Goal: Information Seeking & Learning: Learn about a topic

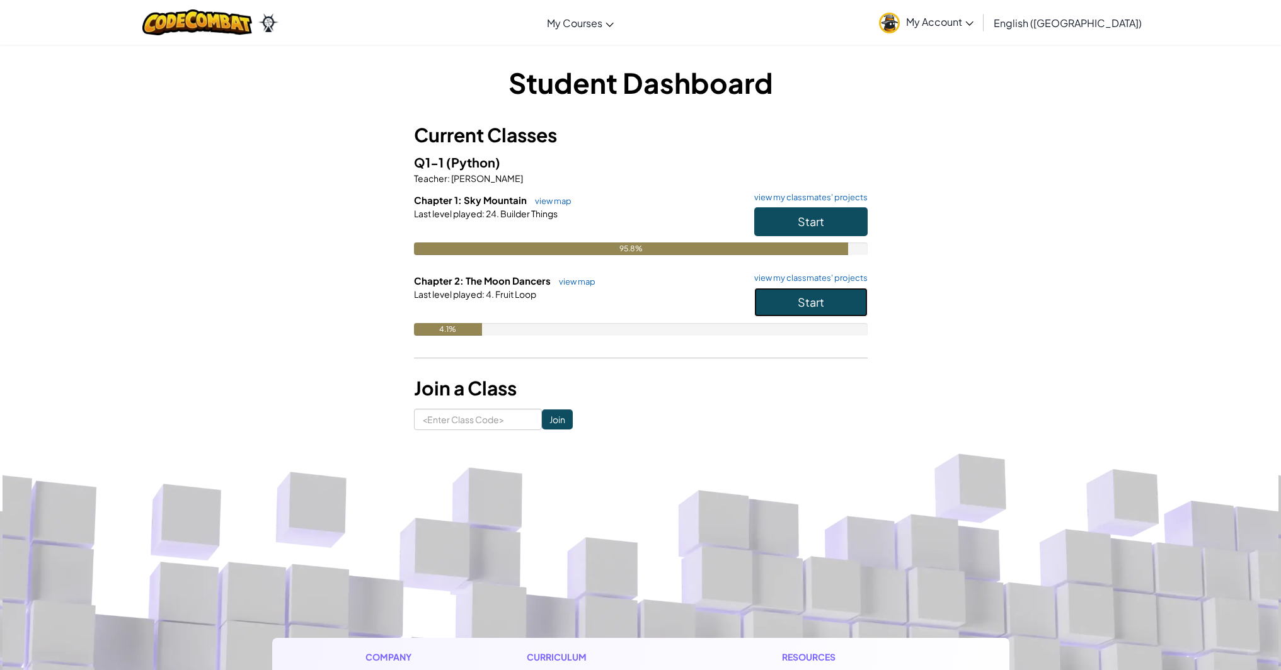
click at [802, 309] on button "Start" at bounding box center [810, 302] width 113 height 29
click at [794, 301] on button "Start" at bounding box center [810, 302] width 113 height 29
click at [827, 299] on button "Start" at bounding box center [810, 302] width 113 height 29
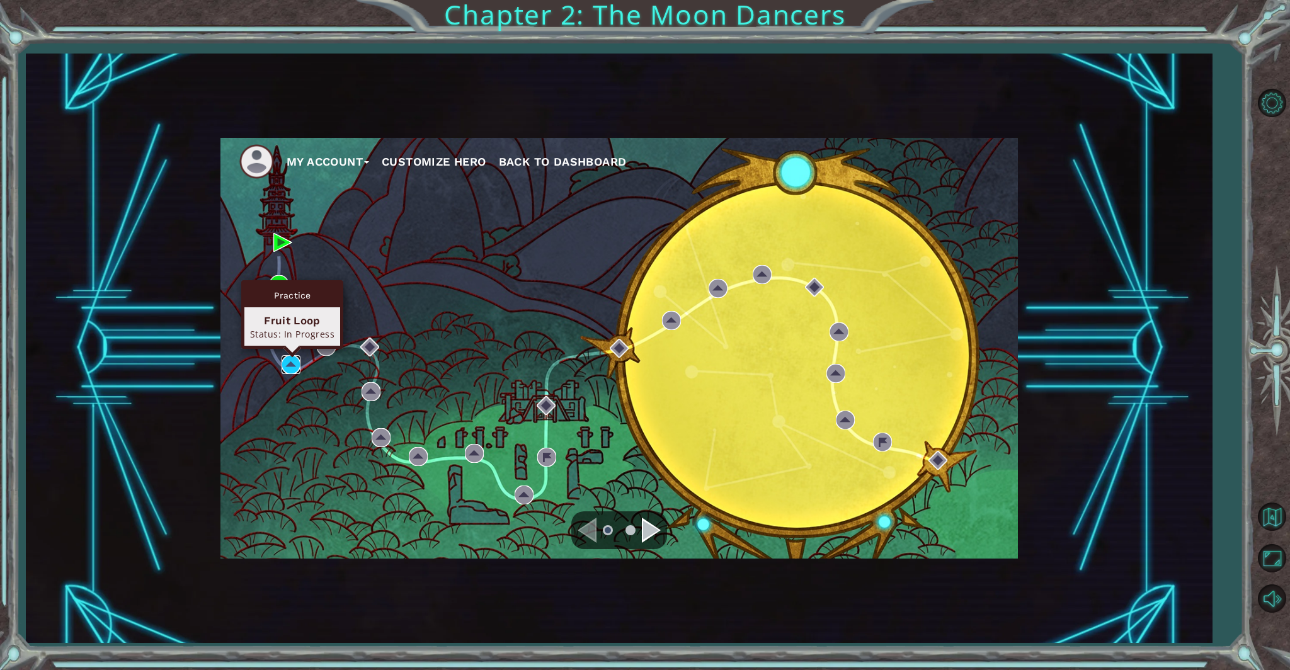
click at [297, 363] on img at bounding box center [291, 364] width 19 height 19
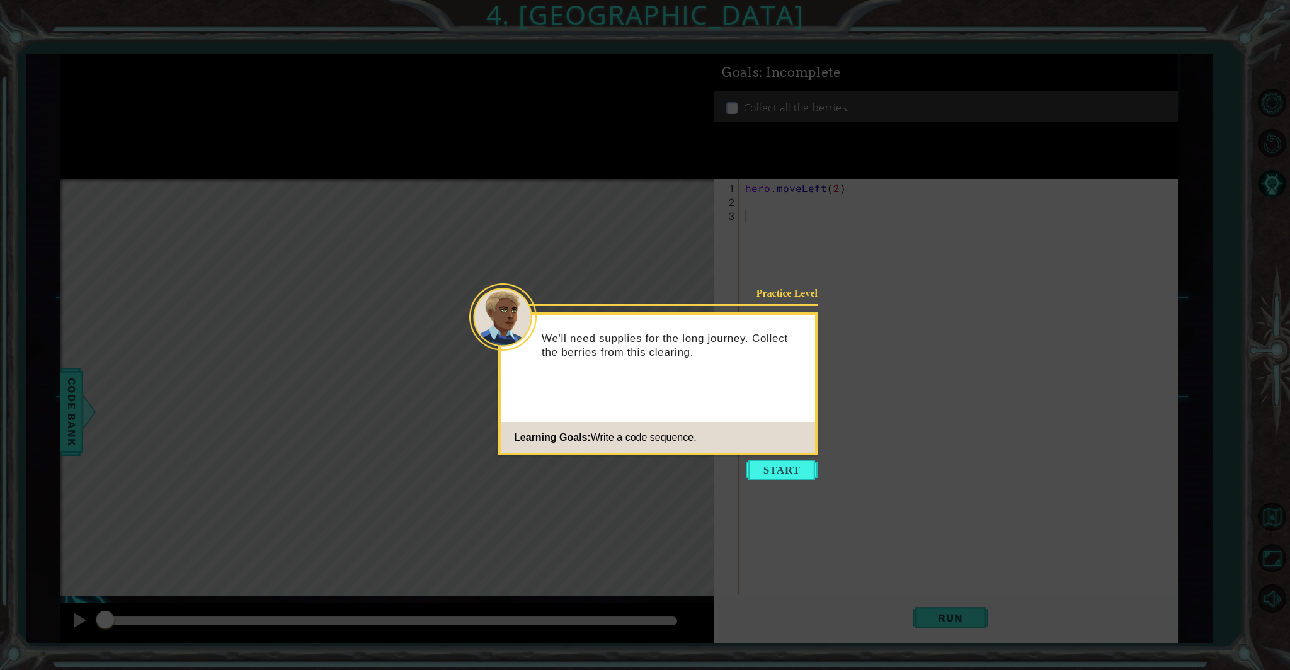
click at [811, 475] on button "Start" at bounding box center [782, 470] width 72 height 20
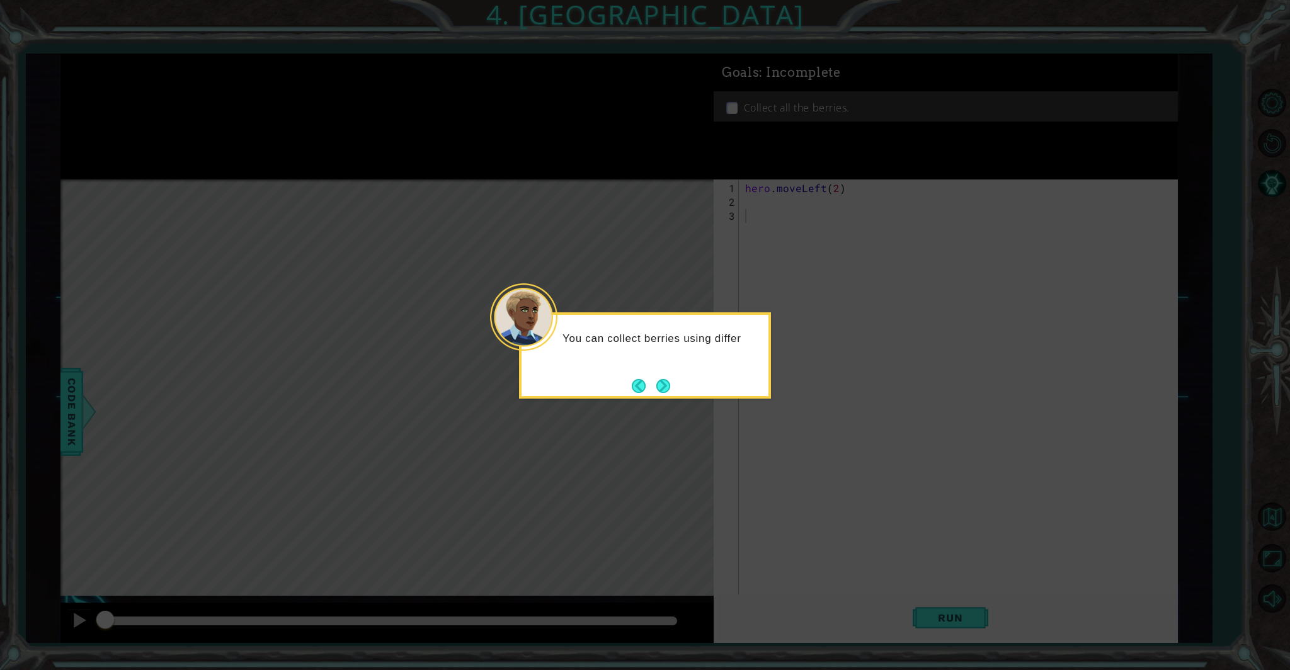
drag, startPoint x: 661, startPoint y: 387, endPoint x: 631, endPoint y: 403, distance: 33.5
click at [656, 389] on button "Next" at bounding box center [663, 386] width 14 height 14
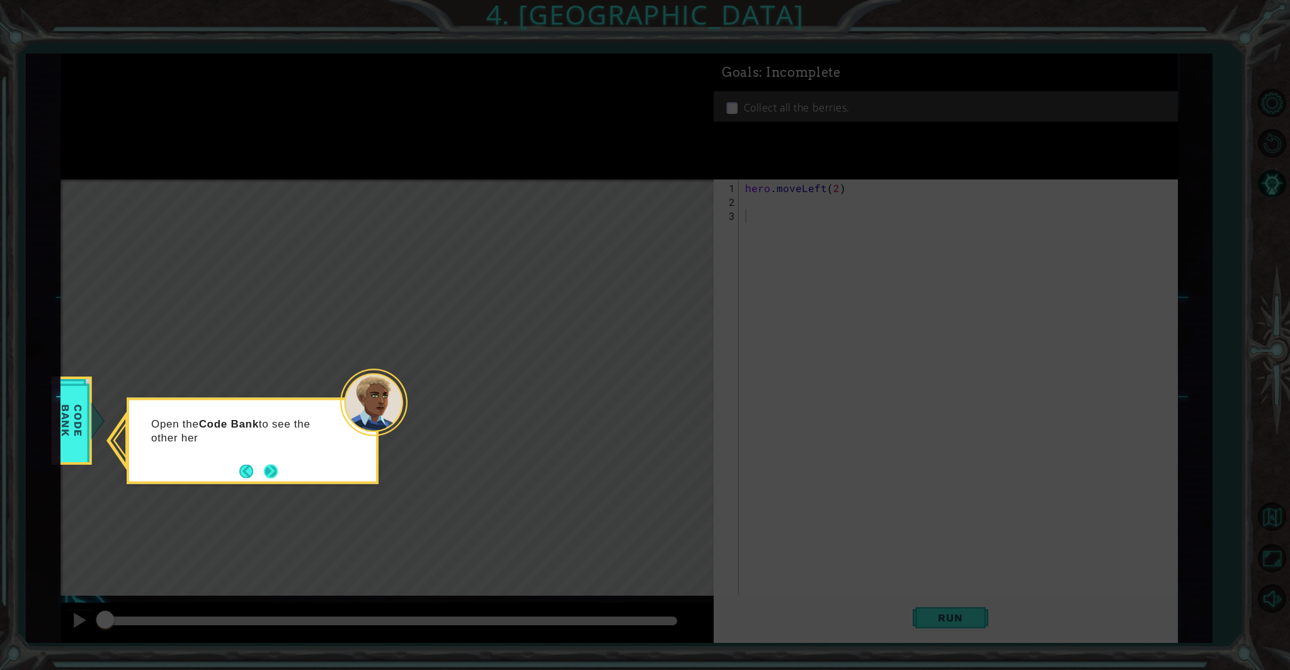
drag, startPoint x: 270, startPoint y: 483, endPoint x: 270, endPoint y: 471, distance: 11.4
click at [270, 473] on div "Open the Code Bank to see the other her" at bounding box center [253, 441] width 252 height 86
click at [270, 471] on button "Next" at bounding box center [270, 471] width 14 height 14
click at [271, 470] on button "Next" at bounding box center [271, 471] width 14 height 14
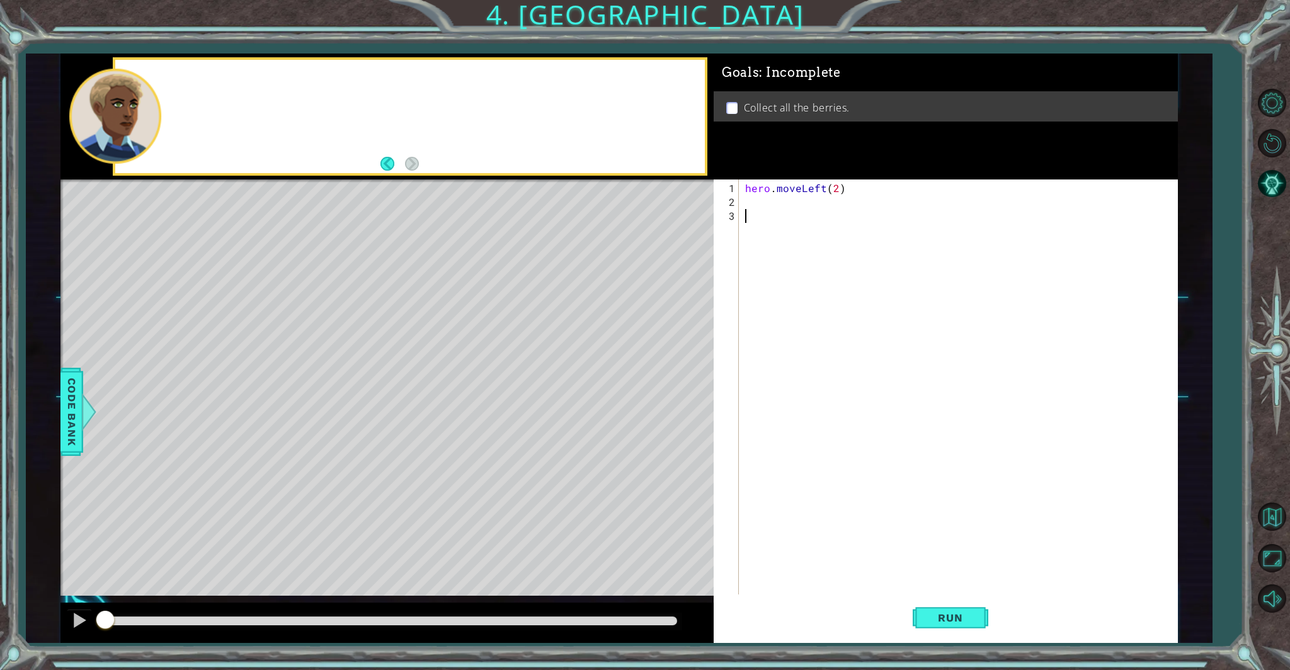
click at [274, 469] on div "Level Map" at bounding box center [351, 365] width 582 height 371
click at [747, 203] on div "hero . moveLeft ( 2 )" at bounding box center [961, 409] width 437 height 457
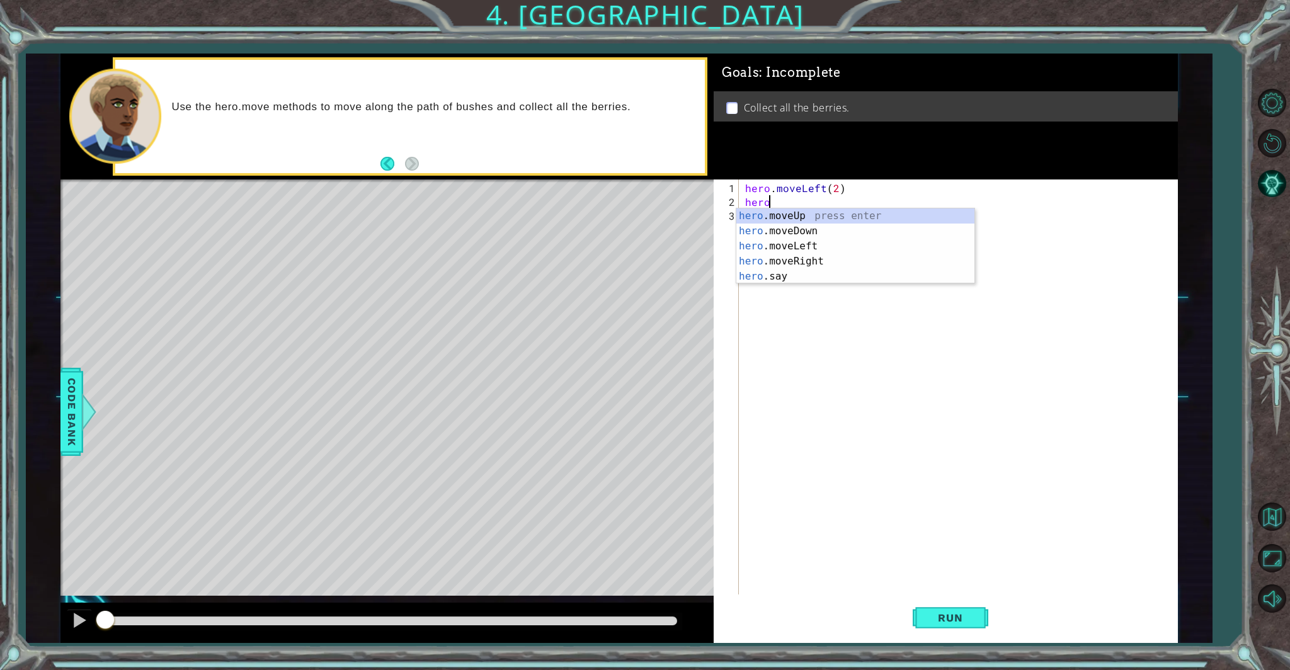
scroll to position [0, 1]
click at [791, 224] on div "hero .moveUp press enter hero .moveDown press enter hero .moveLeft press enter …" at bounding box center [856, 262] width 238 height 106
type textarea "hero.moveDown(2)"
click at [751, 203] on div "hero . moveLeft ( 2 ) hero . moveDown ( 2 )" at bounding box center [961, 409] width 437 height 457
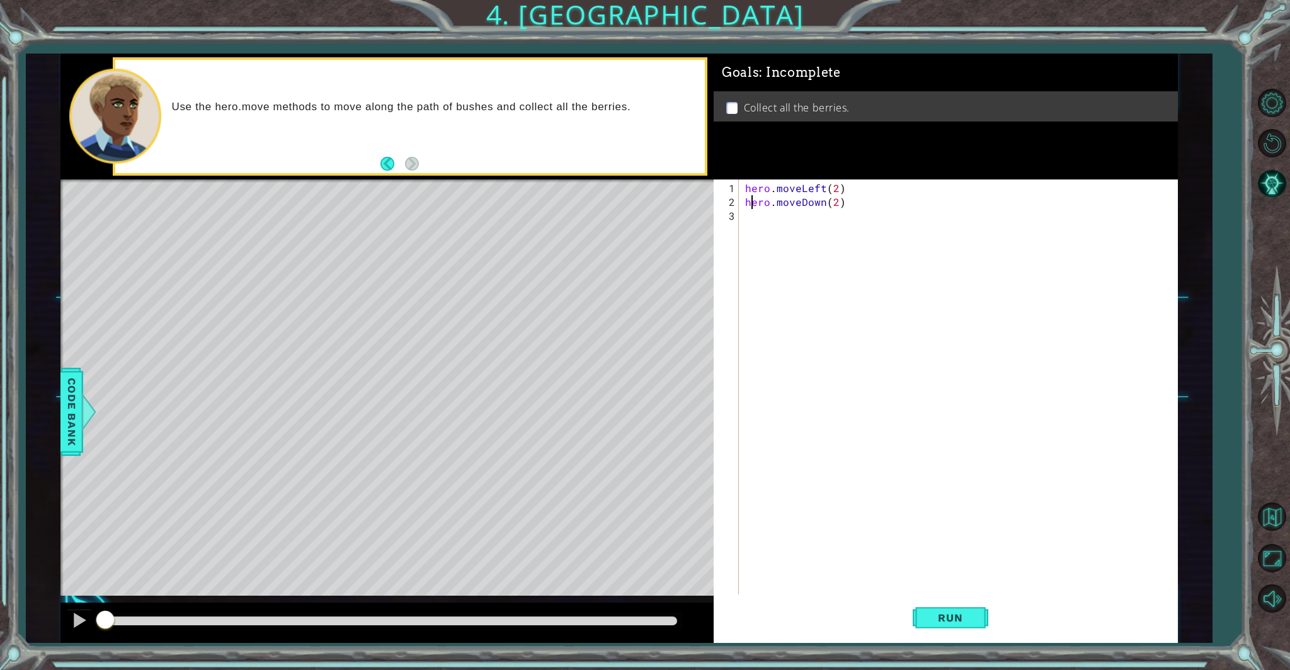
click at [752, 220] on div "hero . moveLeft ( 2 ) hero . moveDown ( 2 )" at bounding box center [961, 409] width 437 height 457
click at [824, 292] on div "hero .moveUp press enter hero .moveDown press enter hero .moveLeft press enter …" at bounding box center [856, 275] width 238 height 106
click at [984, 614] on button "Run" at bounding box center [951, 618] width 76 height 47
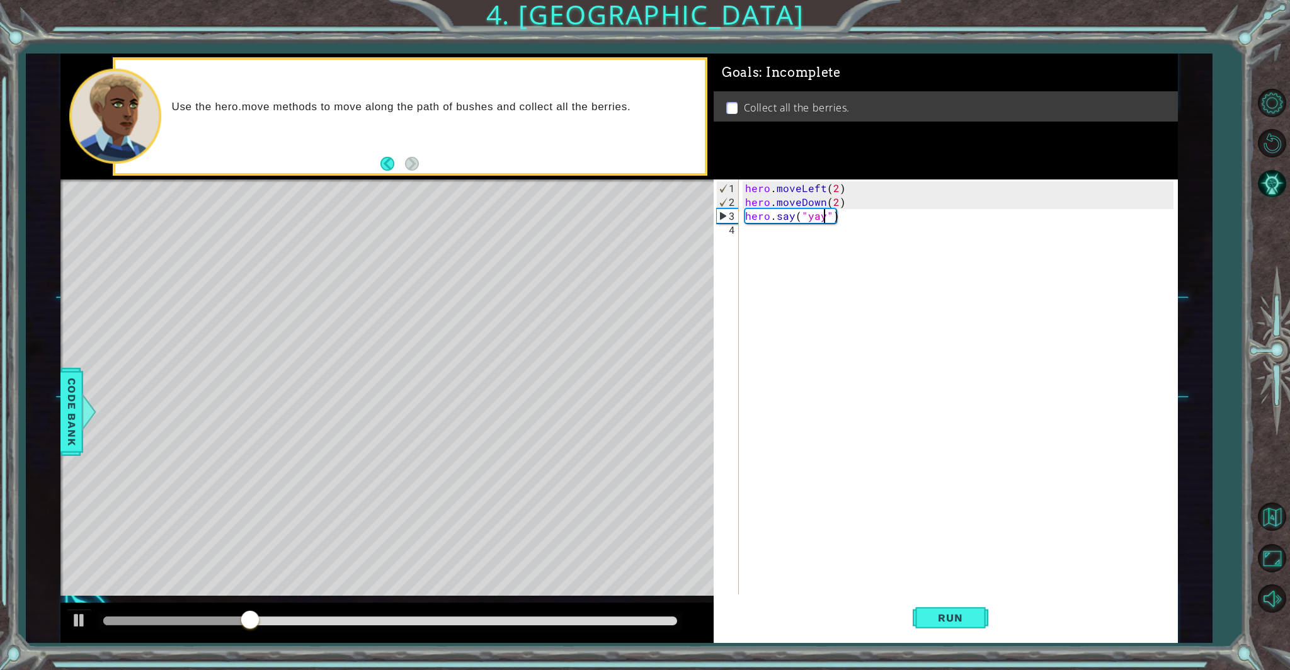
click at [842, 219] on div "hero . moveLeft ( 2 ) hero . moveDown ( 2 ) hero . say ( "yay" )" at bounding box center [961, 403] width 437 height 444
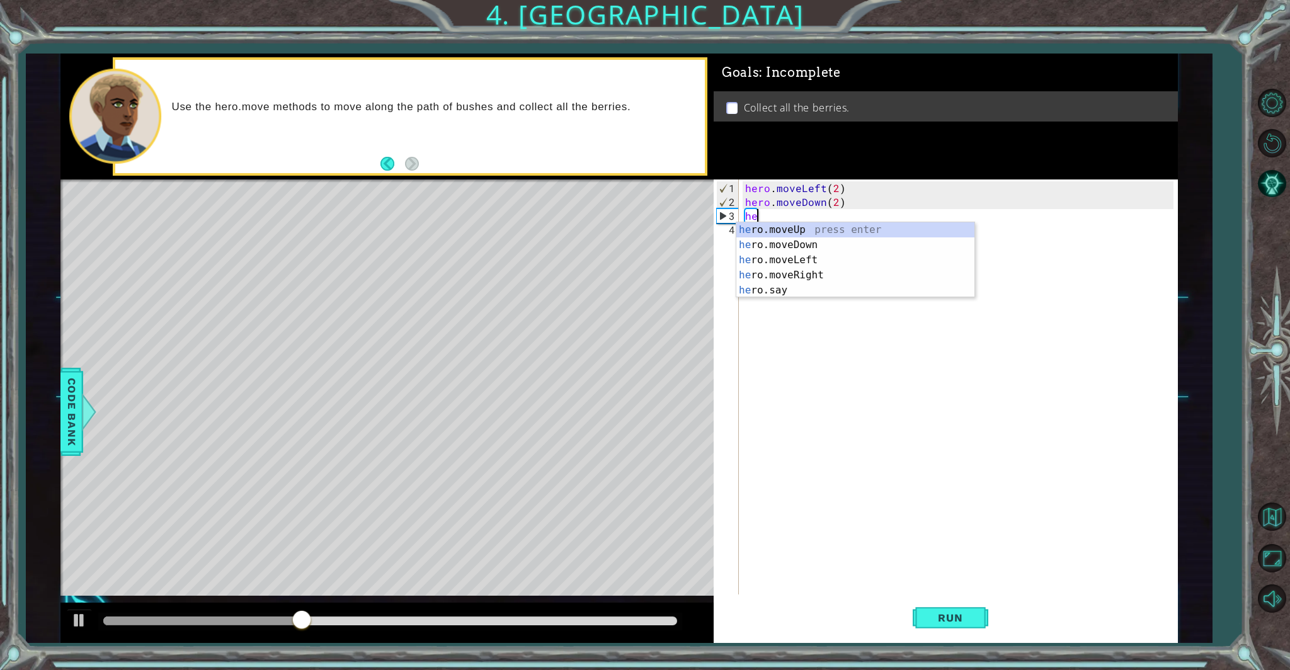
scroll to position [0, 0]
type textarea "h"
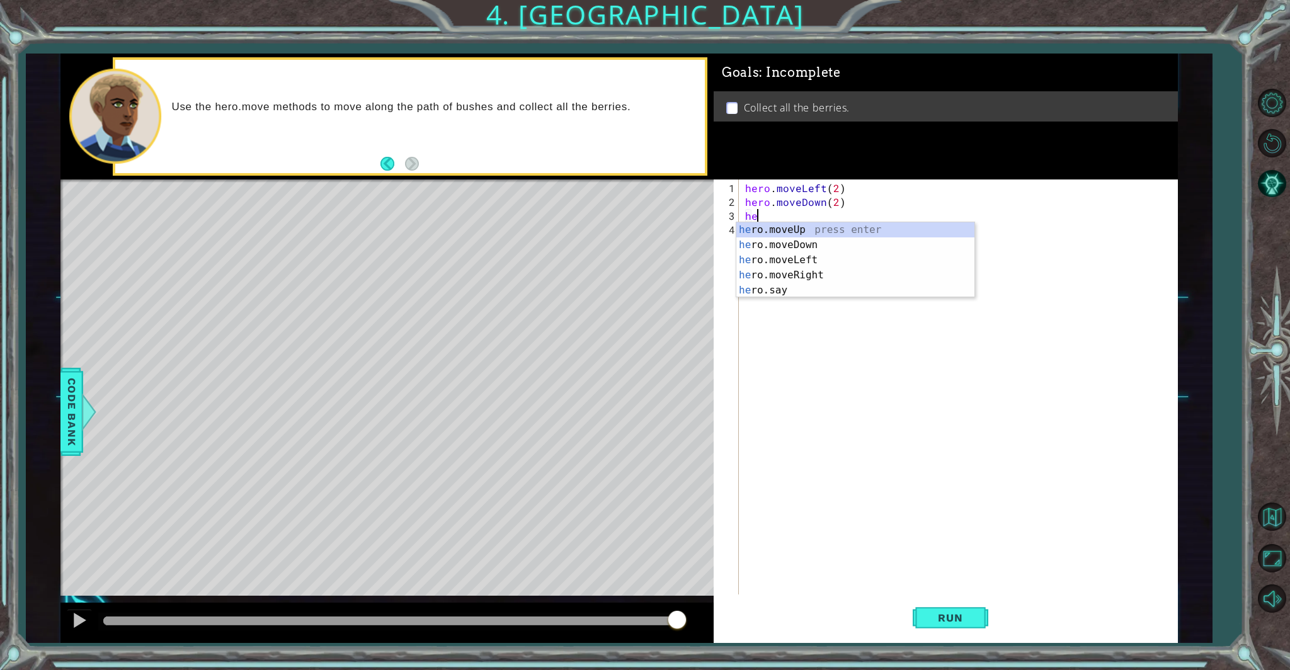
scroll to position [0, 1]
click at [882, 275] on div "hero .moveUp press enter hero .moveDown press enter hero .moveLeft press enter …" at bounding box center [856, 275] width 238 height 106
type textarea "hero.moveRight(2)"
click at [776, 243] on div "hero . moveLeft ( 2 ) hero . moveDown ( 2 ) hero . moveRight ( 2 )" at bounding box center [961, 403] width 437 height 444
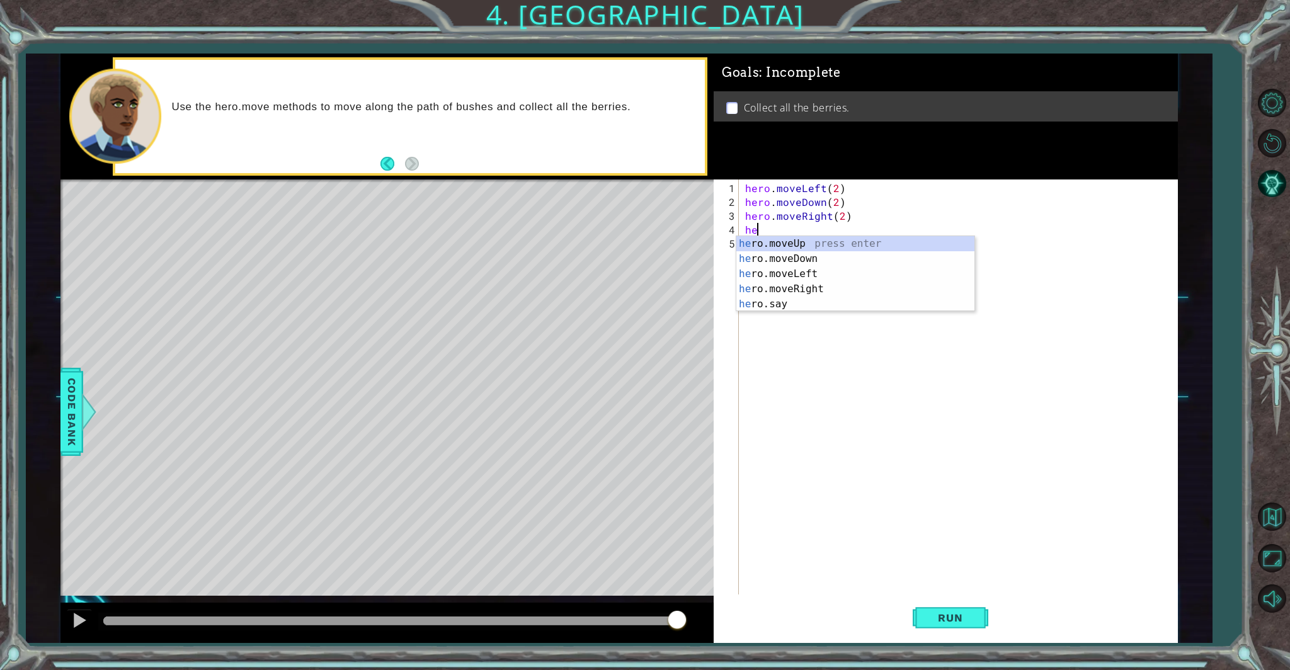
scroll to position [0, 0]
click at [762, 238] on div "her o.moveUp press enter her o.moveDown press enter her o.moveLeft press enter …" at bounding box center [856, 289] width 238 height 106
type textarea "hero.moveUp(2)"
click at [754, 255] on div "hero . moveLeft ( 2 ) hero . moveDown ( 2 ) hero . moveRight ( 2 ) hero . moveU…" at bounding box center [961, 403] width 437 height 444
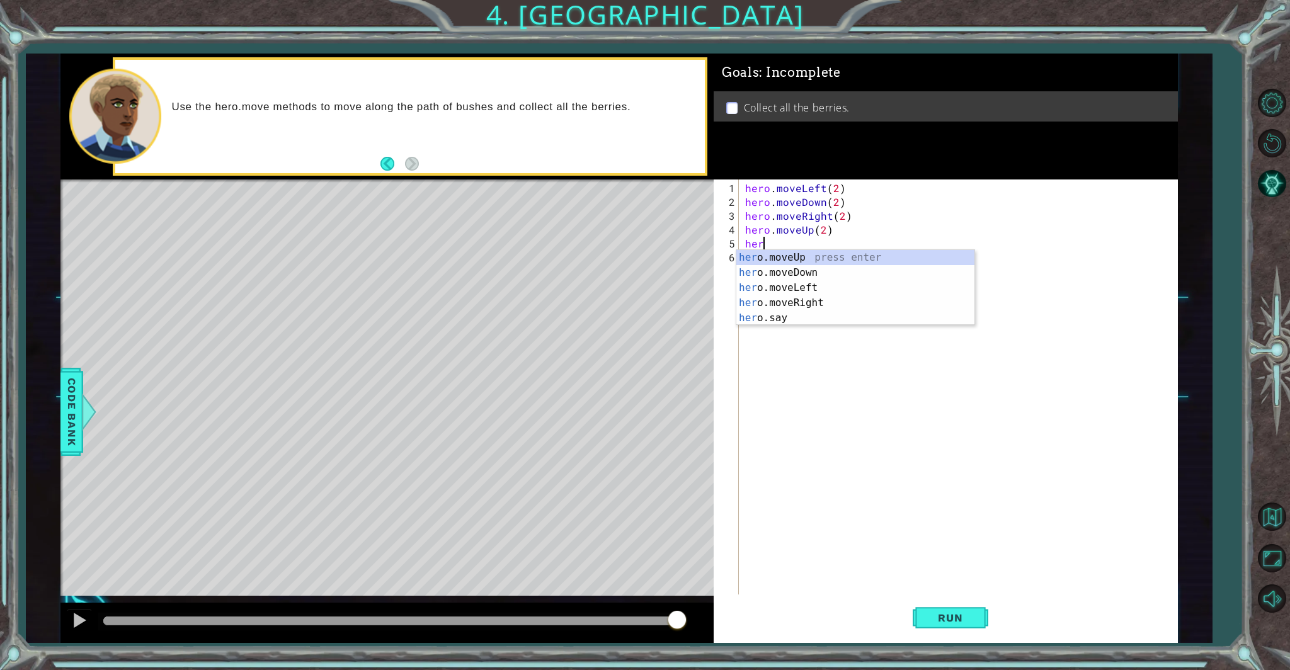
scroll to position [0, 1]
click at [755, 319] on div "hero .moveUp press enter hero .moveDown press enter hero .moveLeft press enter …" at bounding box center [856, 303] width 238 height 106
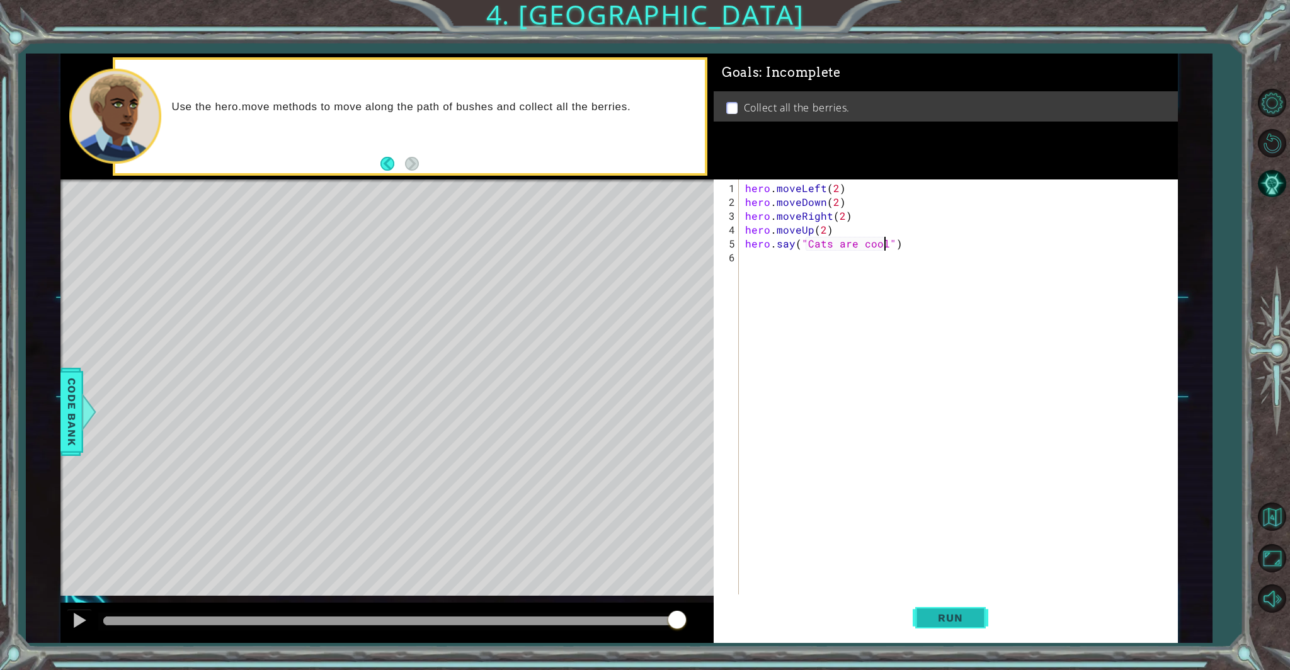
type textarea "hero.say("Cats are cool")"
click at [956, 620] on span "Run" at bounding box center [951, 618] width 50 height 13
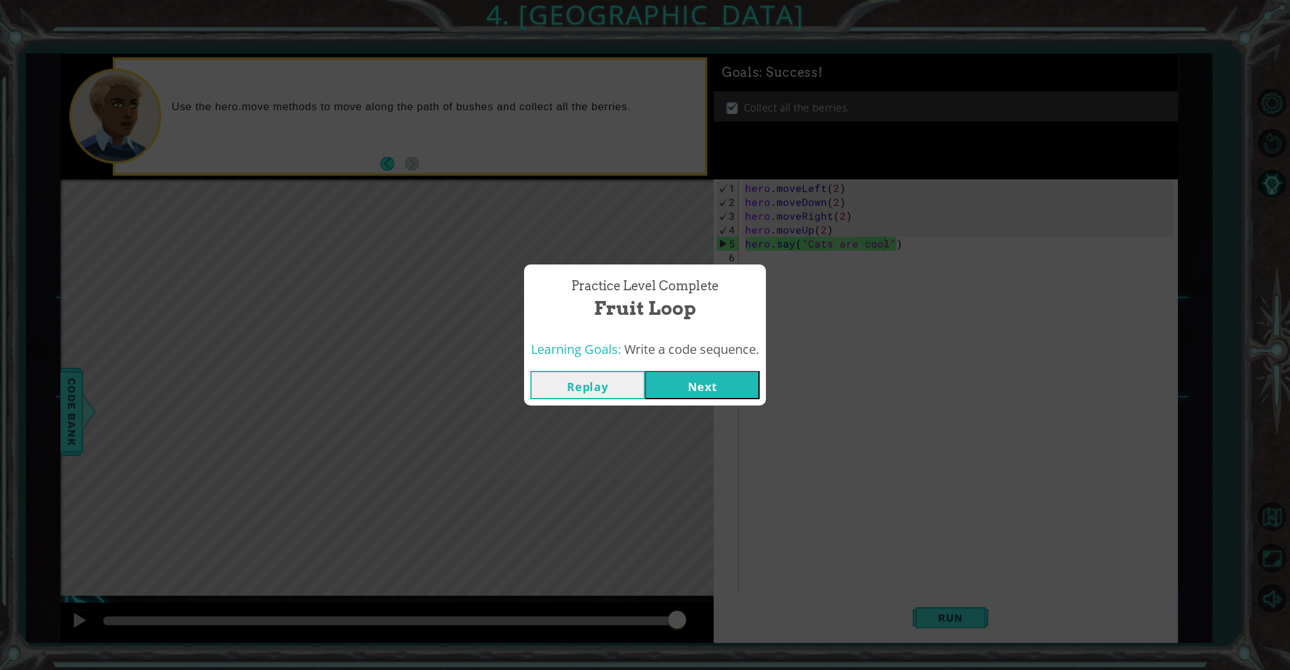
click at [732, 381] on button "Next" at bounding box center [702, 385] width 115 height 28
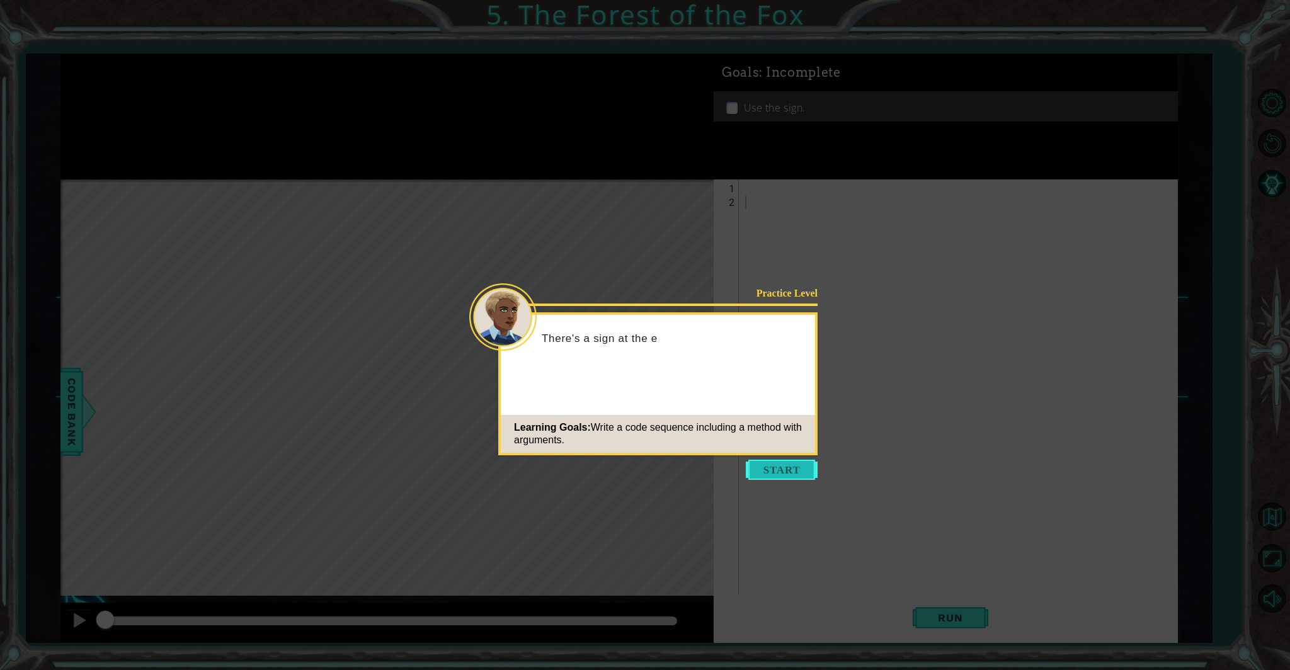
click at [778, 479] on button "Start" at bounding box center [782, 470] width 72 height 20
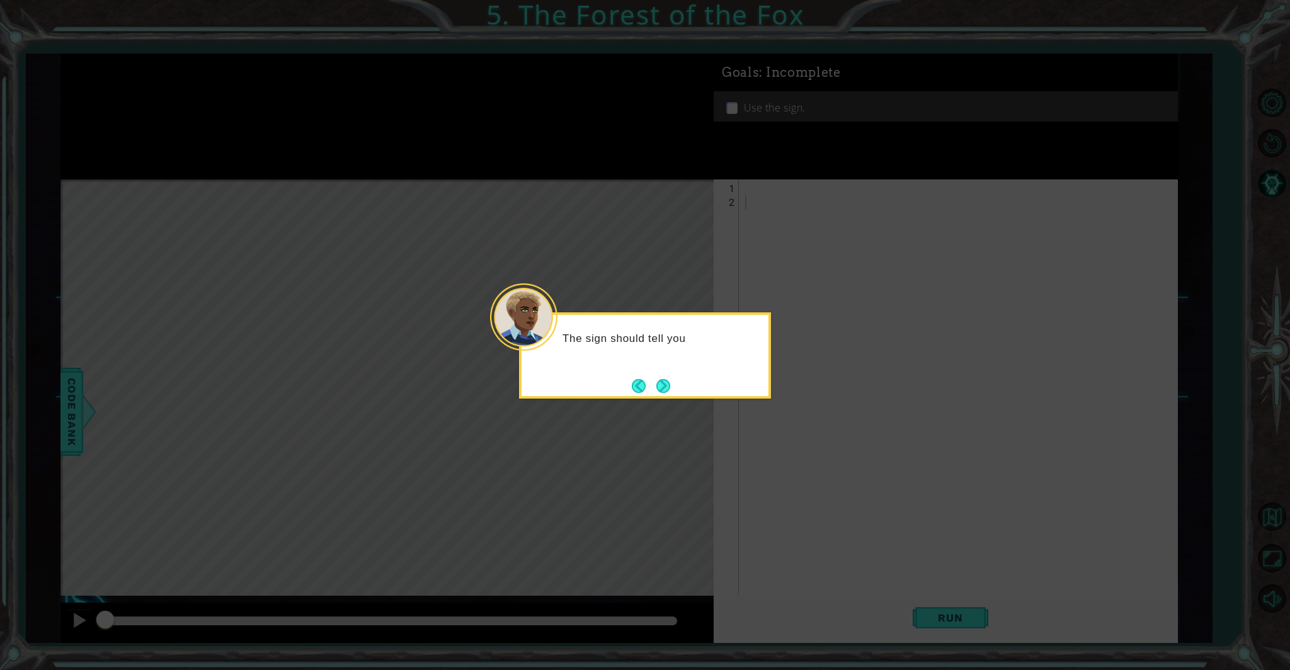
click at [667, 365] on div "The sign should tell you" at bounding box center [645, 345] width 247 height 50
click at [656, 381] on button "Next" at bounding box center [663, 386] width 14 height 14
click at [700, 394] on div "Onc" at bounding box center [645, 355] width 252 height 86
click at [650, 374] on div "Once you" at bounding box center [645, 355] width 252 height 86
click at [670, 384] on button "Next" at bounding box center [663, 386] width 14 height 14
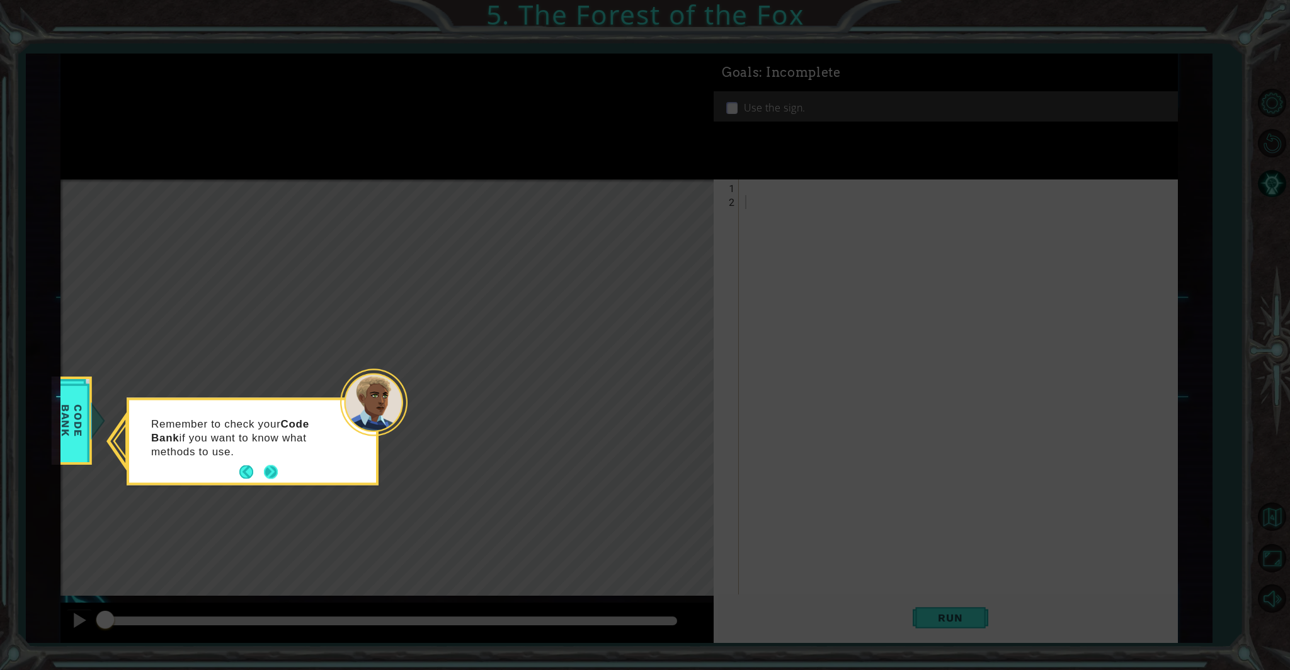
click at [272, 467] on button "Next" at bounding box center [271, 473] width 14 height 14
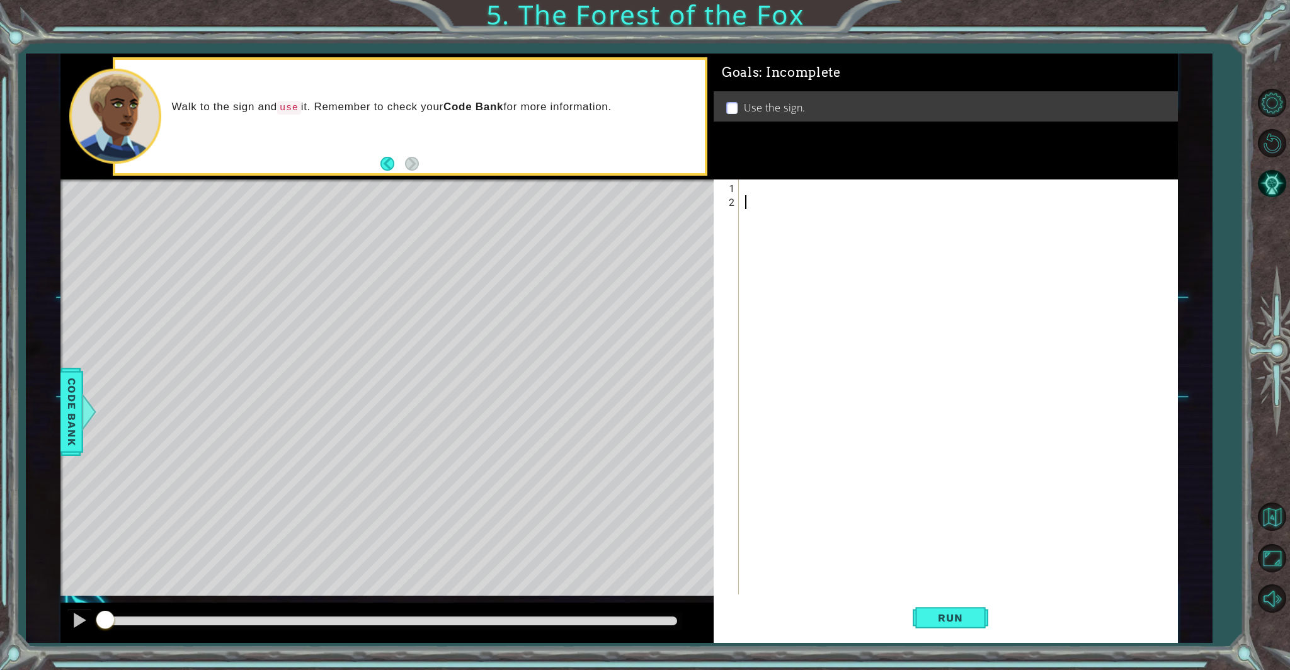
drag, startPoint x: 765, startPoint y: 193, endPoint x: 777, endPoint y: 180, distance: 17.4
click at [769, 190] on div at bounding box center [961, 409] width 437 height 457
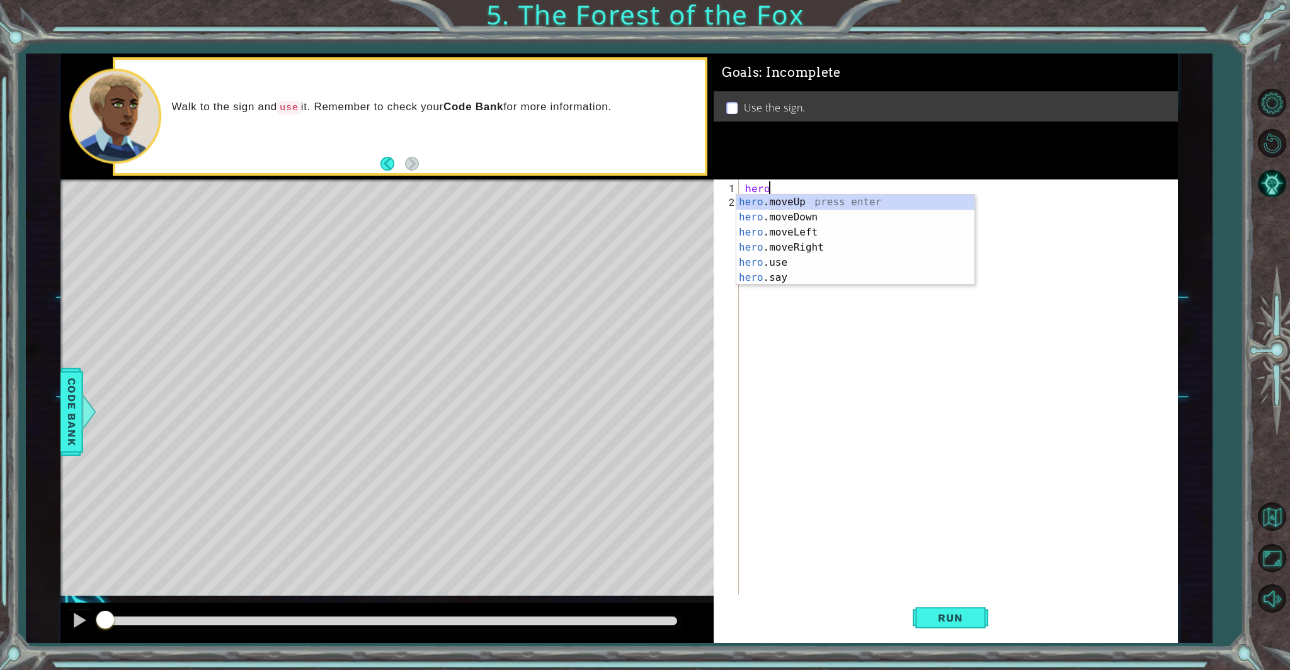
scroll to position [0, 1]
click at [809, 246] on div "hero. moveUp press enter hero. moveDown press enter hero. moveLeft press enter …" at bounding box center [856, 255] width 238 height 121
type textarea "hero.moveRight(1)"
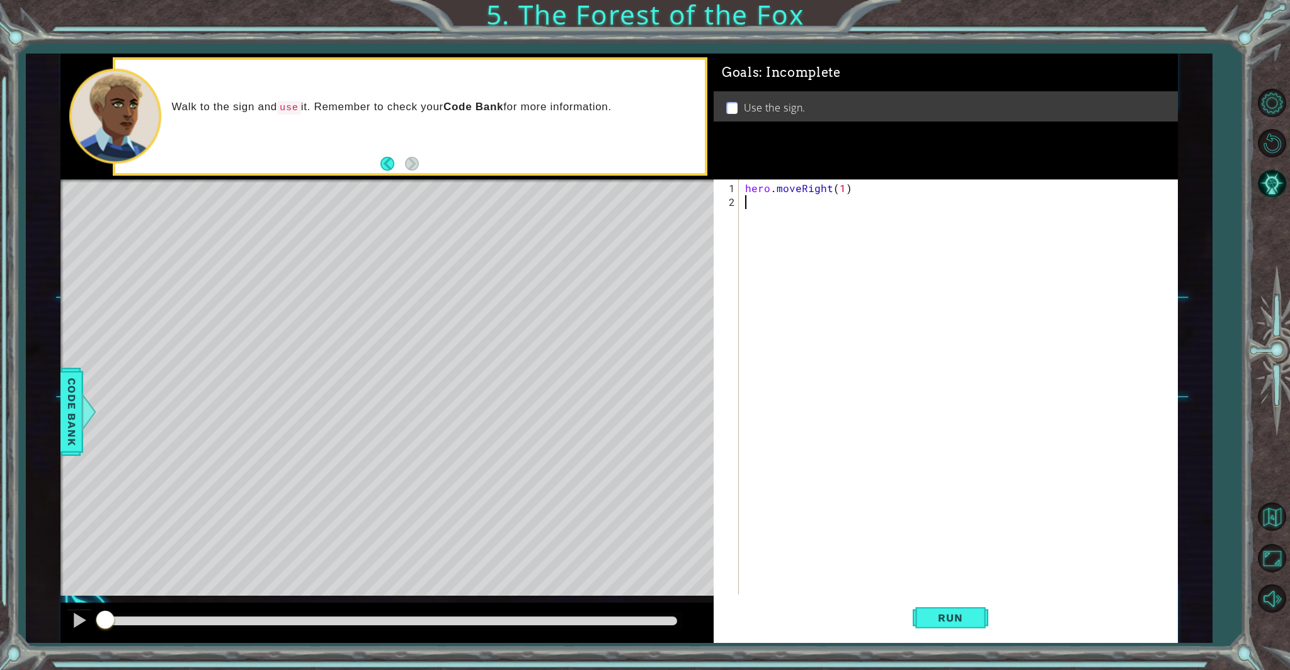
click at [775, 215] on div "hero . moveRight ( 1 )" at bounding box center [961, 409] width 437 height 457
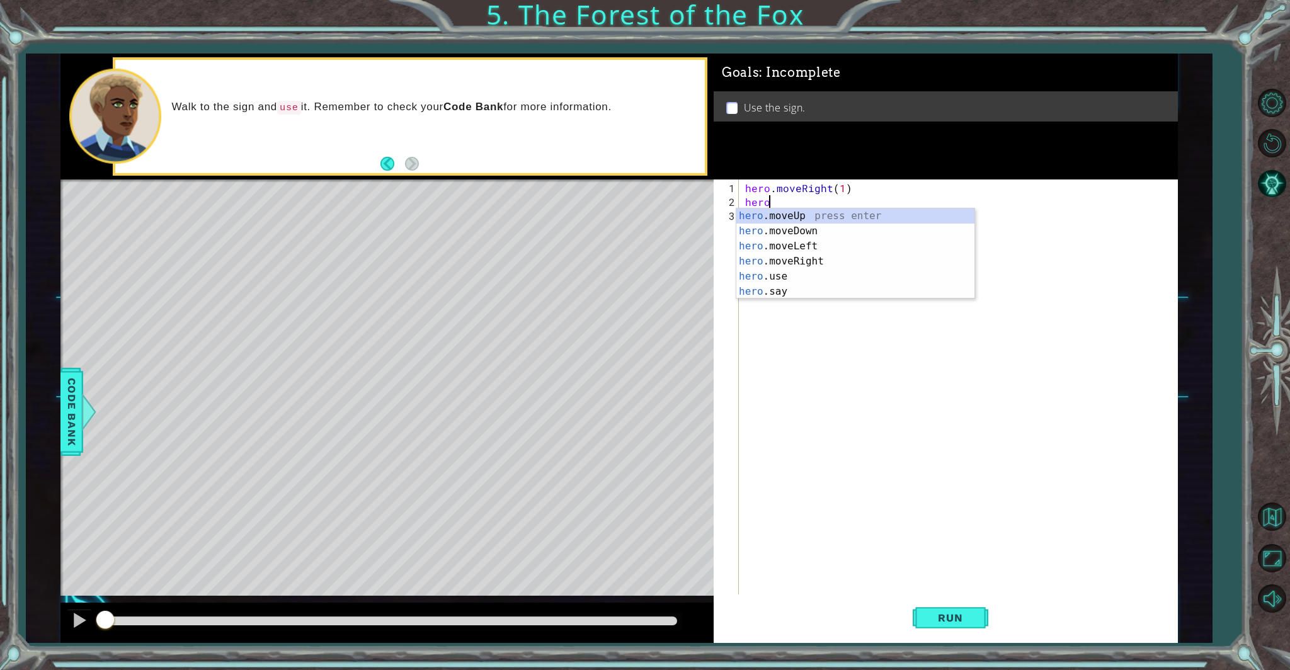
scroll to position [0, 1]
click at [755, 220] on div "hero .moveUp press enter hero .moveDown press enter hero .moveLeft press enter …" at bounding box center [856, 269] width 238 height 121
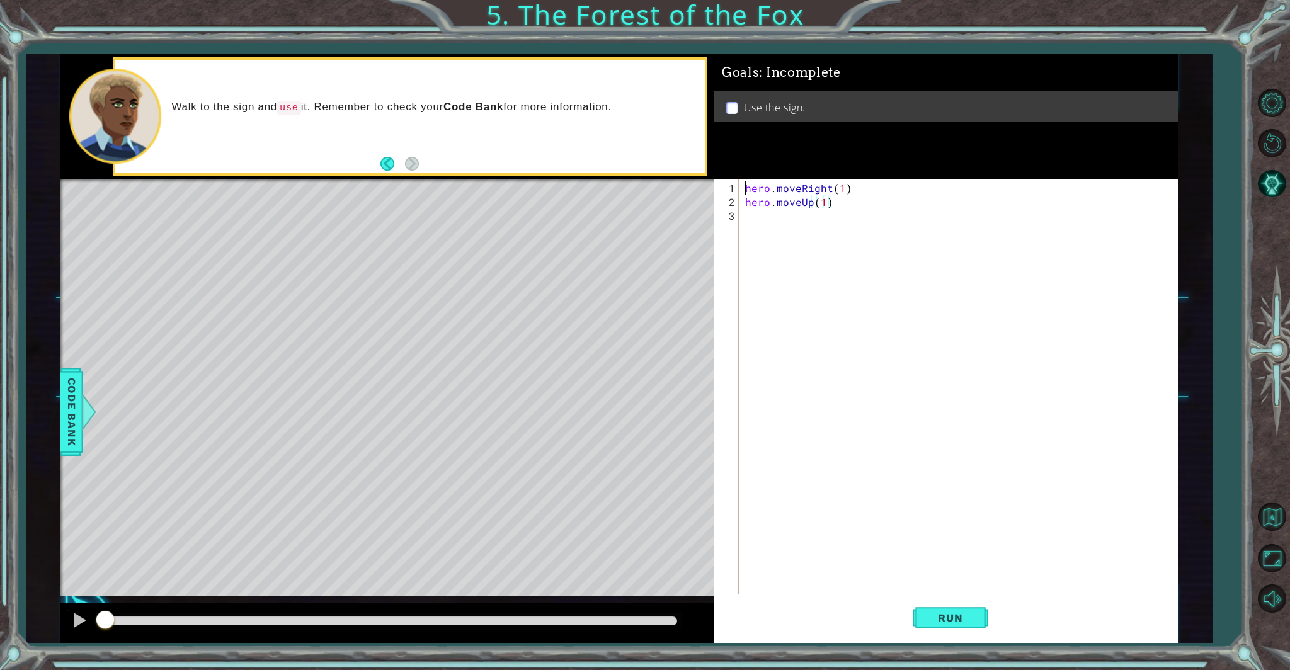
click at [755, 221] on div "hero . moveRight ( 1 ) hero . moveUp ( 1 )" at bounding box center [961, 403] width 437 height 444
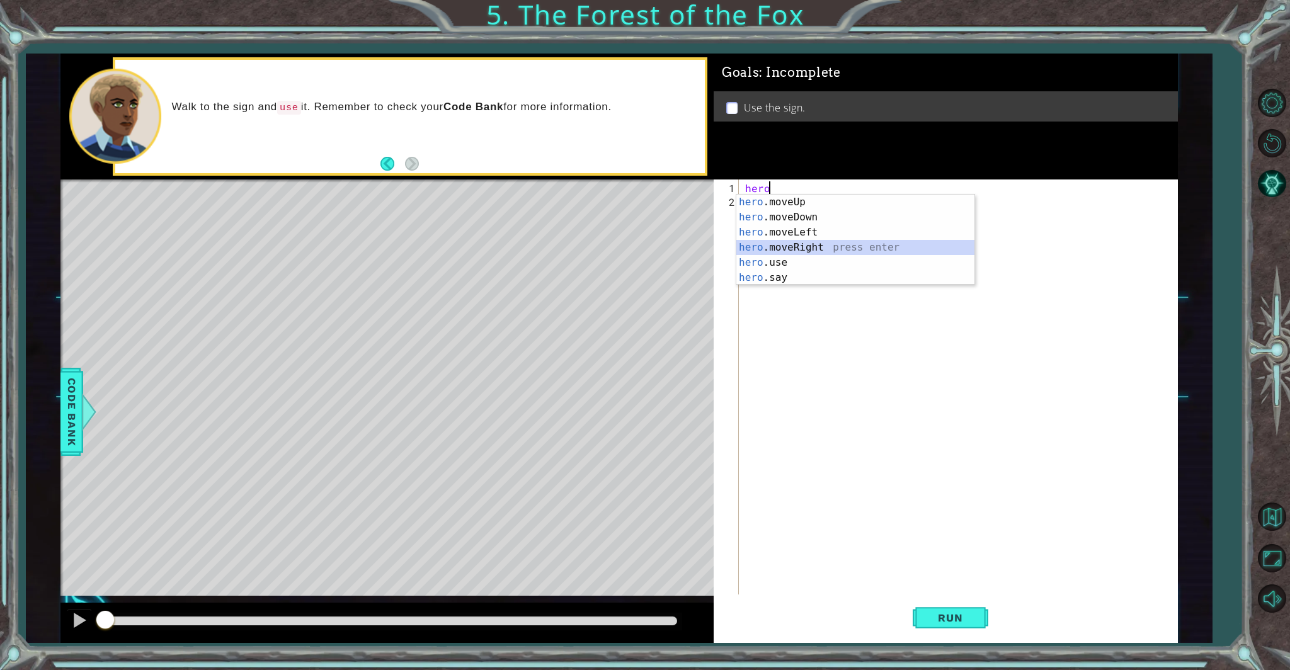
click at [886, 249] on div "hero .moveUp press enter hero .moveDown press enter hero .moveLeft press enter …" at bounding box center [856, 255] width 238 height 121
type textarea "hero.moveRight(1)"
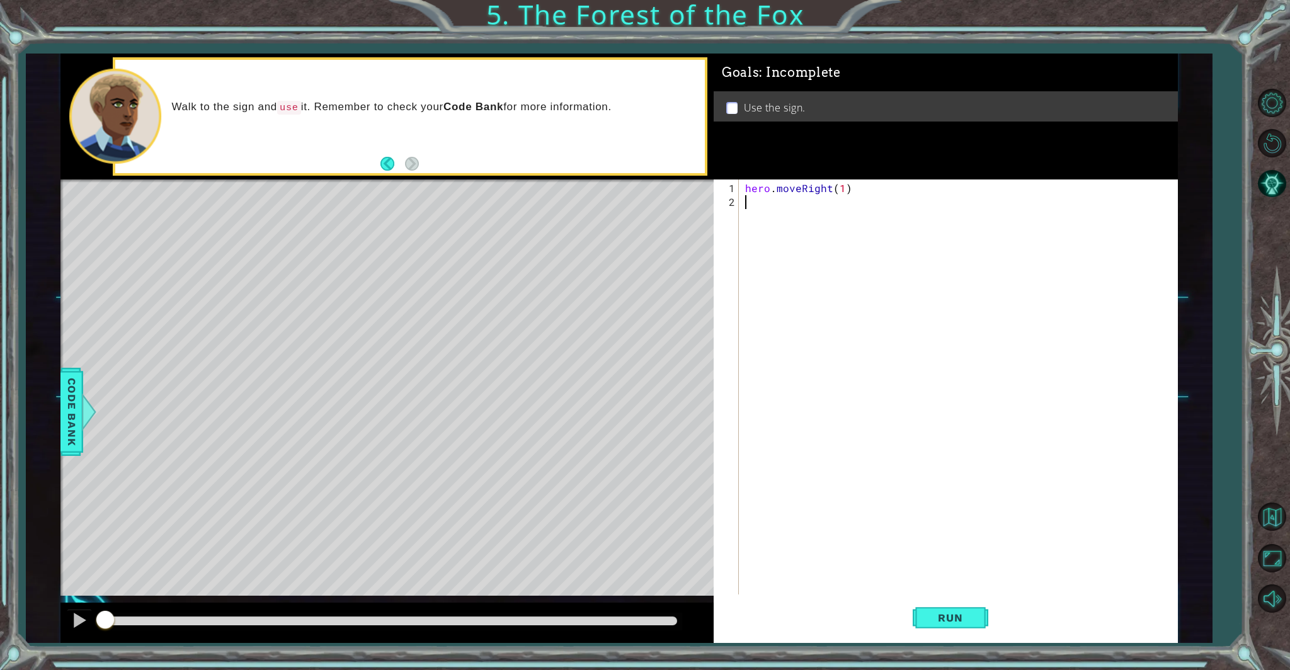
click at [754, 205] on div "hero . moveRight ( 1 )" at bounding box center [961, 403] width 437 height 444
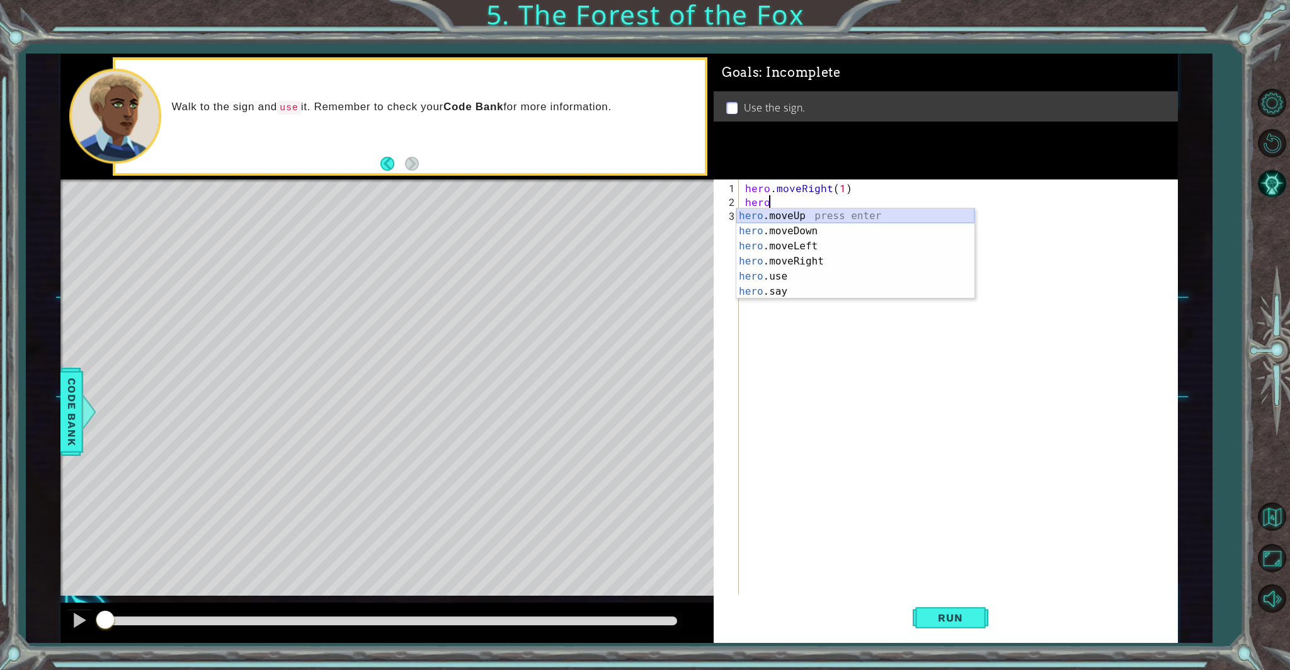
click at [781, 213] on div "hero .moveUp press enter hero .moveDown press enter hero .moveLeft press enter …" at bounding box center [856, 269] width 238 height 121
type textarea "hero.moveUp(1)"
click at [760, 215] on div "hero . moveRight ( 1 ) hero . moveUp ( 1 )" at bounding box center [961, 403] width 437 height 444
click at [745, 260] on div "hero. moveUp press enter hero. moveDown press enter hero. moveLeft press enter …" at bounding box center [856, 282] width 238 height 121
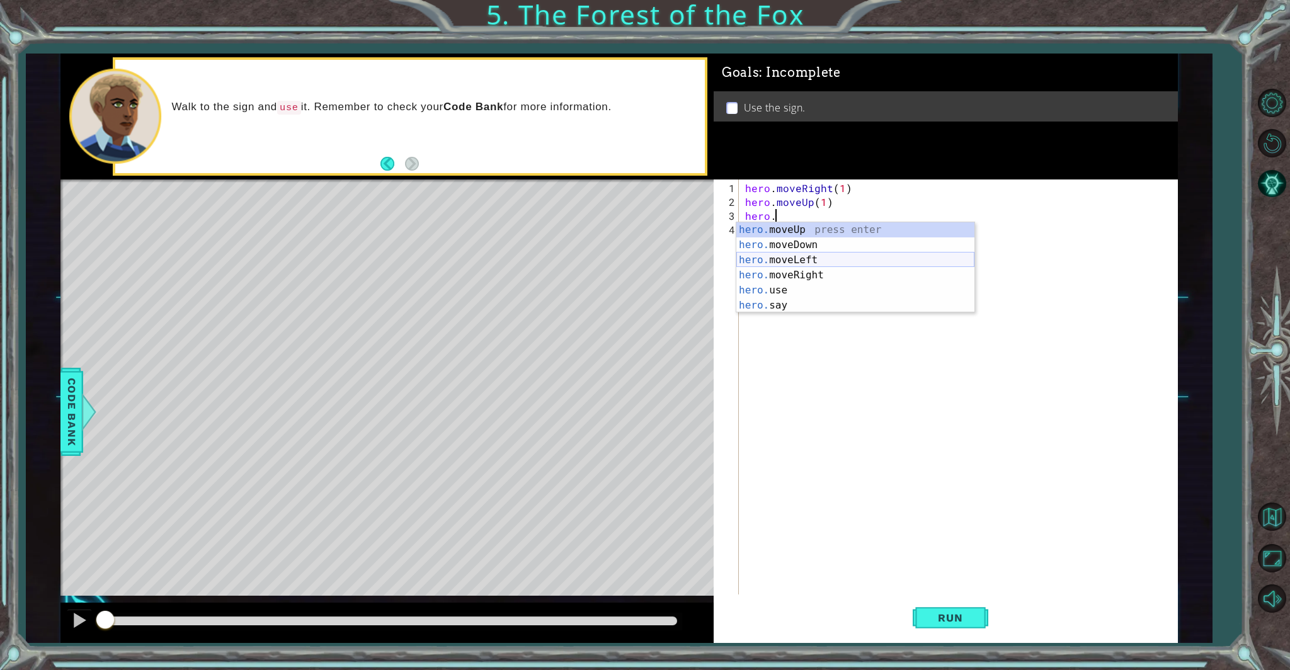
type textarea "hero.moveLeft(1)"
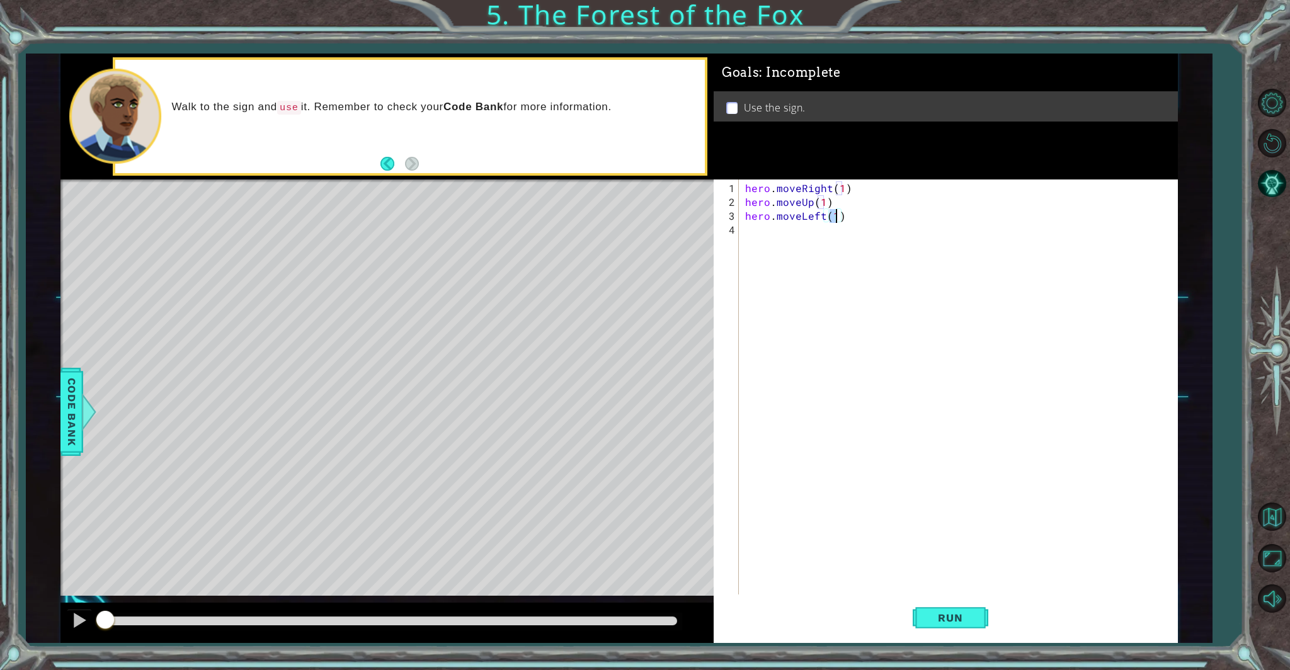
click at [745, 228] on div "hero . moveRight ( 1 ) hero . moveUp ( 1 ) hero . moveLeft ( 1 )" at bounding box center [961, 403] width 437 height 444
type textarea "hero.moveUp(1)"
click at [742, 246] on div "hero.moveUp(1) 1 2 3 4 5 hero . moveRight ( 1 ) hero . moveUp ( 1 ) hero . move…" at bounding box center [944, 388] width 460 height 416
click at [743, 242] on div "hero . moveRight ( 1 ) hero . moveUp ( 1 ) hero . moveLeft ( 1 ) hero . moveUp …" at bounding box center [961, 403] width 437 height 444
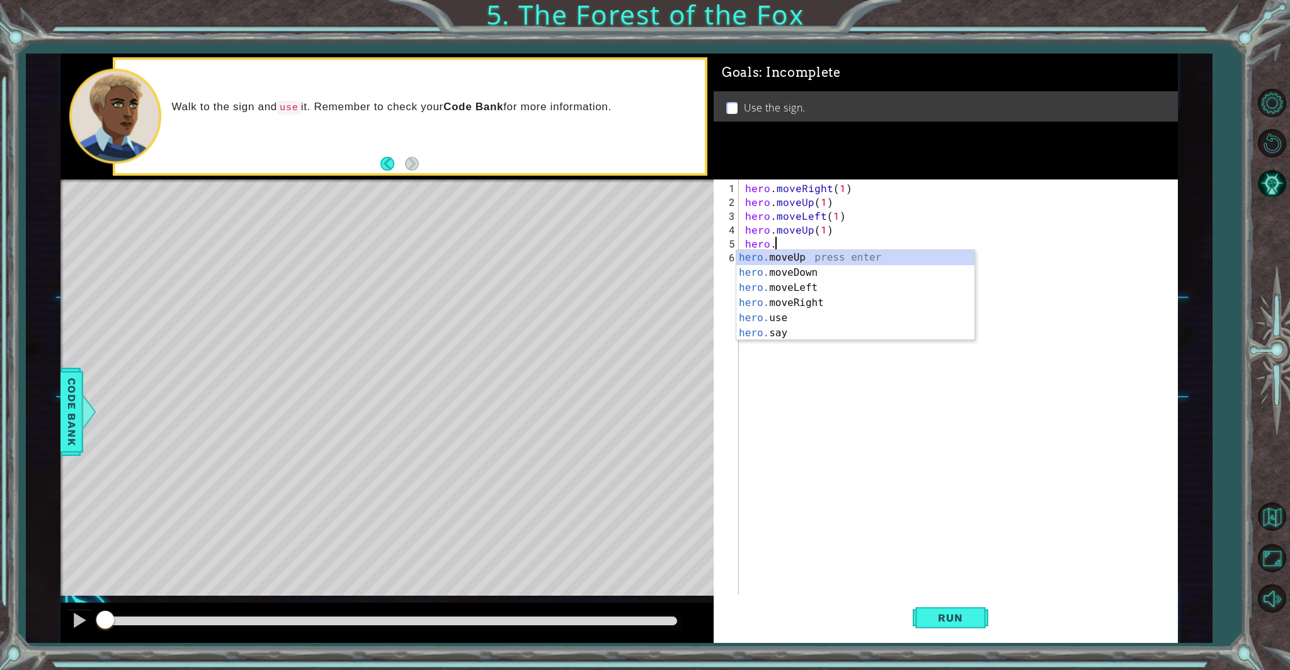
scroll to position [0, 1]
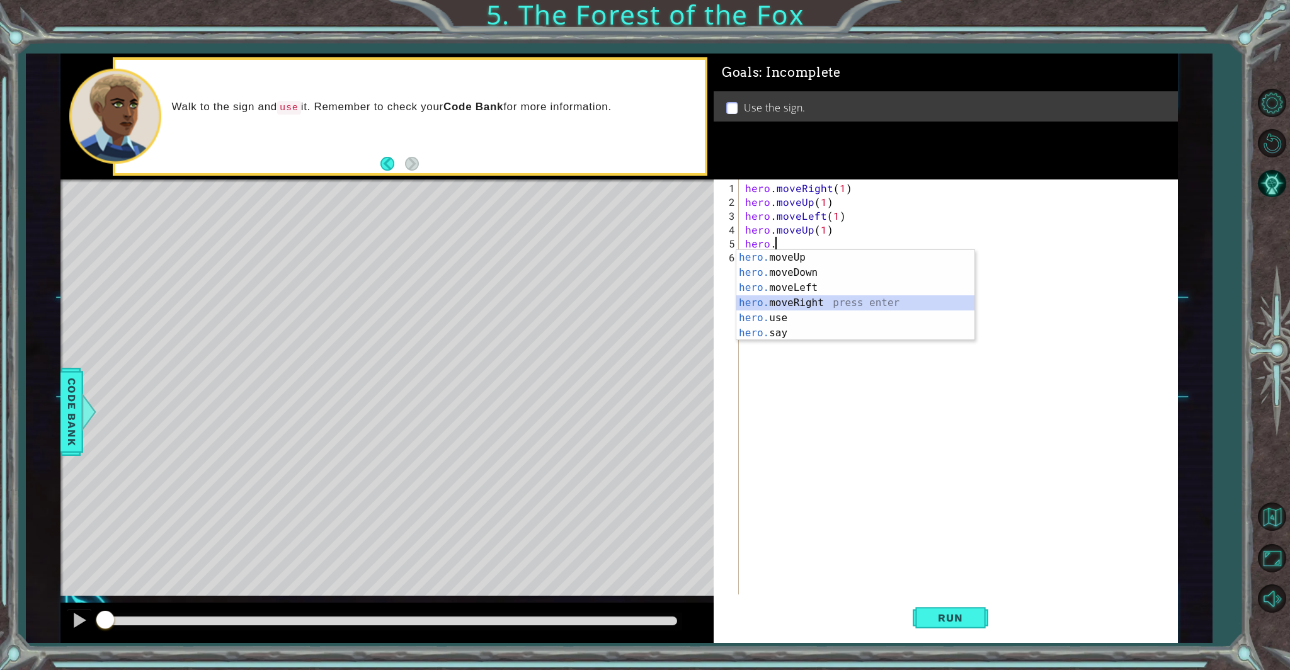
click at [801, 305] on div "hero. moveUp press enter hero. moveDown press enter hero. moveLeft press enter …" at bounding box center [856, 310] width 238 height 121
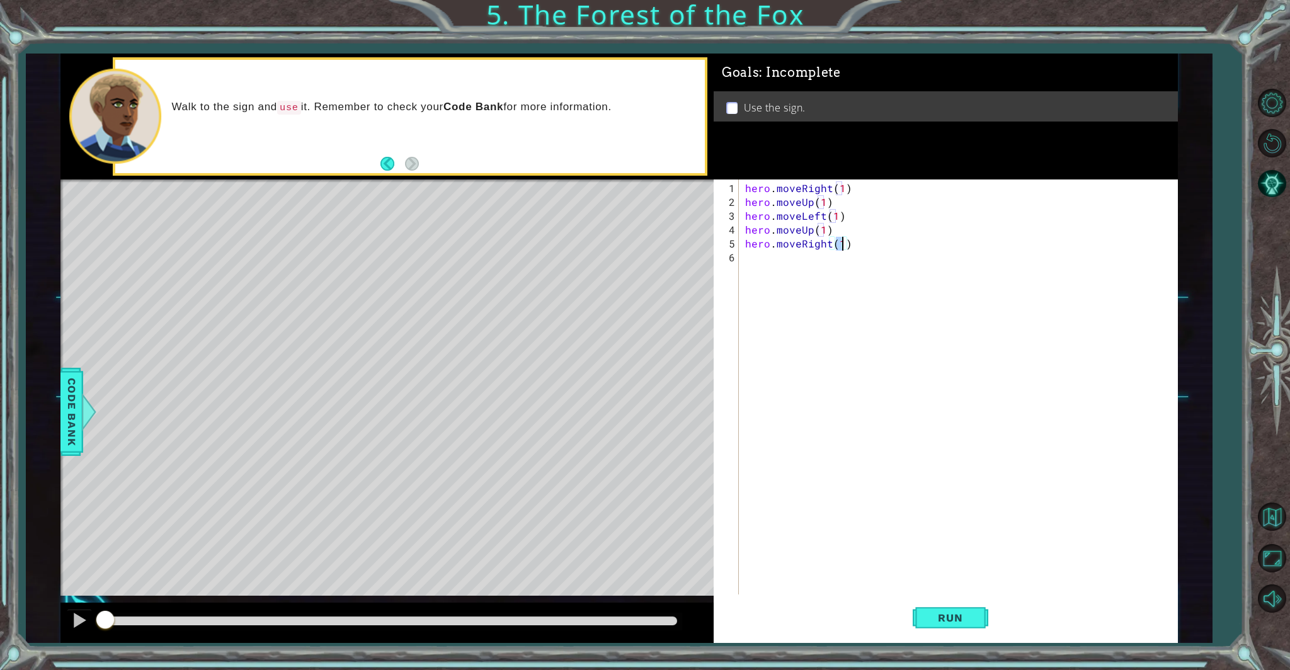
type textarea "hero.moveRight(2)"
click at [760, 259] on div "hero . moveRight ( 1 ) hero . moveUp ( 1 ) hero . moveLeft ( 1 ) hero . moveUp …" at bounding box center [961, 403] width 437 height 444
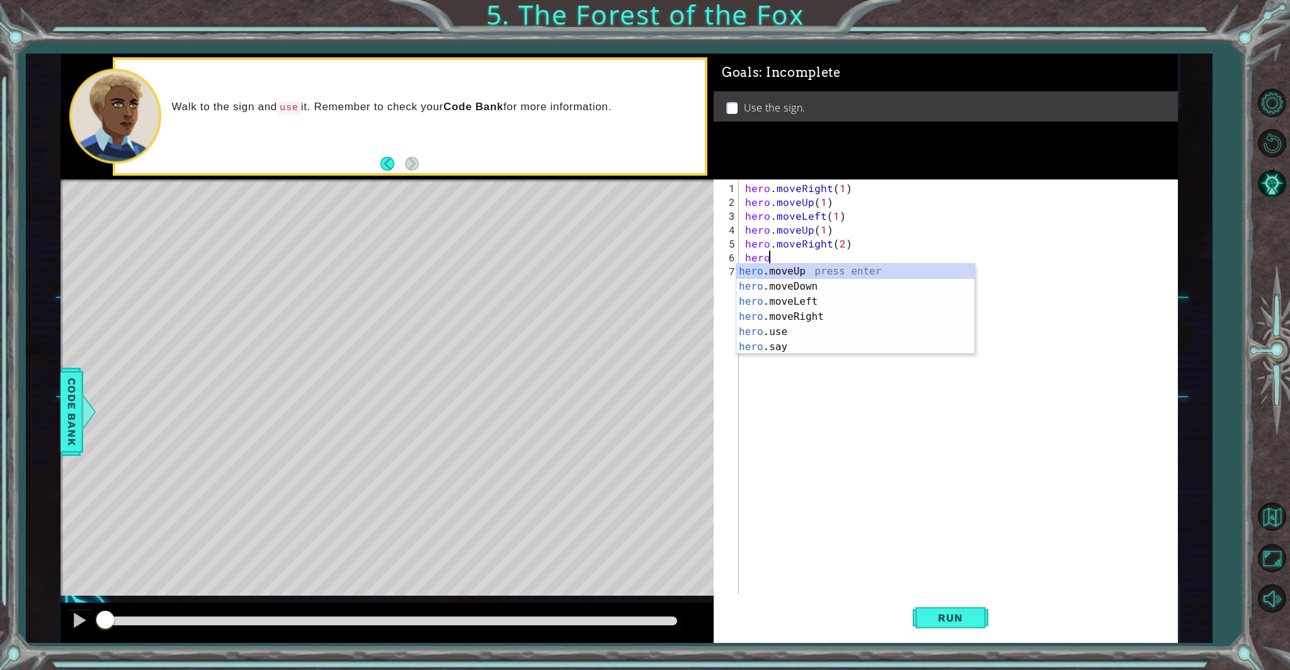
scroll to position [0, 1]
click at [758, 289] on div "hero .moveUp press enter hero .moveDown press enter hero .moveLeft press enter …" at bounding box center [856, 324] width 238 height 121
type textarea "hero.moveDown(1)"
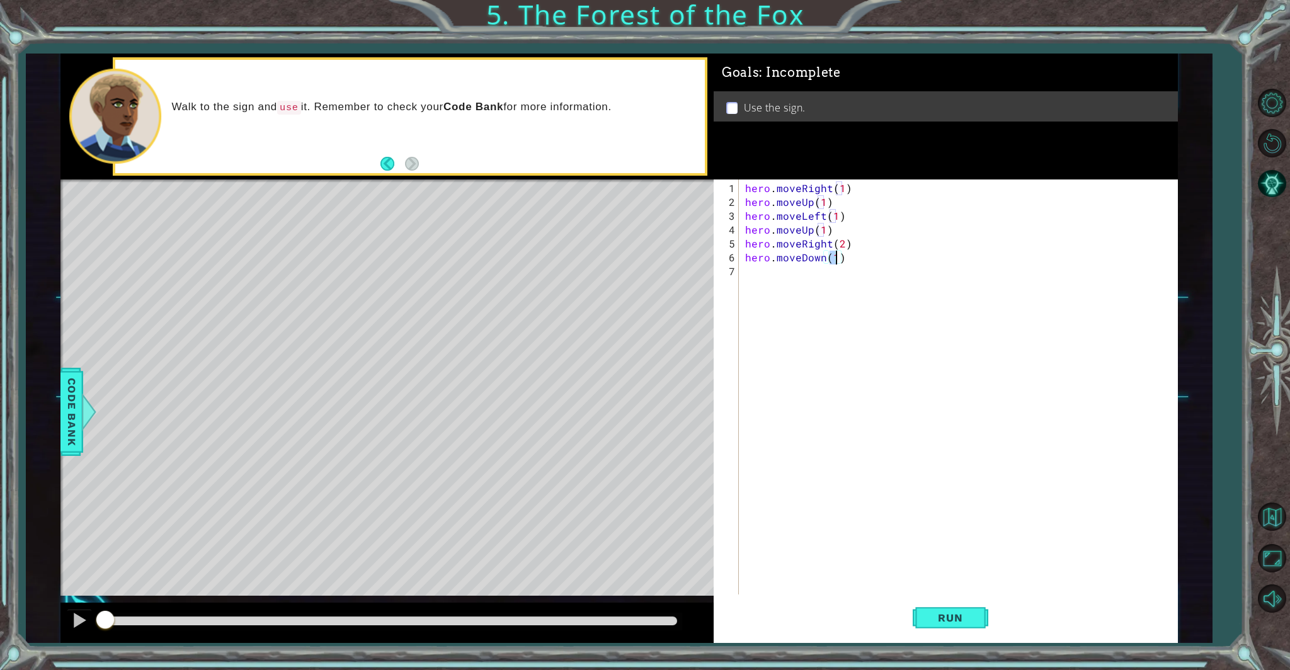
click at [755, 284] on div "hero . moveRight ( 1 ) hero . moveUp ( 1 ) hero . moveLeft ( 1 ) hero . moveUp …" at bounding box center [961, 403] width 437 height 444
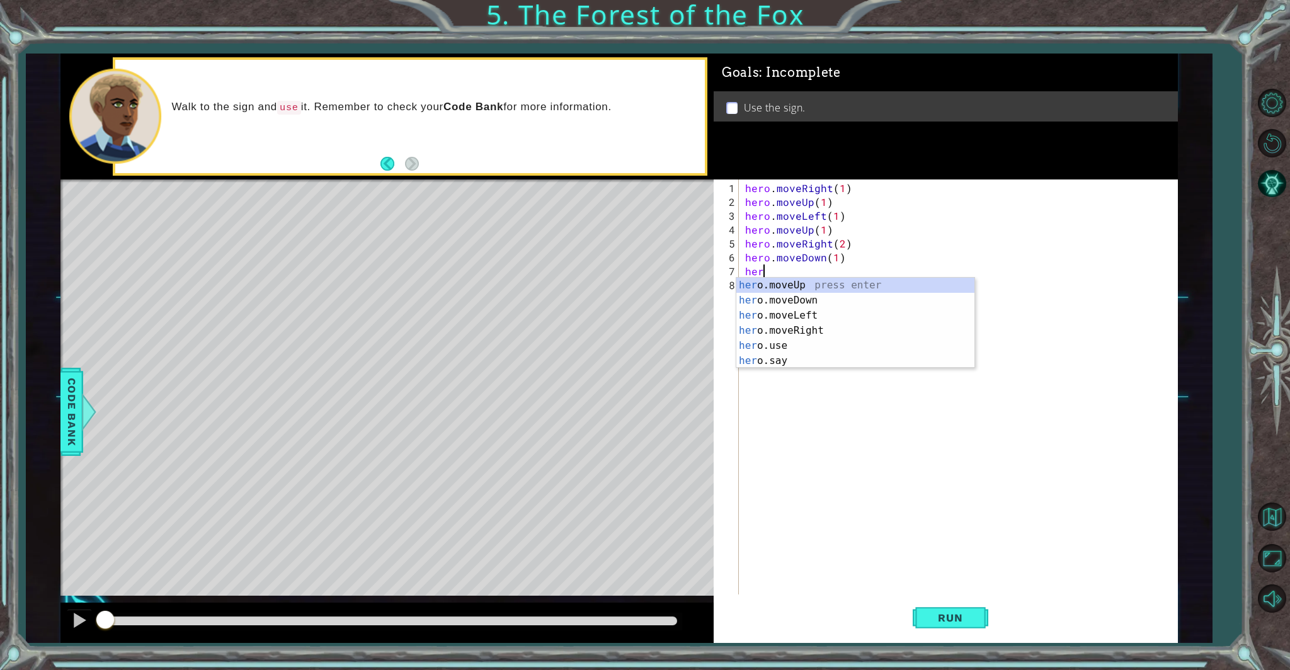
scroll to position [0, 0]
click at [764, 341] on div "her o.moveUp press enter her o.moveDown press enter her o.moveLeft press enter …" at bounding box center [856, 338] width 238 height 121
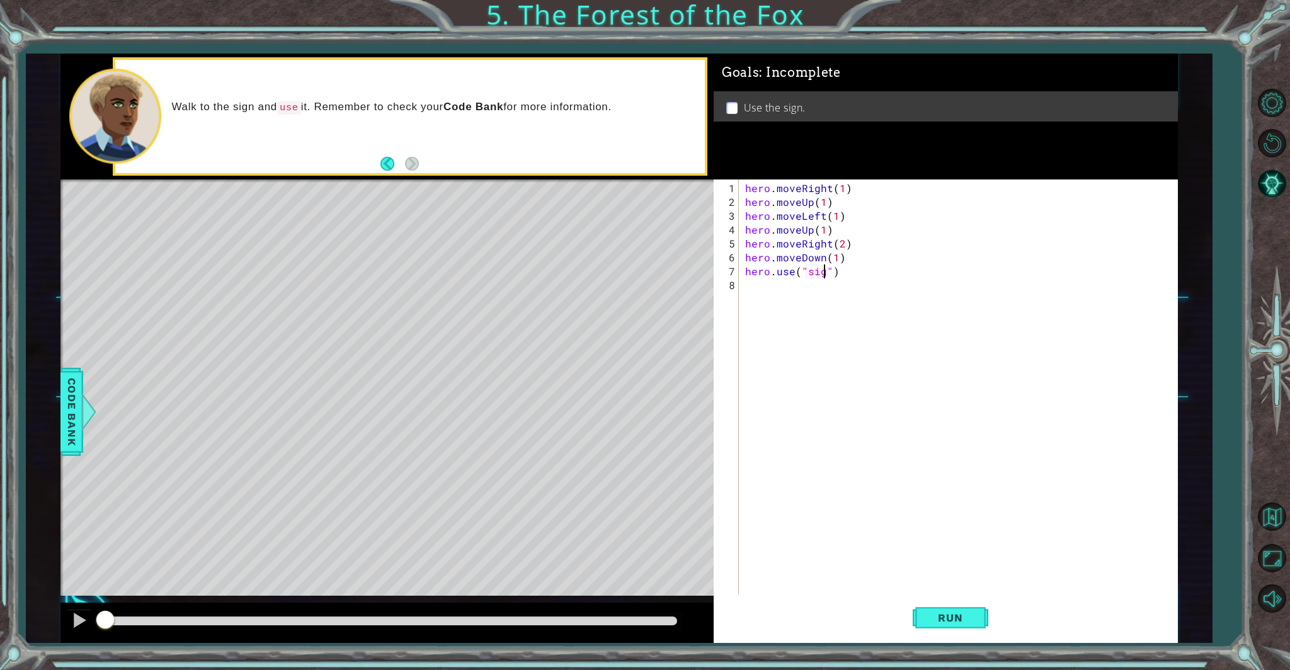
type textarea "hero.use("sign")"
click at [745, 285] on div "hero . moveRight ( 1 ) hero . moveUp ( 1 ) hero . moveLeft ( 1 ) hero . moveUp …" at bounding box center [961, 403] width 437 height 444
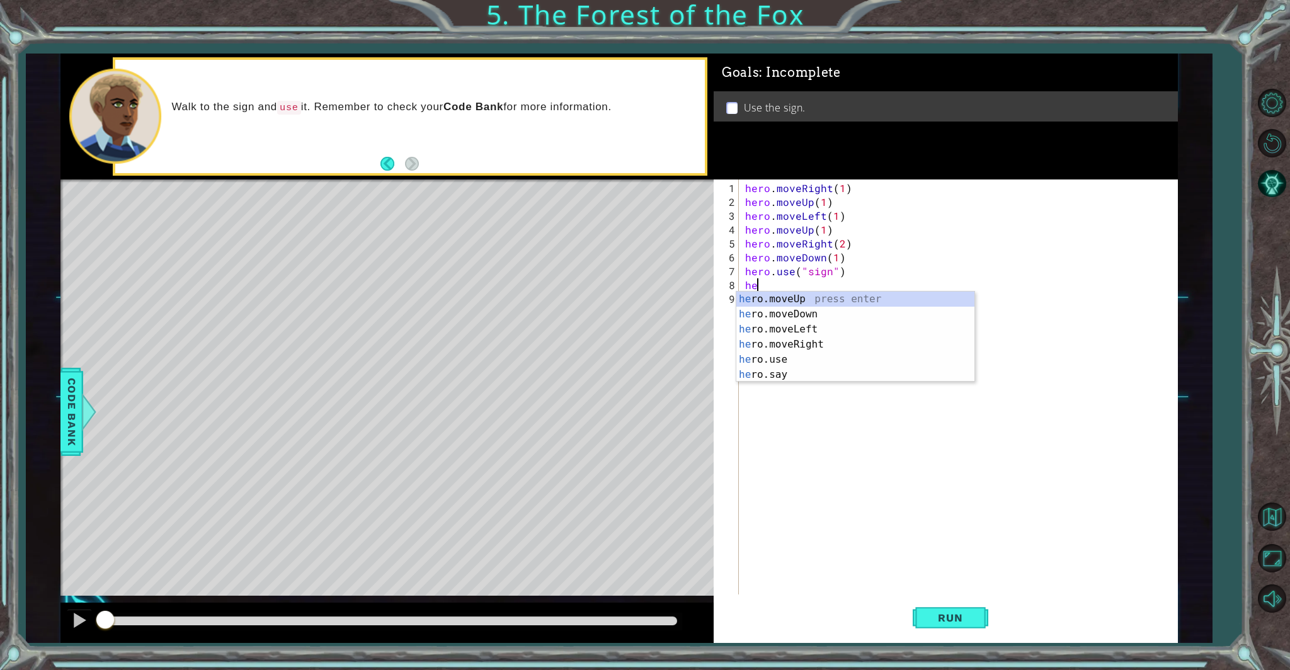
scroll to position [0, 1]
click at [815, 338] on div "hero .moveUp press enter hero .moveDown press enter hero .moveLeft press enter …" at bounding box center [856, 352] width 238 height 121
type textarea "hero.moveRight(1)"
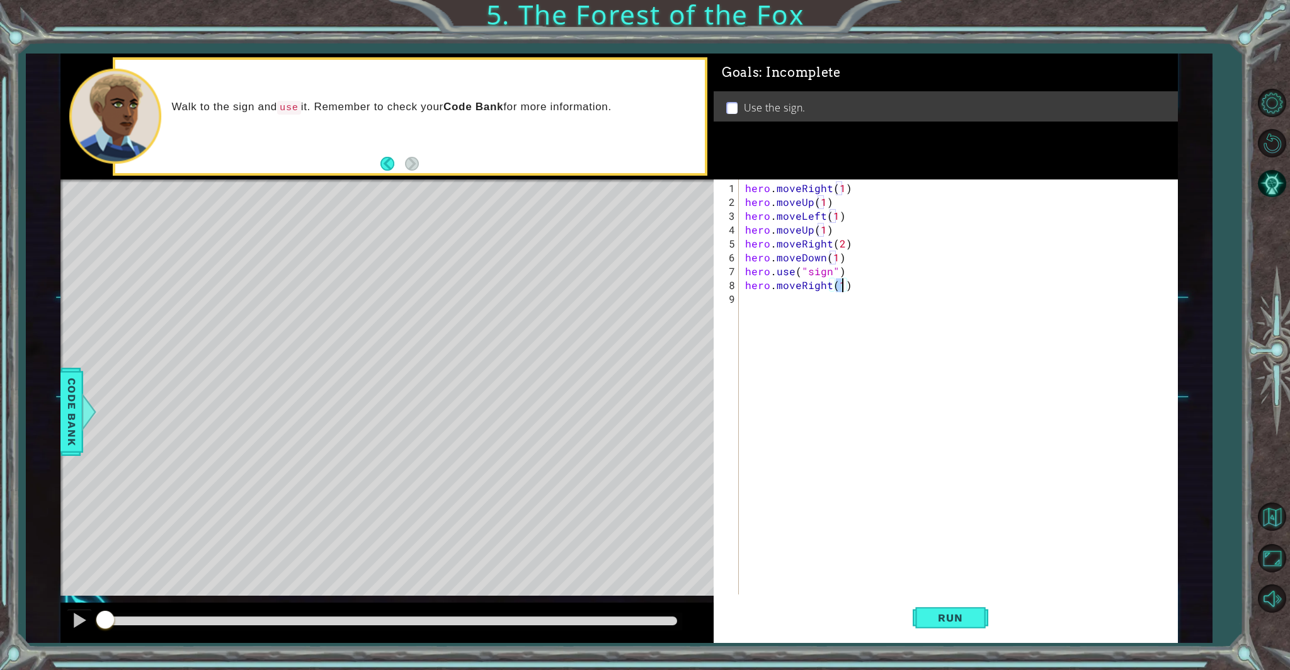
click at [773, 312] on div "hero . moveRight ( 1 ) hero . moveUp ( 1 ) hero . moveLeft ( 1 ) hero . moveUp …" at bounding box center [961, 403] width 437 height 444
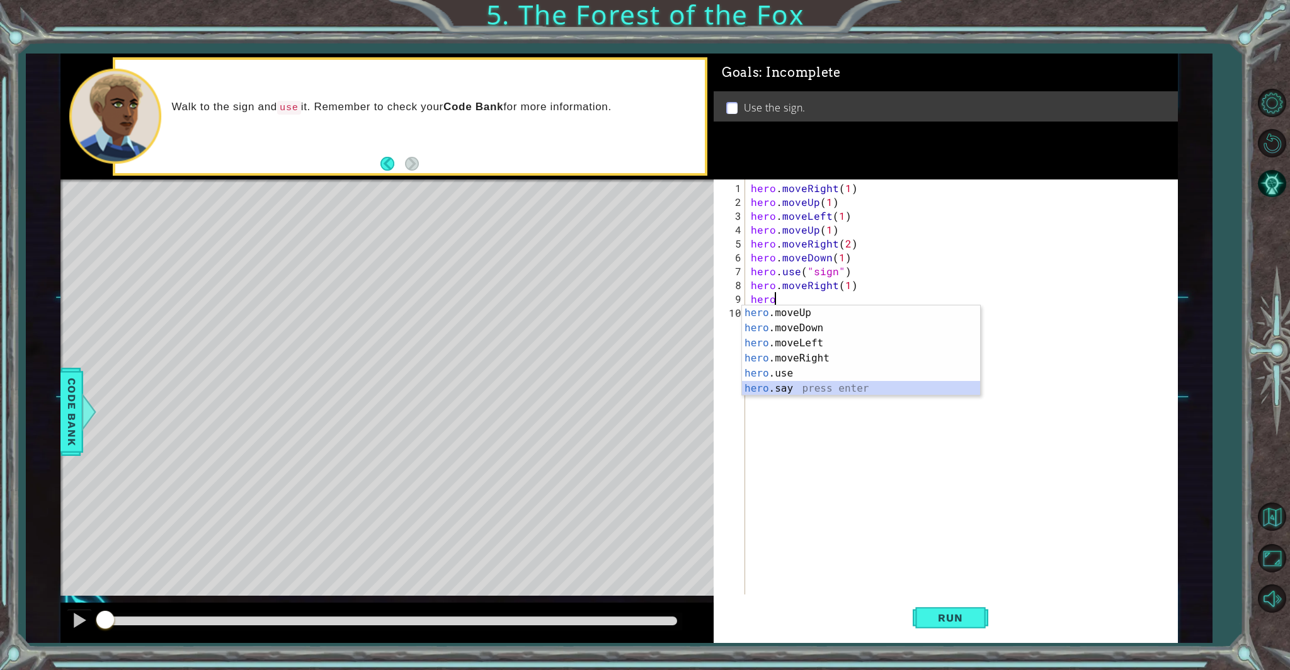
click at [756, 386] on div "hero .moveUp press enter hero .moveDown press enter hero .moveLeft press enter …" at bounding box center [861, 366] width 238 height 121
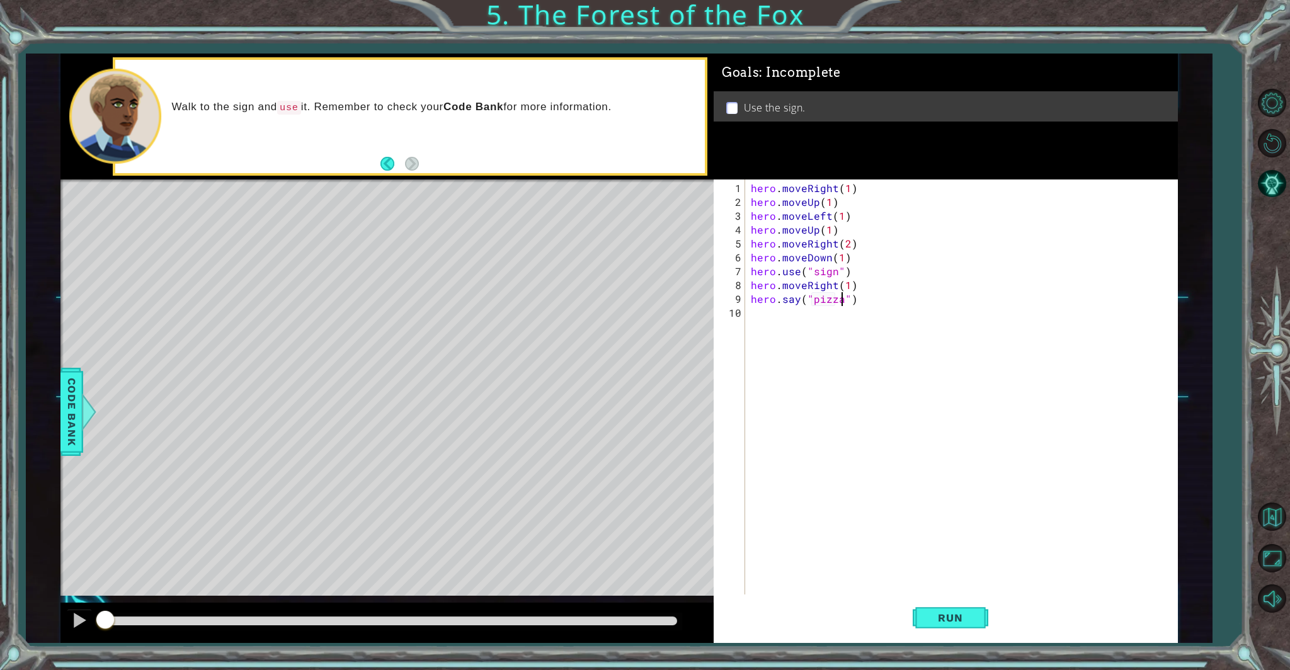
scroll to position [0, 5]
type textarea "hero.say("pizza")"
drag, startPoint x: 952, startPoint y: 634, endPoint x: 922, endPoint y: 605, distance: 41.9
click at [951, 634] on button "Run" at bounding box center [951, 618] width 76 height 47
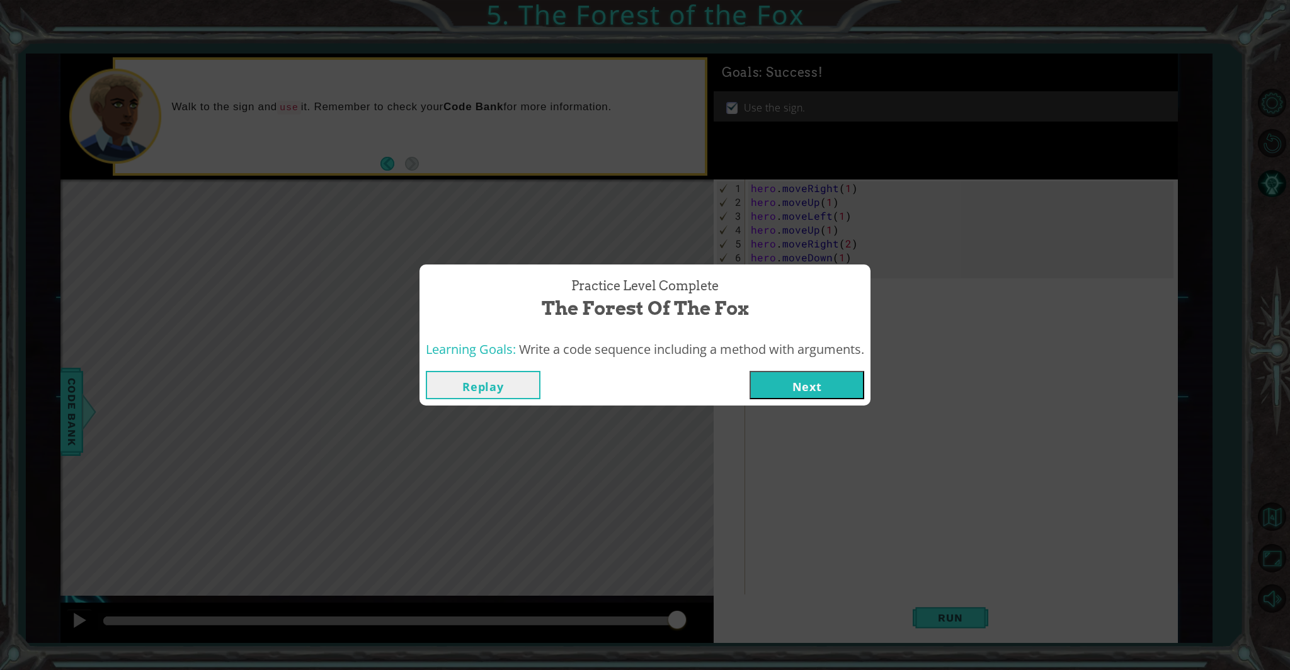
click at [770, 389] on button "Next" at bounding box center [807, 385] width 115 height 28
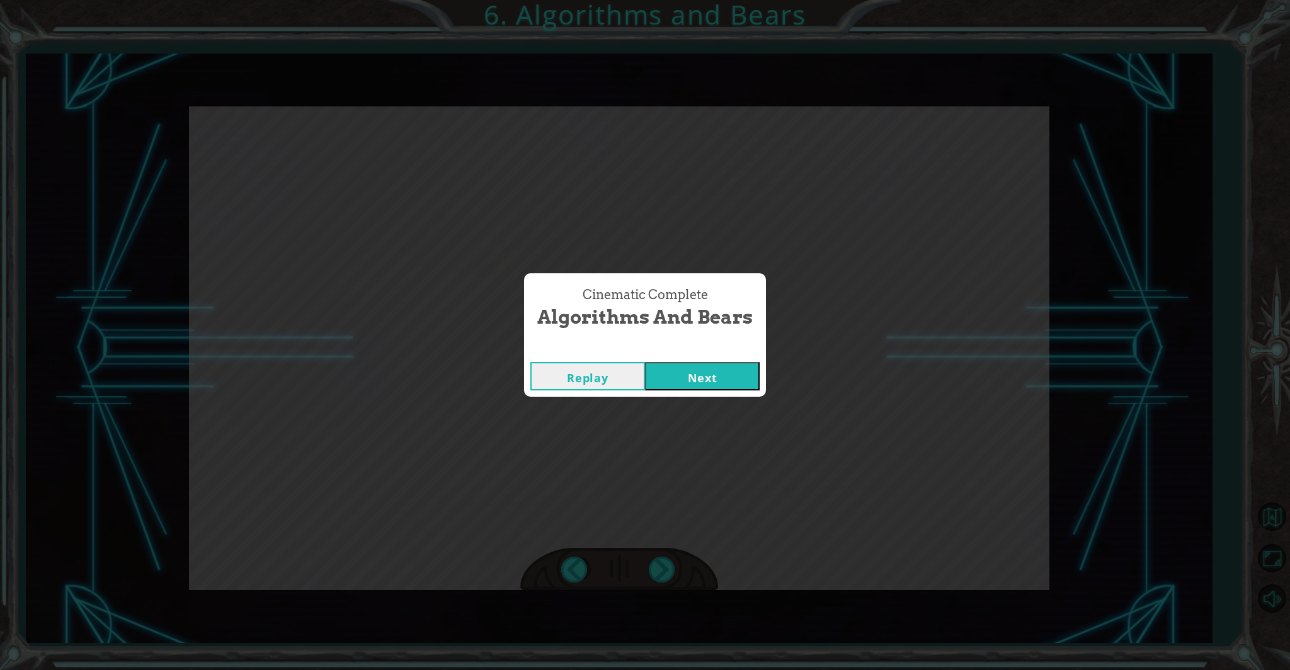
click at [727, 393] on div "Replay Next" at bounding box center [645, 376] width 242 height 41
drag, startPoint x: 721, startPoint y: 381, endPoint x: 713, endPoint y: 382, distance: 8.9
click at [721, 381] on button "Next" at bounding box center [702, 376] width 115 height 28
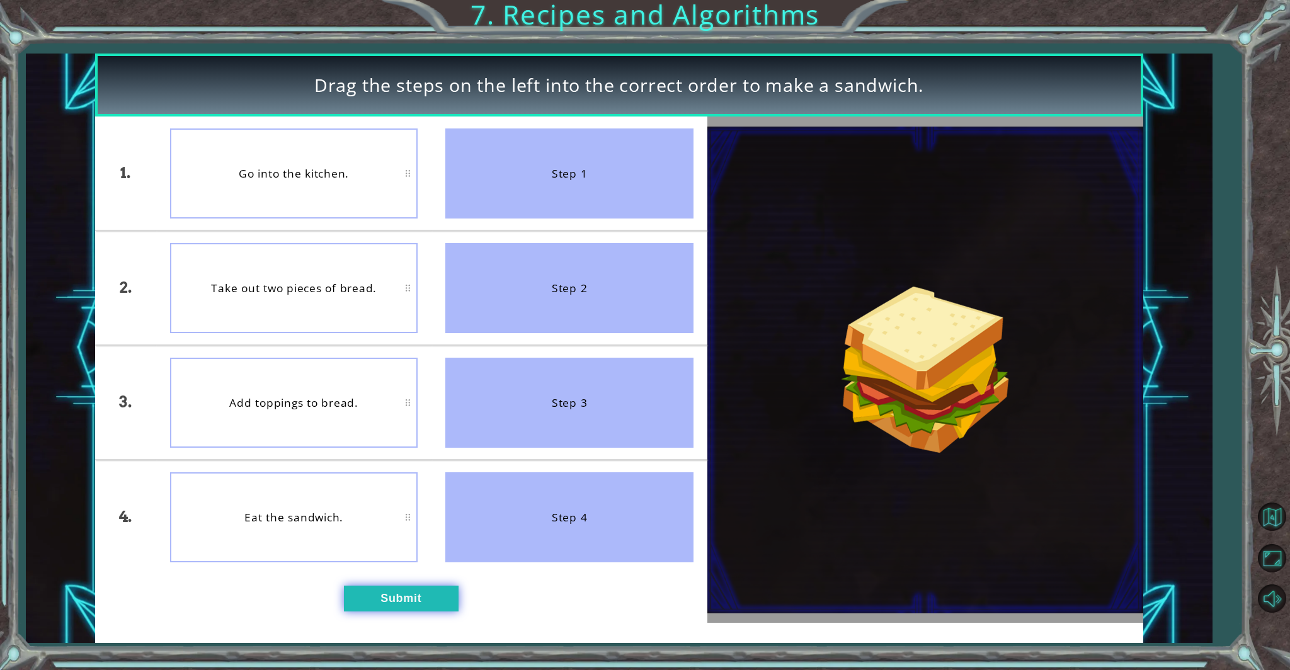
click at [409, 610] on button "Submit" at bounding box center [401, 599] width 115 height 26
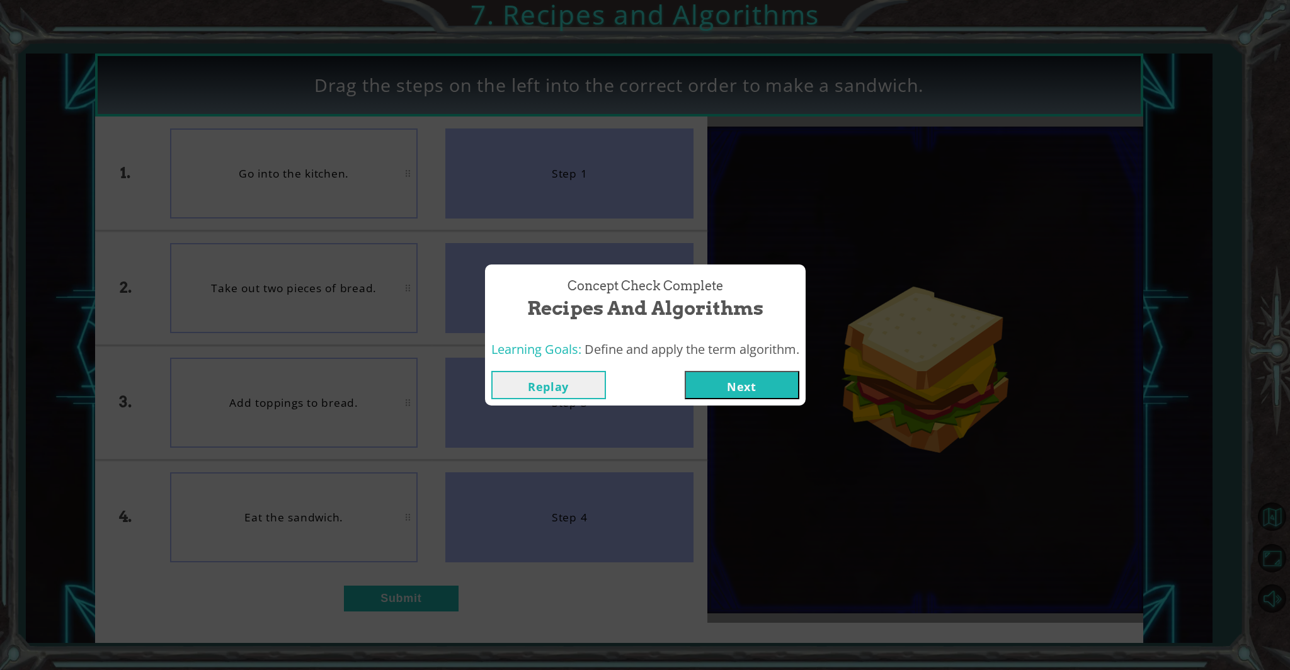
click at [720, 391] on button "Next" at bounding box center [742, 385] width 115 height 28
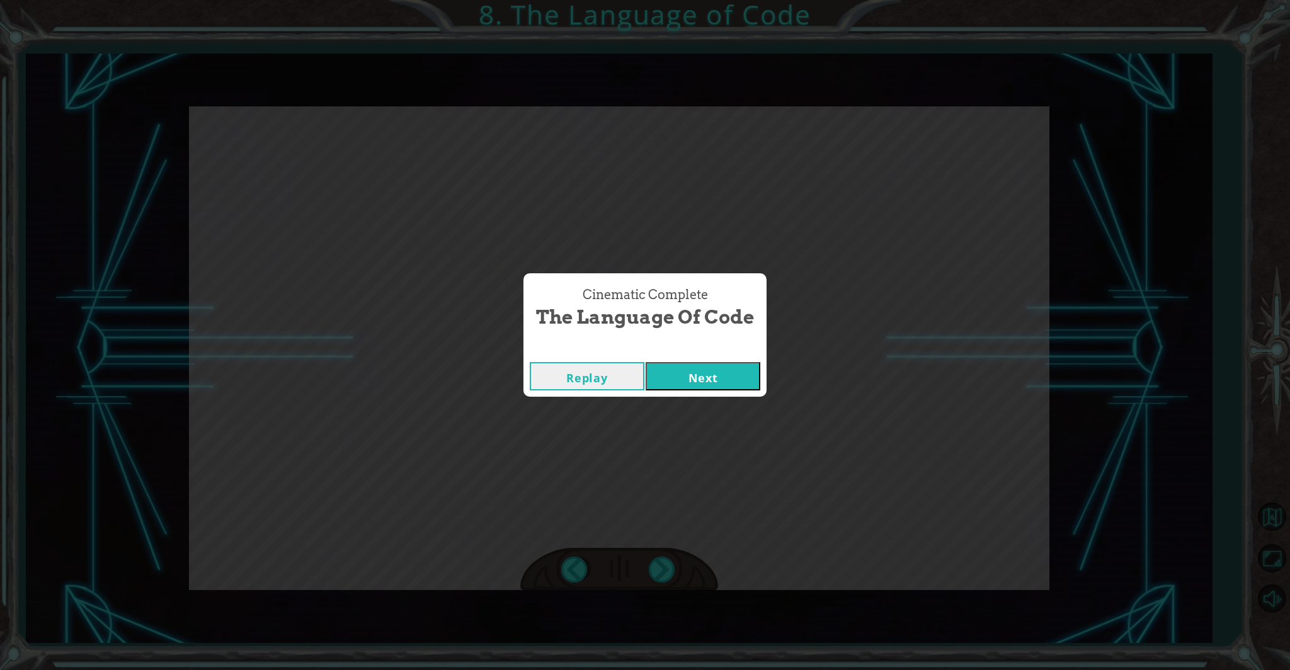
click at [691, 379] on button "Next" at bounding box center [703, 376] width 115 height 28
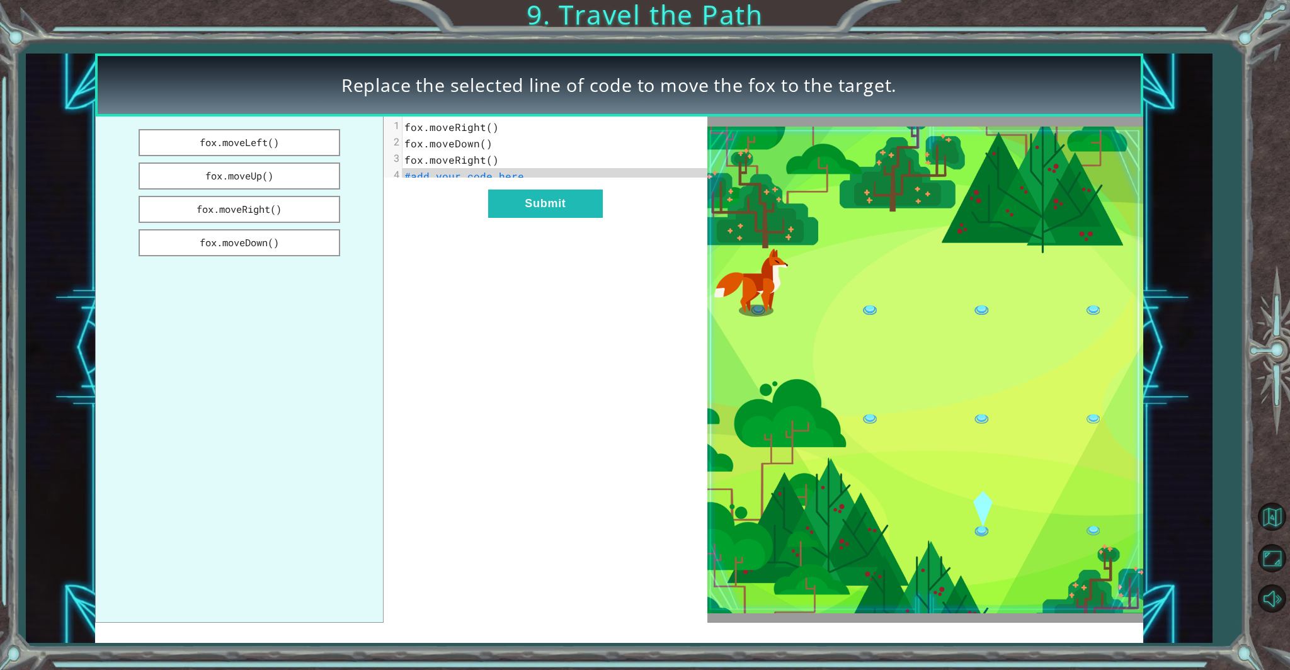
click at [487, 131] on span "fox.moveRight()" at bounding box center [451, 126] width 95 height 13
click at [488, 125] on span "fox.moveRight()" at bounding box center [451, 126] width 95 height 13
click at [488, 127] on span "fox.moveRight()" at bounding box center [451, 126] width 95 height 13
drag, startPoint x: 486, startPoint y: 119, endPoint x: 488, endPoint y: 144, distance: 24.6
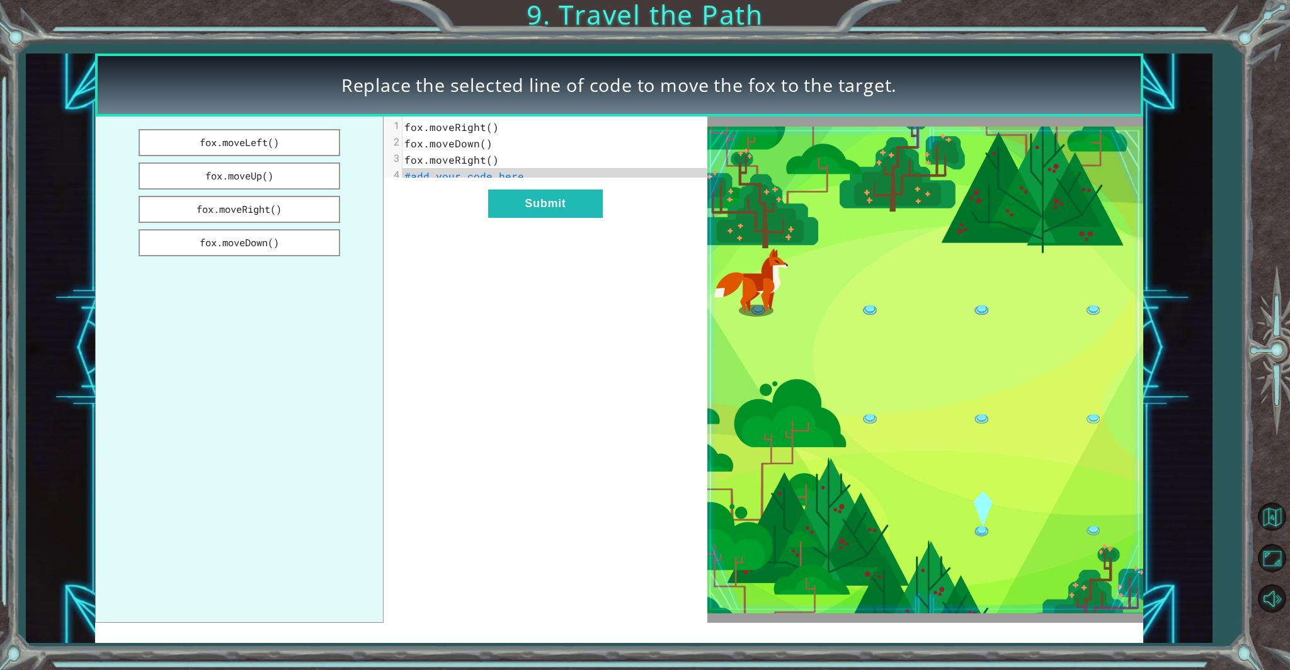
click at [486, 119] on pre "fox.moveRight()" at bounding box center [560, 127] width 314 height 16
click at [208, 255] on button "fox.moveDown()" at bounding box center [239, 242] width 201 height 27
click at [508, 218] on button "Submit" at bounding box center [545, 204] width 115 height 28
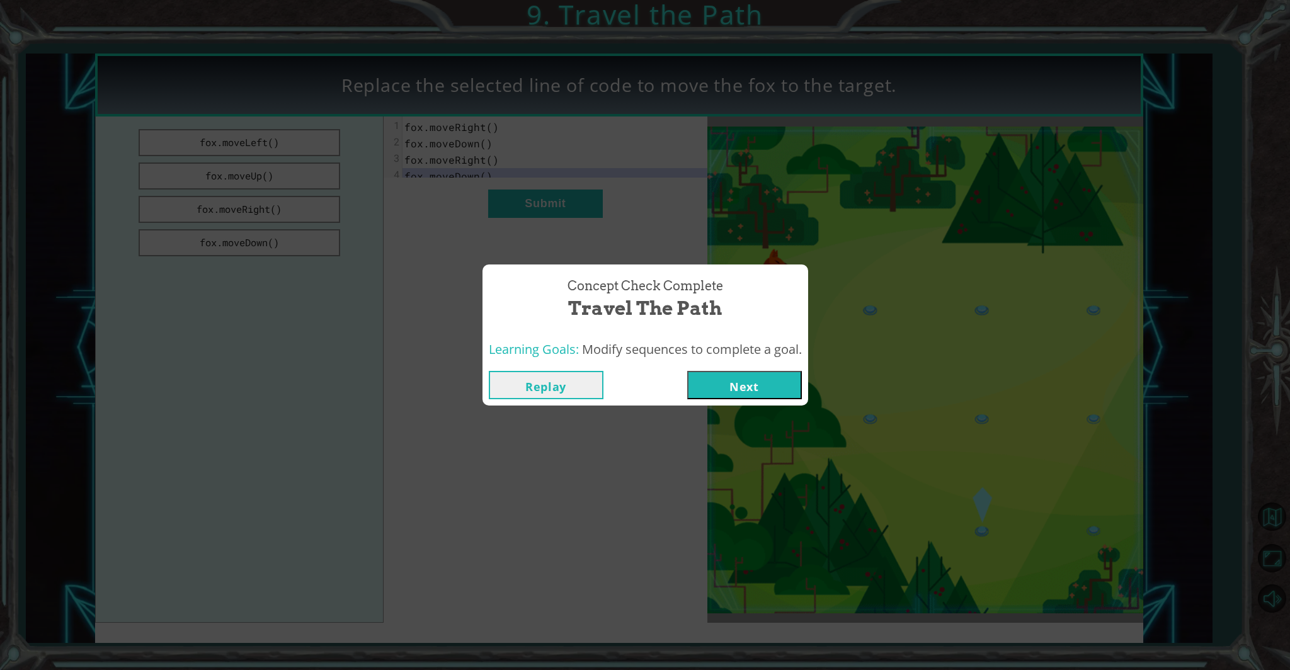
click at [731, 391] on button "Next" at bounding box center [744, 385] width 115 height 28
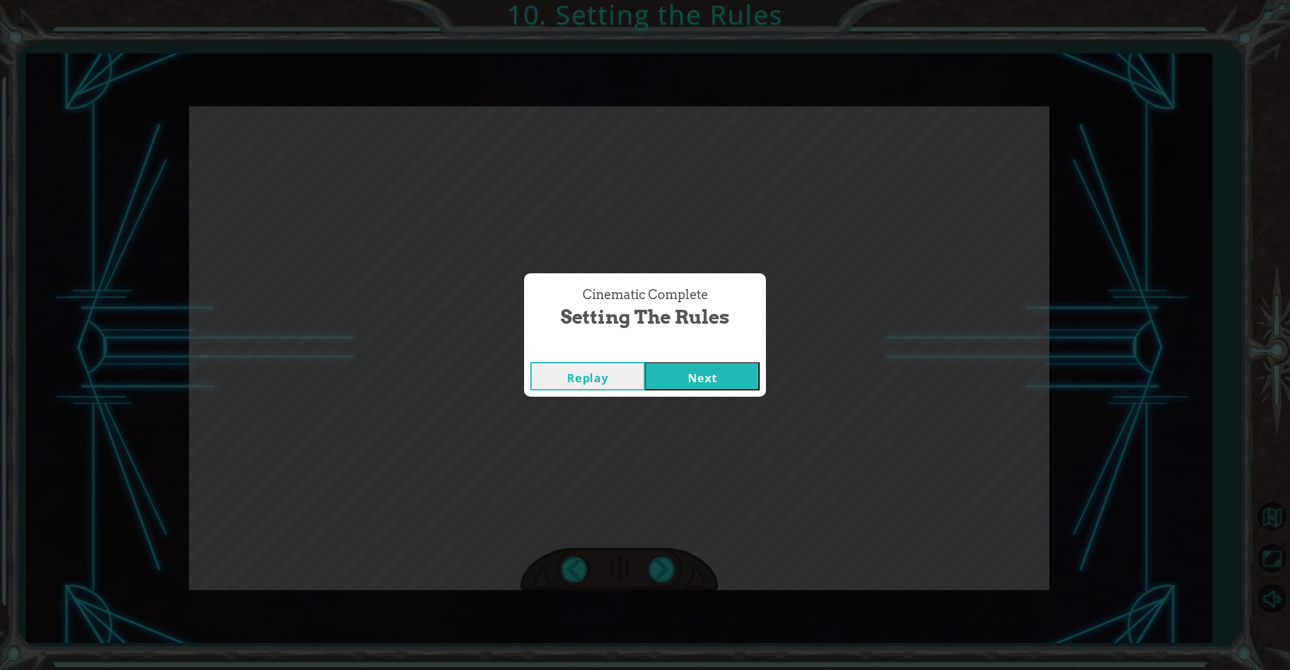
drag, startPoint x: 770, startPoint y: 394, endPoint x: 765, endPoint y: 388, distance: 7.7
click at [767, 390] on div "Cinematic Complete Setting the Rules Replay Next" at bounding box center [645, 335] width 1290 height 670
click at [738, 374] on button "Next" at bounding box center [702, 376] width 115 height 28
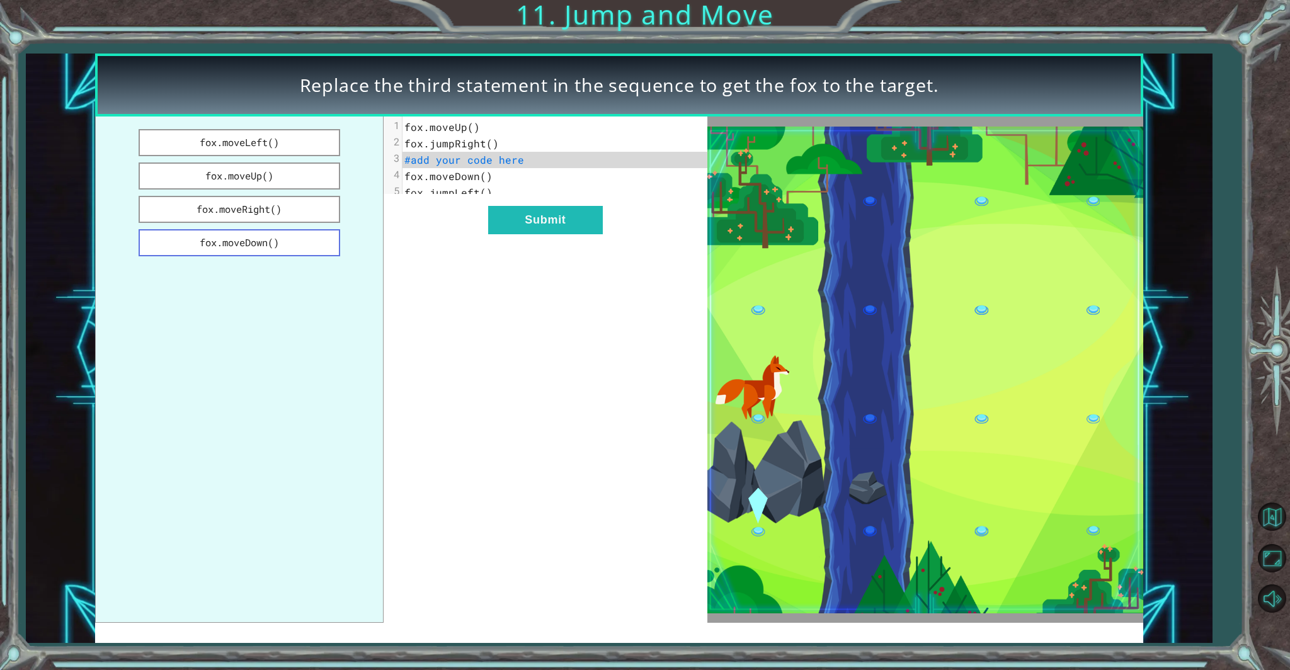
click at [260, 241] on button "fox.moveDown()" at bounding box center [239, 242] width 201 height 27
click at [507, 217] on button "Submit" at bounding box center [545, 220] width 115 height 28
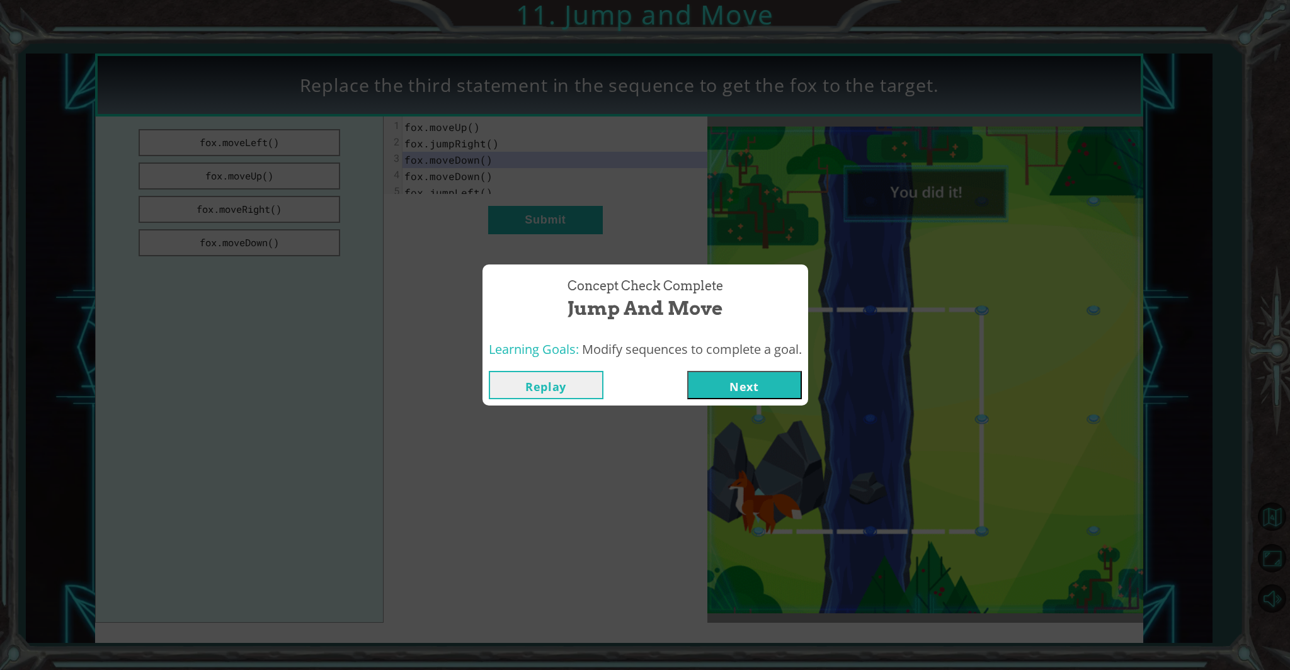
click at [708, 386] on button "Next" at bounding box center [744, 385] width 115 height 28
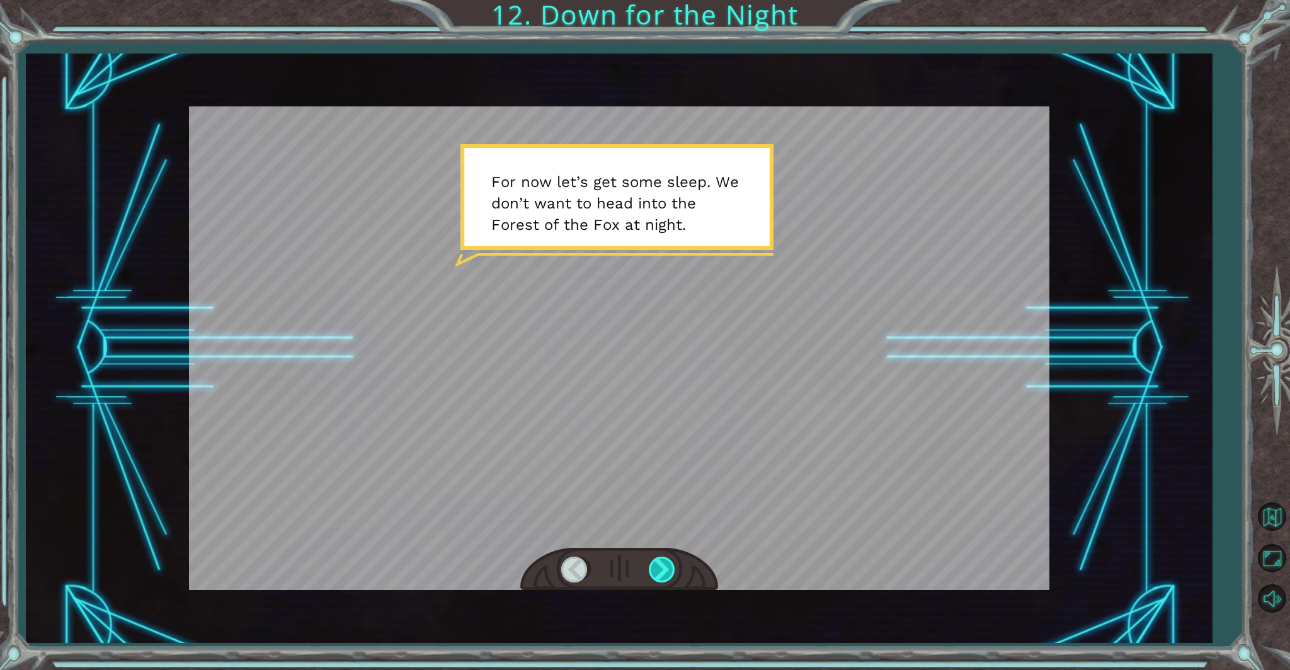
click at [655, 567] on div at bounding box center [663, 570] width 28 height 26
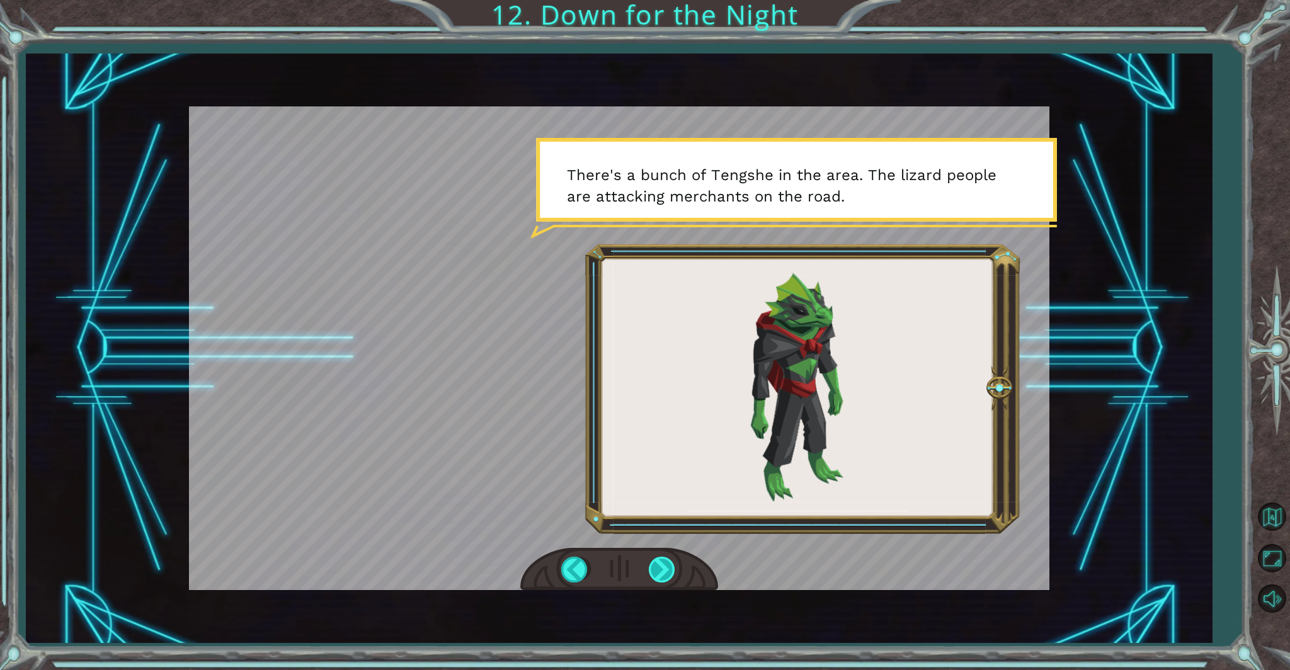
drag, startPoint x: 680, startPoint y: 575, endPoint x: 663, endPoint y: 566, distance: 18.9
click at [663, 566] on div at bounding box center [619, 569] width 198 height 43
click at [663, 566] on div at bounding box center [663, 570] width 28 height 26
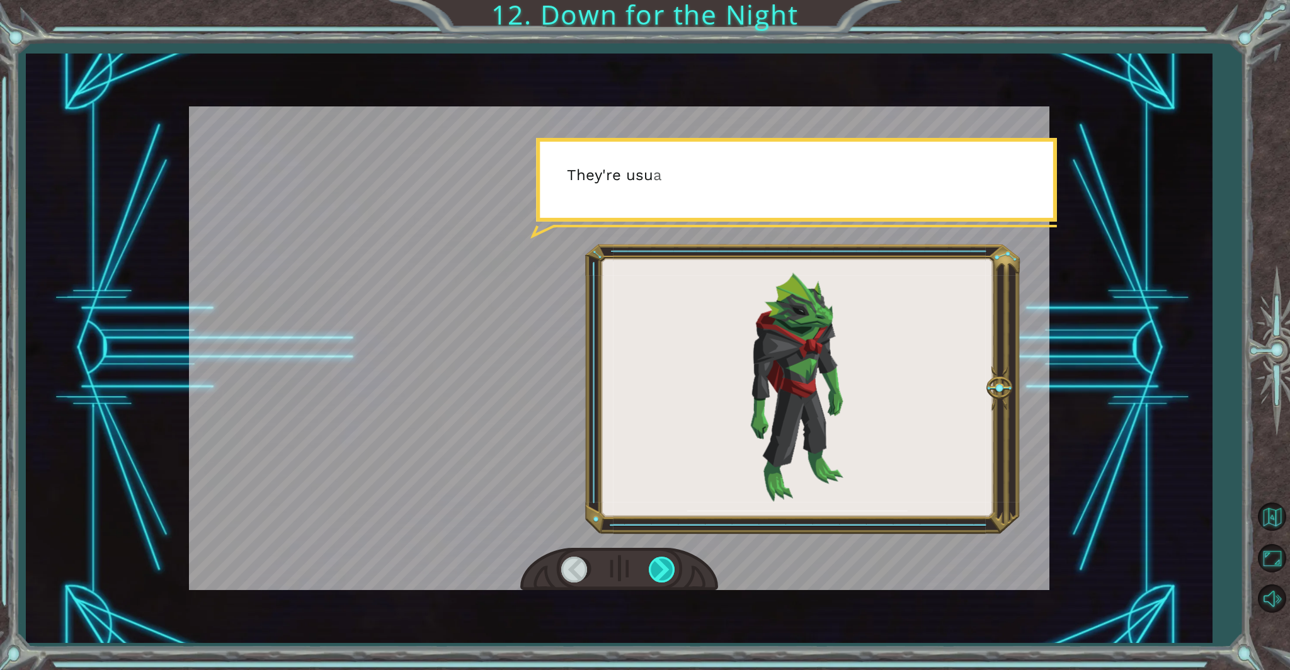
click at [663, 566] on div at bounding box center [663, 570] width 28 height 26
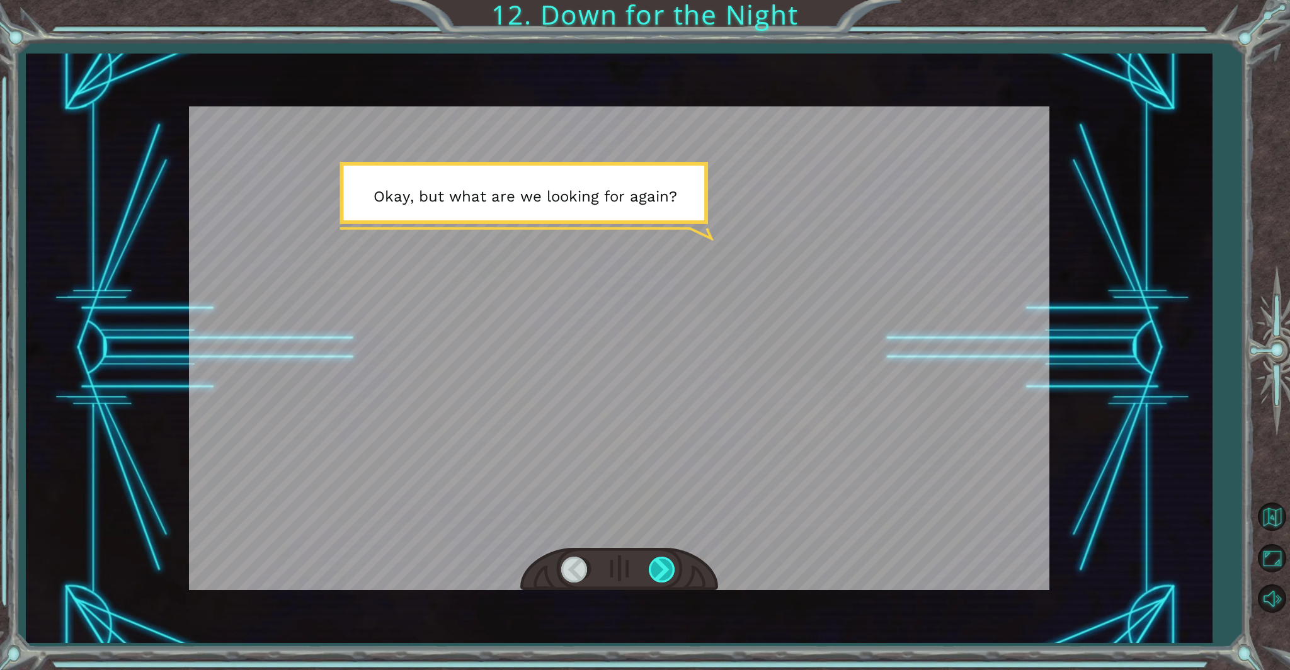
click at [663, 566] on div at bounding box center [663, 570] width 28 height 26
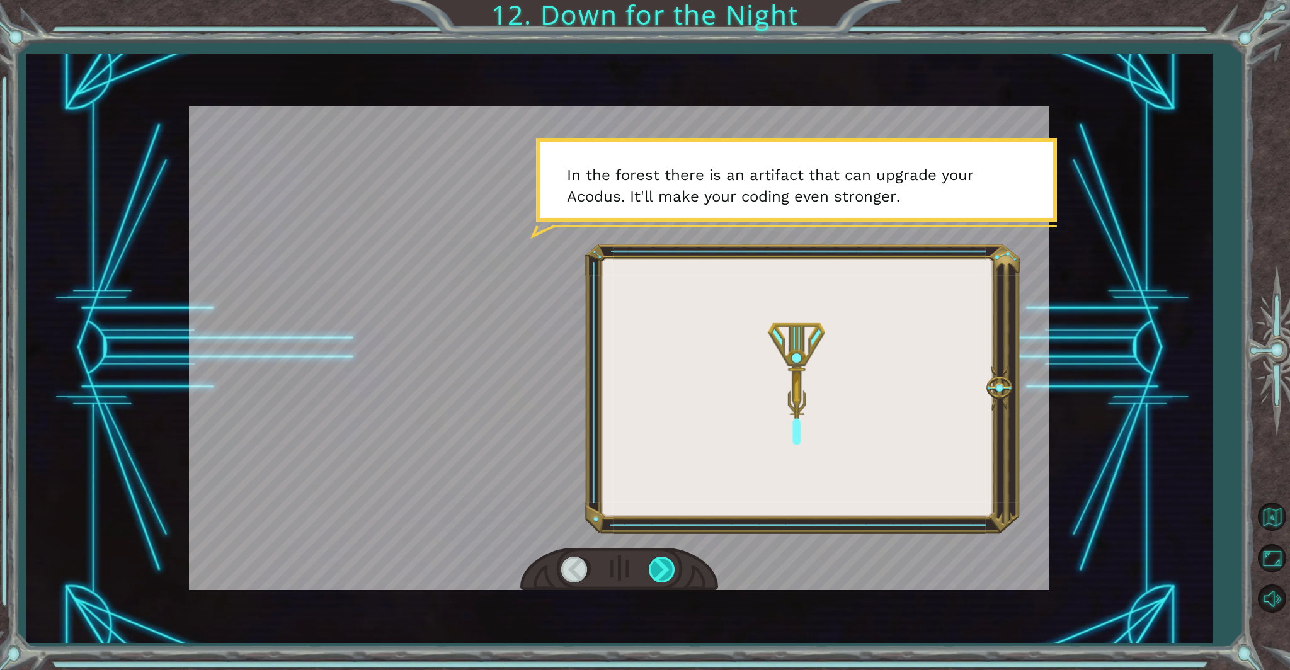
click at [651, 561] on div at bounding box center [663, 570] width 28 height 26
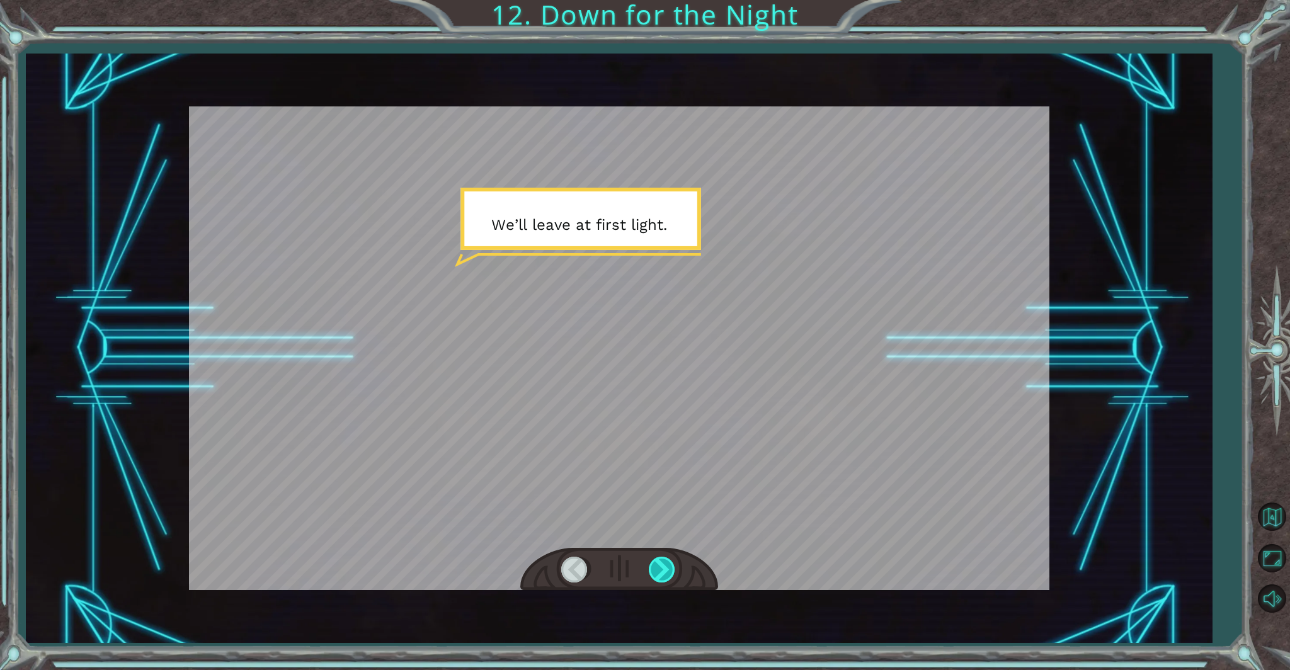
click at [651, 561] on div at bounding box center [663, 570] width 28 height 26
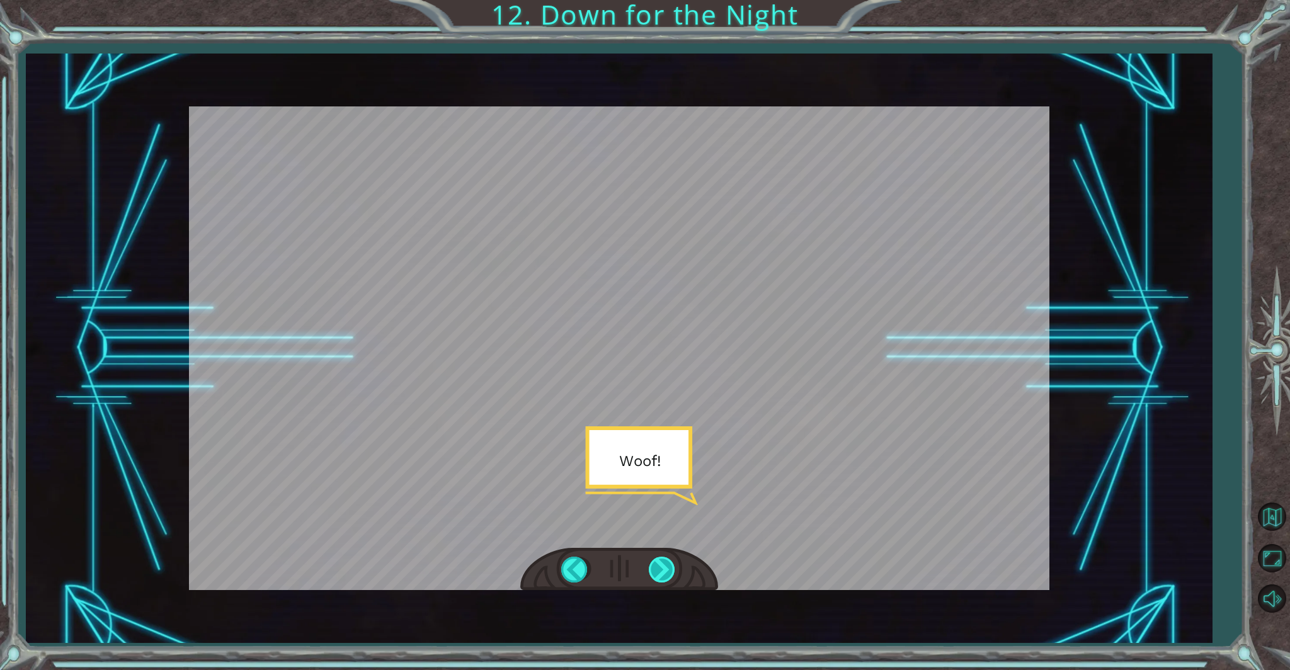
click at [651, 561] on div at bounding box center [663, 570] width 28 height 26
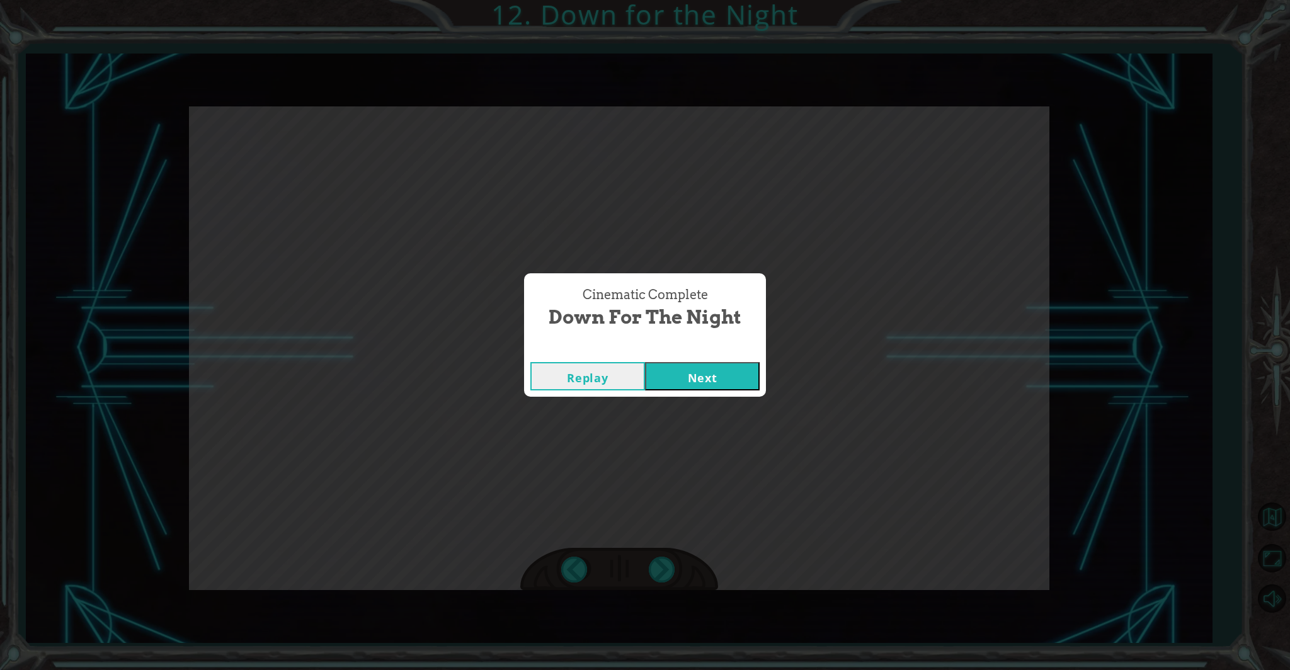
click at [723, 386] on button "Next" at bounding box center [702, 376] width 115 height 28
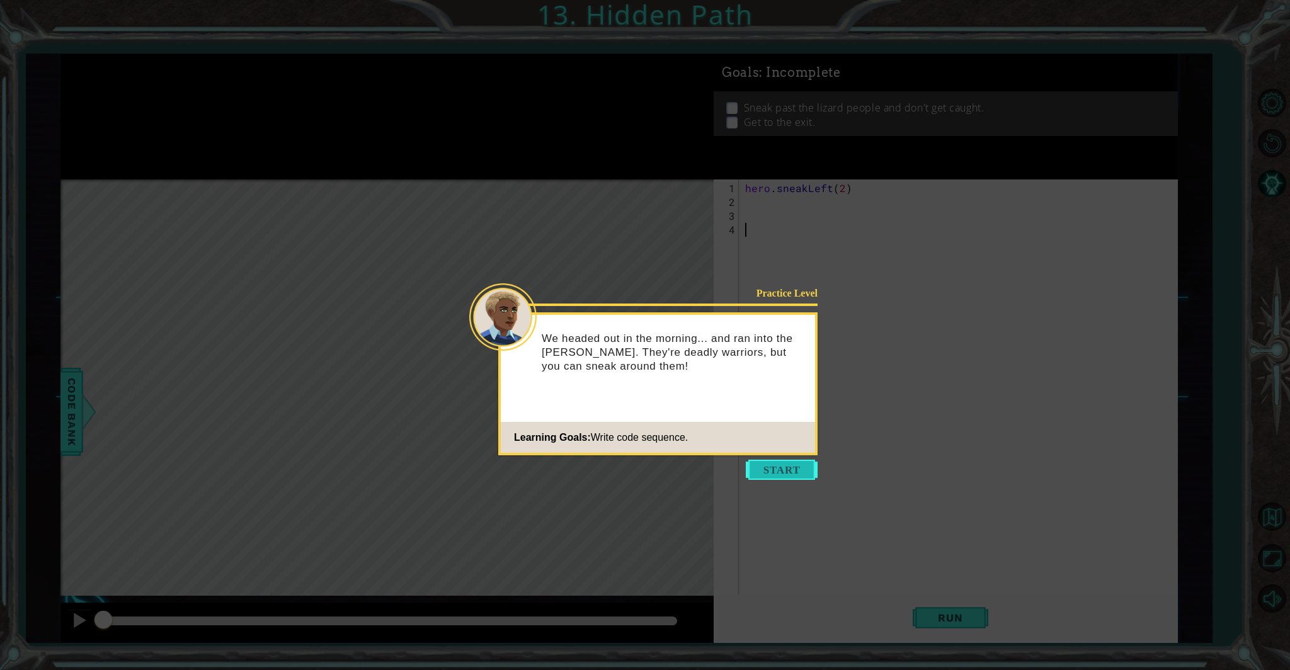
click at [777, 473] on button "Start" at bounding box center [782, 470] width 72 height 20
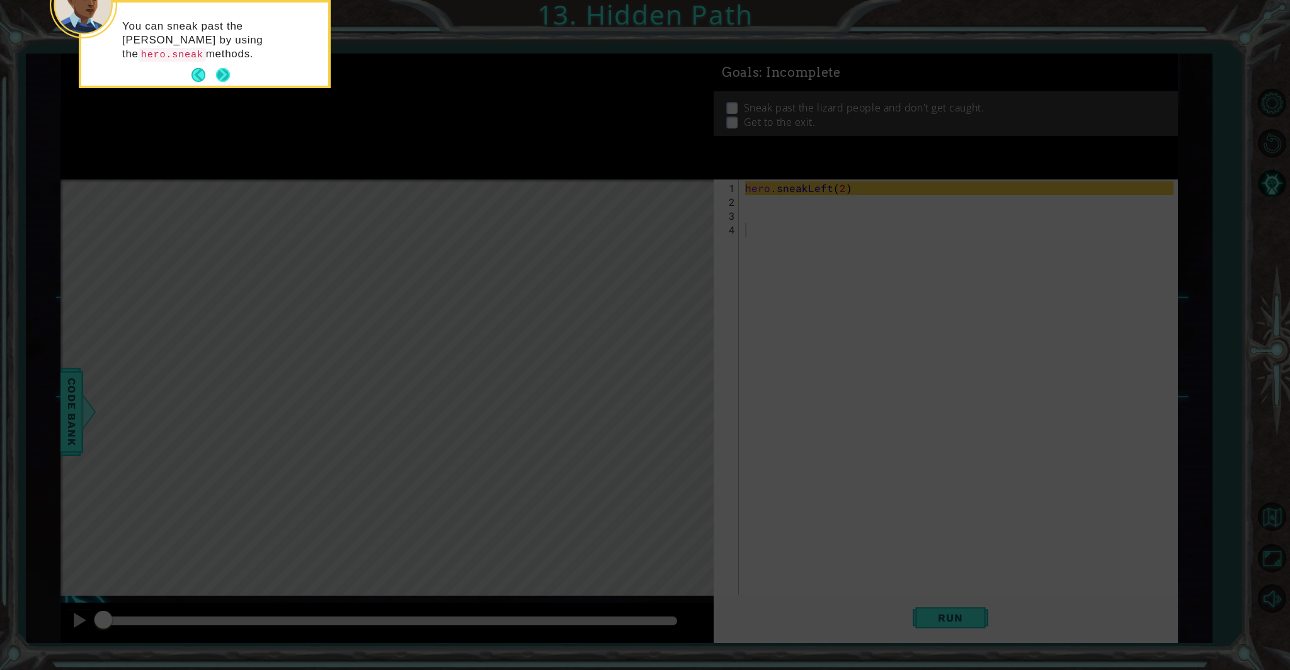
click at [223, 74] on button "Next" at bounding box center [223, 75] width 14 height 14
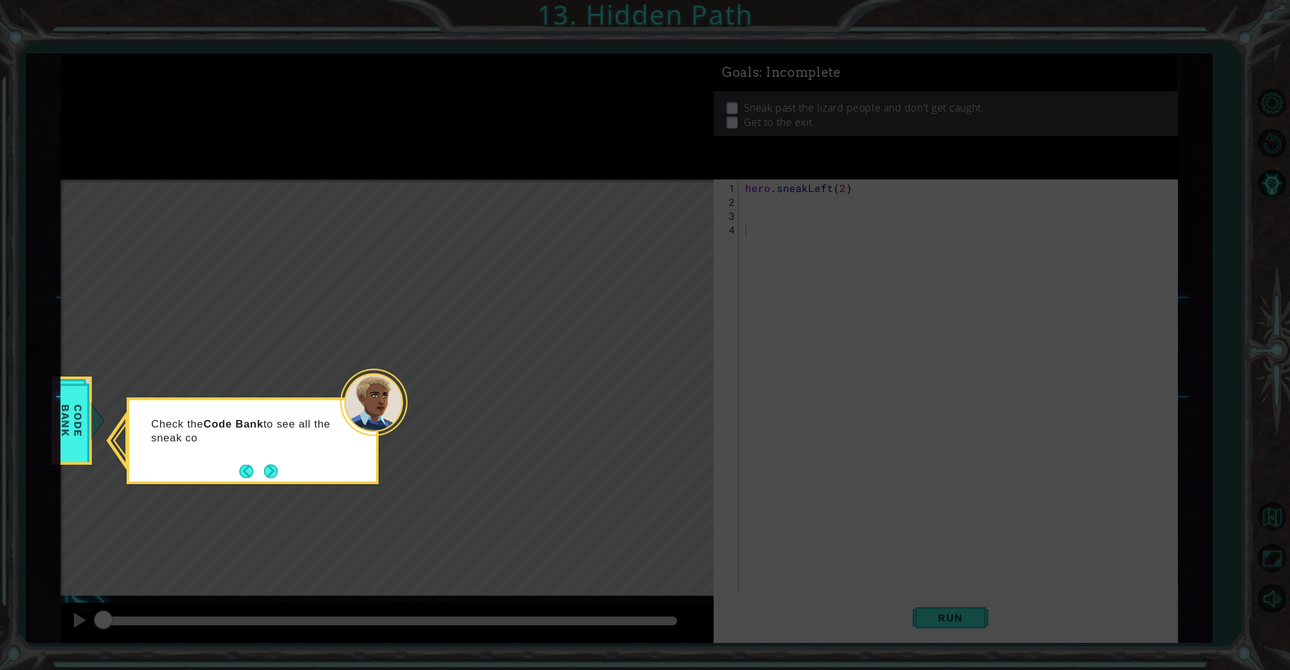
click at [287, 466] on div "Check the Code Bank to see all the sneak co" at bounding box center [252, 437] width 247 height 64
click at [278, 469] on div "Check the Code Bank to see all the sneak commands." at bounding box center [253, 441] width 252 height 86
drag, startPoint x: 265, startPoint y: 483, endPoint x: 275, endPoint y: 469, distance: 17.5
click at [275, 469] on div "Check the Code Bank to see all the sneak commands." at bounding box center [253, 441] width 252 height 86
click at [272, 470] on button "Next" at bounding box center [271, 471] width 14 height 14
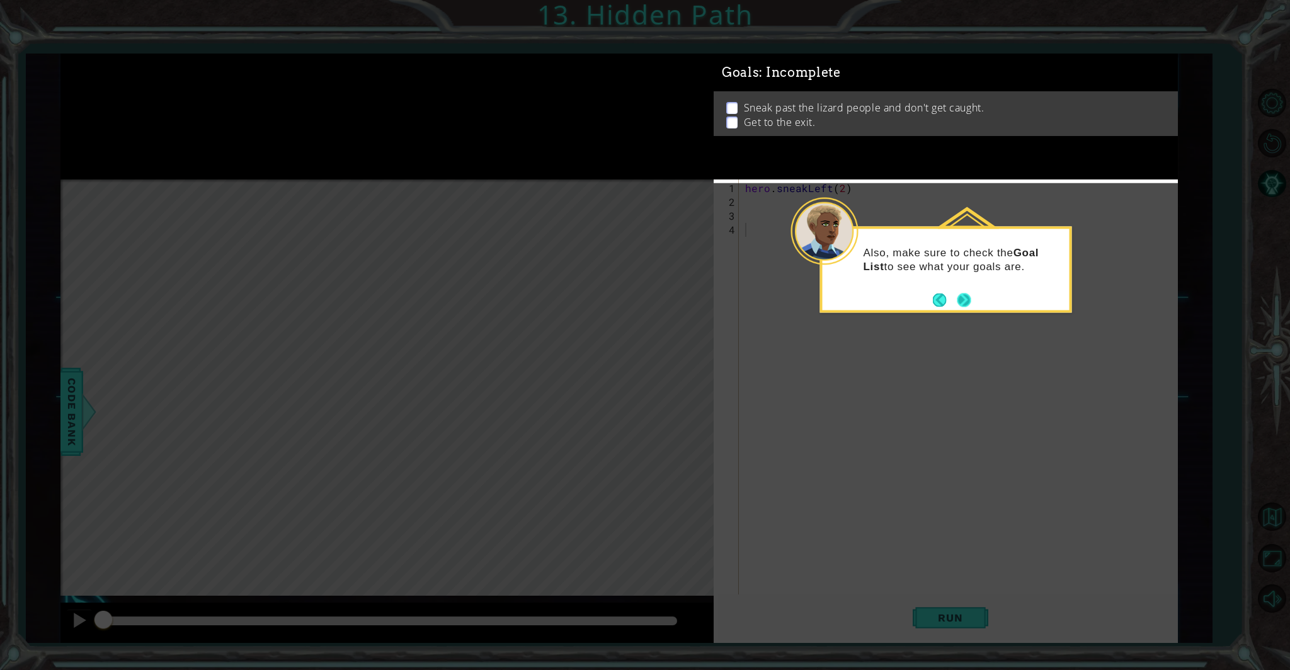
click at [967, 302] on button "Next" at bounding box center [964, 300] width 14 height 14
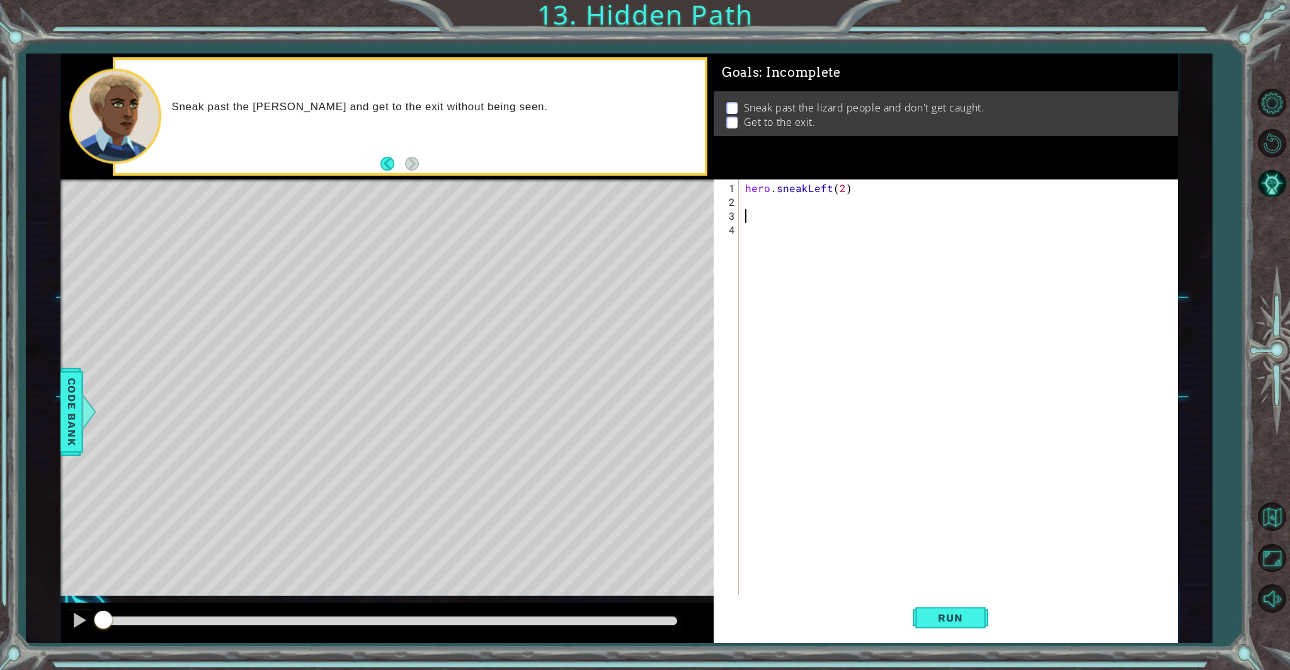
click at [753, 212] on div "hero . sneakLeft ( 2 )" at bounding box center [961, 409] width 437 height 457
click at [752, 205] on div "hero . sneakLeft ( 2 )" at bounding box center [961, 409] width 437 height 457
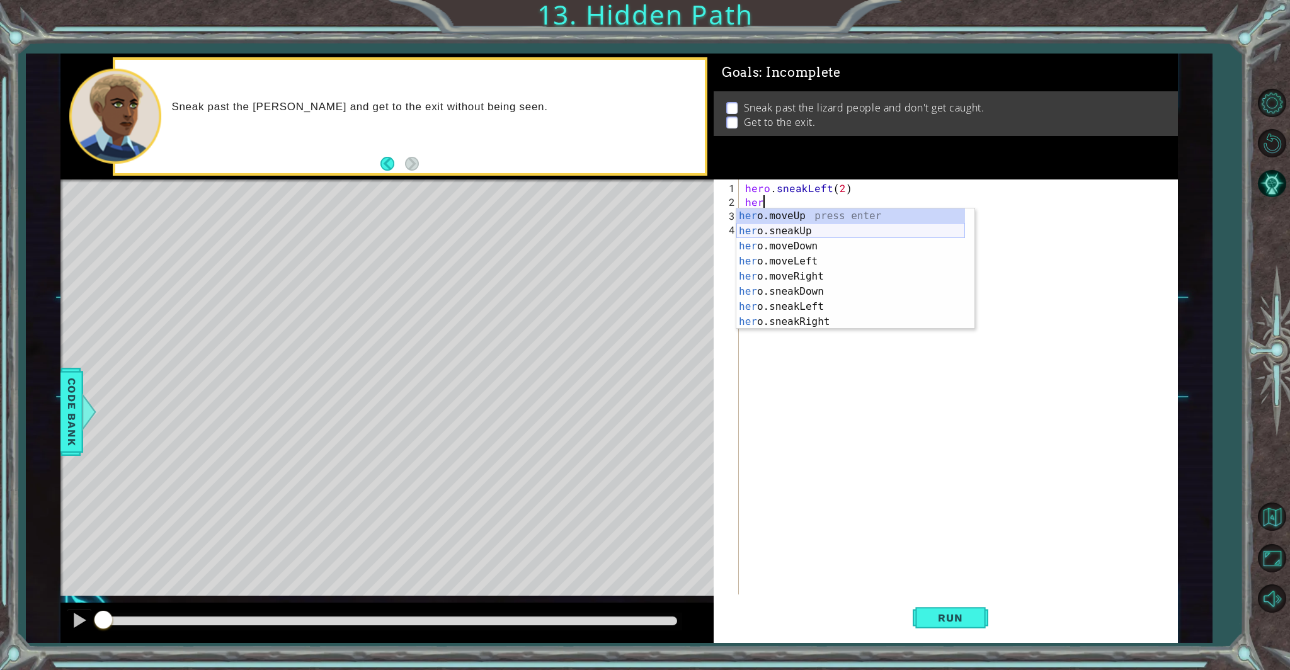
click at [774, 234] on div "her o.moveUp press enter her o.sneakUp press enter her o.moveDown press enter h…" at bounding box center [851, 284] width 229 height 151
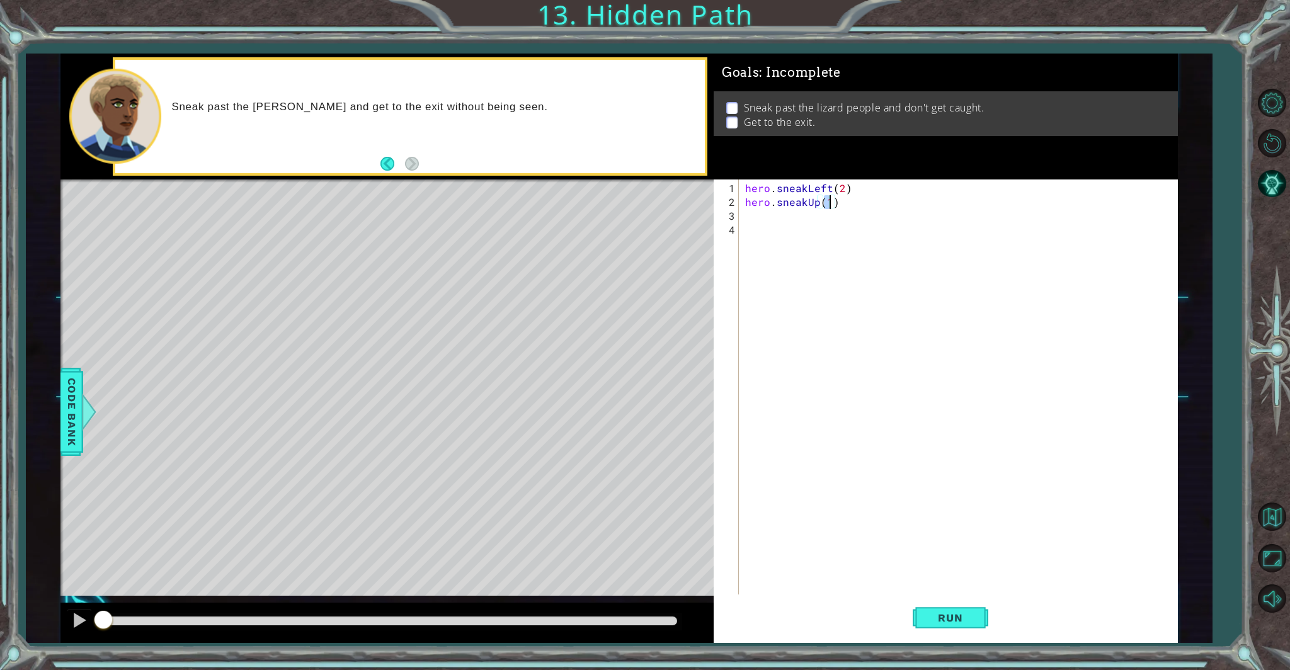
type textarea "hero.sneakUp(2)"
click at [752, 222] on div "hero . sneakLeft ( 2 ) hero . sneakUp ( 2 )" at bounding box center [961, 409] width 437 height 457
click at [744, 212] on div "hero . sneakLeft ( 2 ) hero . sneakUp ( 2 )" at bounding box center [961, 409] width 437 height 457
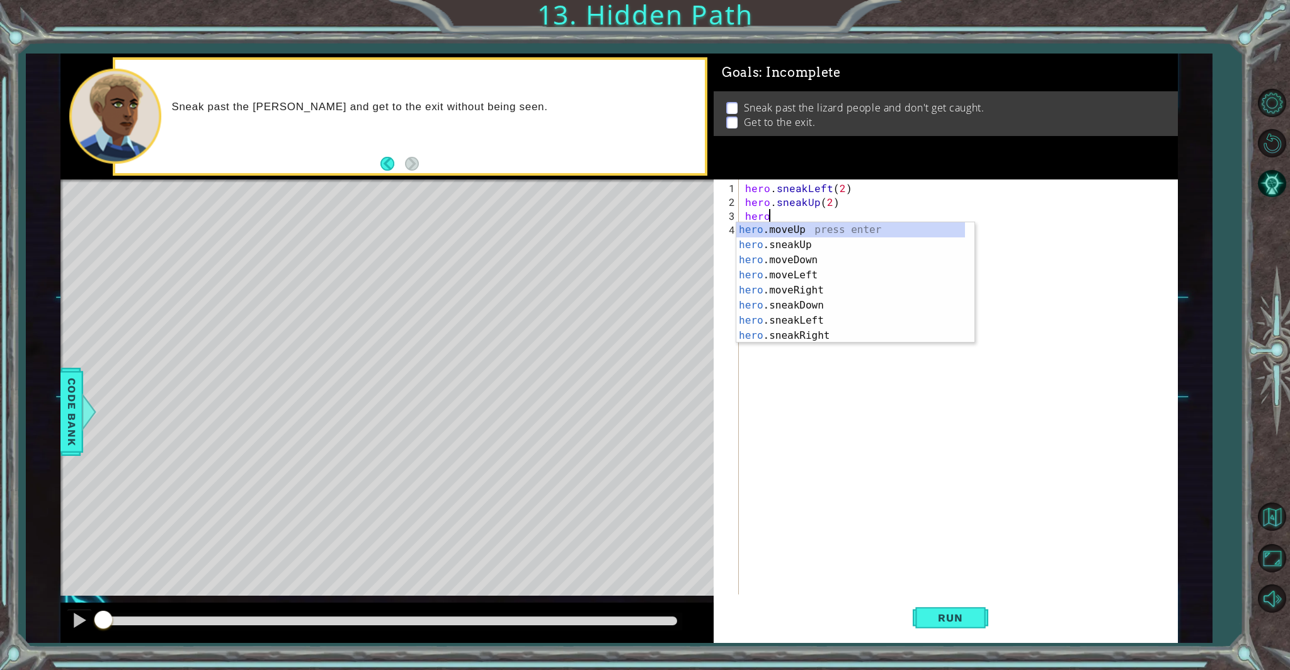
scroll to position [0, 1]
click at [780, 294] on div "hero .moveUp press enter hero .sneakUp press enter hero .moveDown press enter h…" at bounding box center [851, 297] width 229 height 151
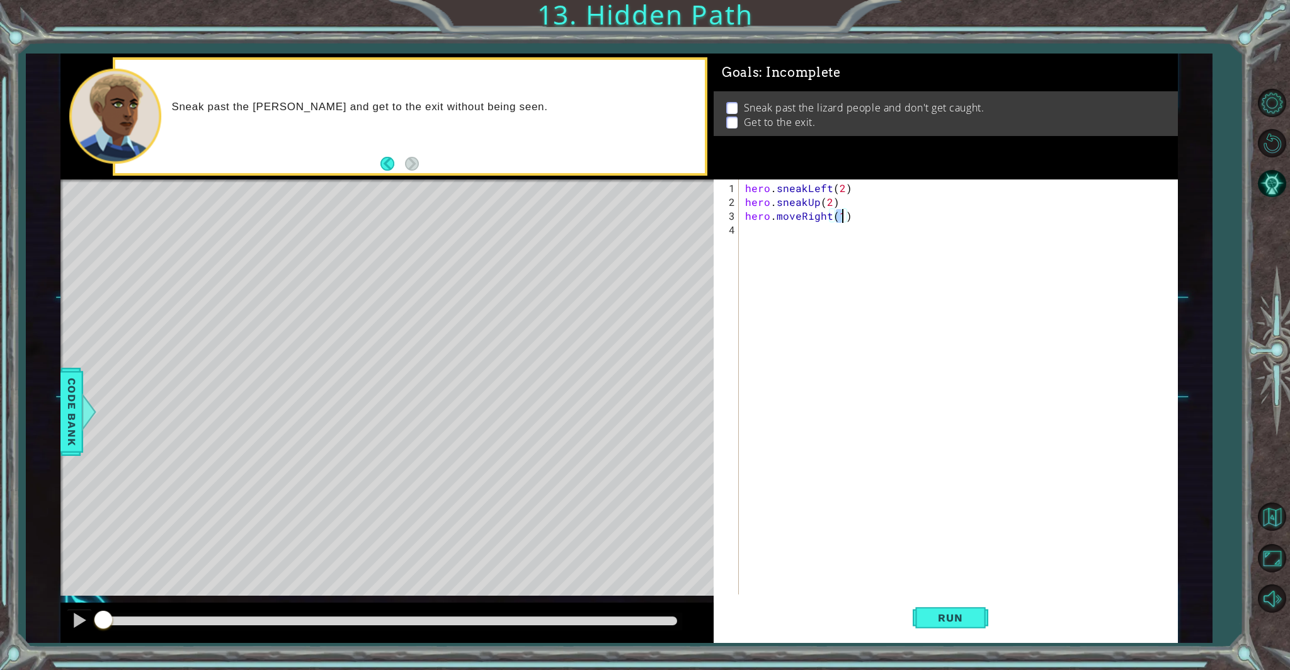
type textarea "hero.moveRight(2)"
click at [745, 236] on div "hero . sneakLeft ( 2 ) hero . sneakUp ( 2 ) hero . moveRight ( 2 )" at bounding box center [961, 409] width 437 height 457
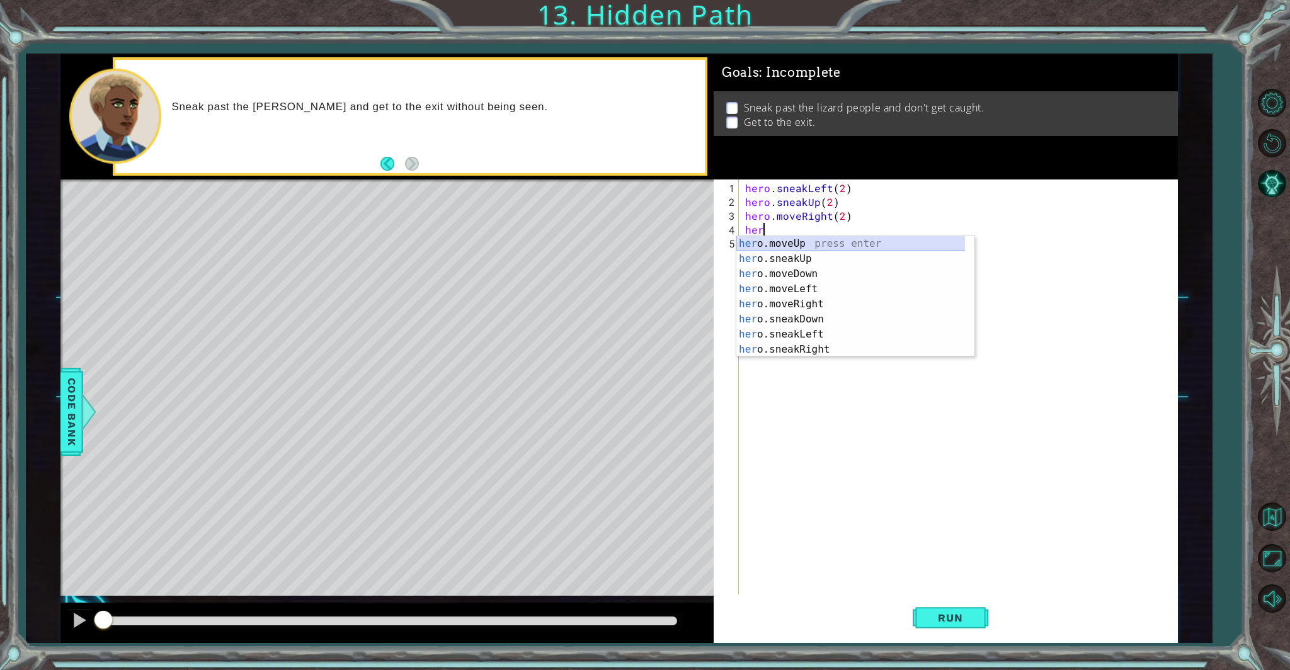
click at [784, 239] on div "her o.moveUp press enter her o.sneakUp press enter her o.moveDown press enter h…" at bounding box center [856, 311] width 238 height 151
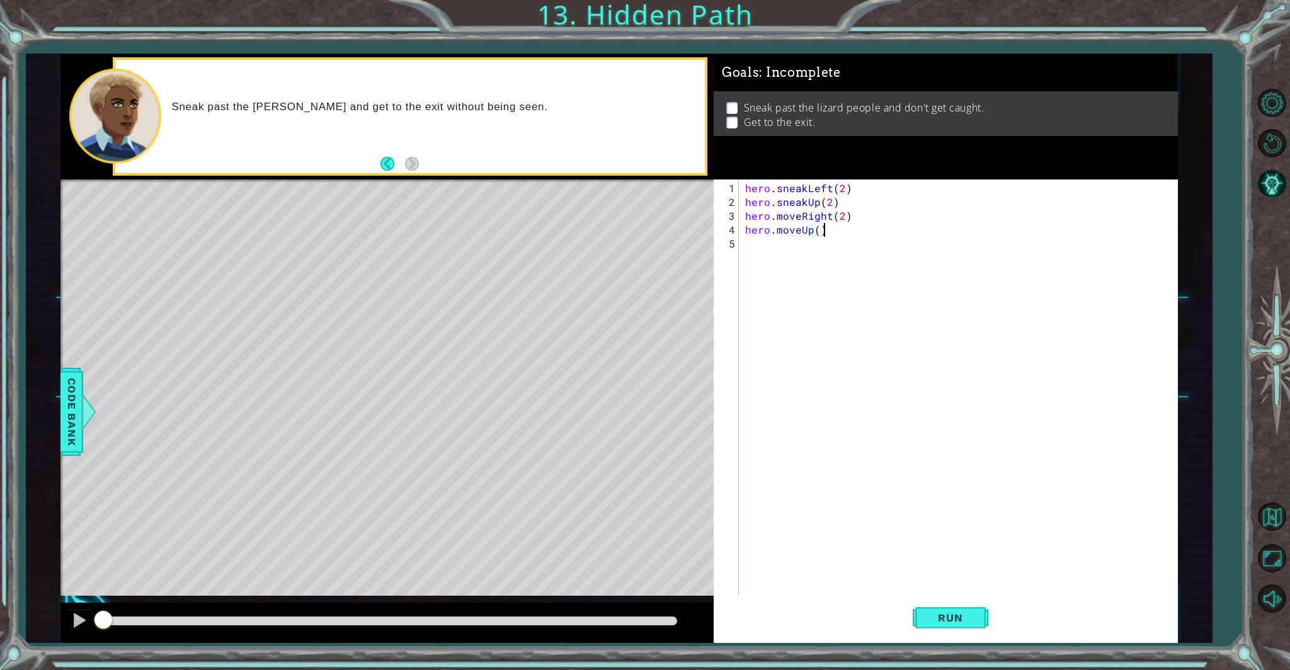
click at [865, 230] on div "hero . sneakLeft ( 2 ) hero . sneakUp ( 2 ) hero . moveRight ( 2 ) hero . moveU…" at bounding box center [961, 403] width 437 height 444
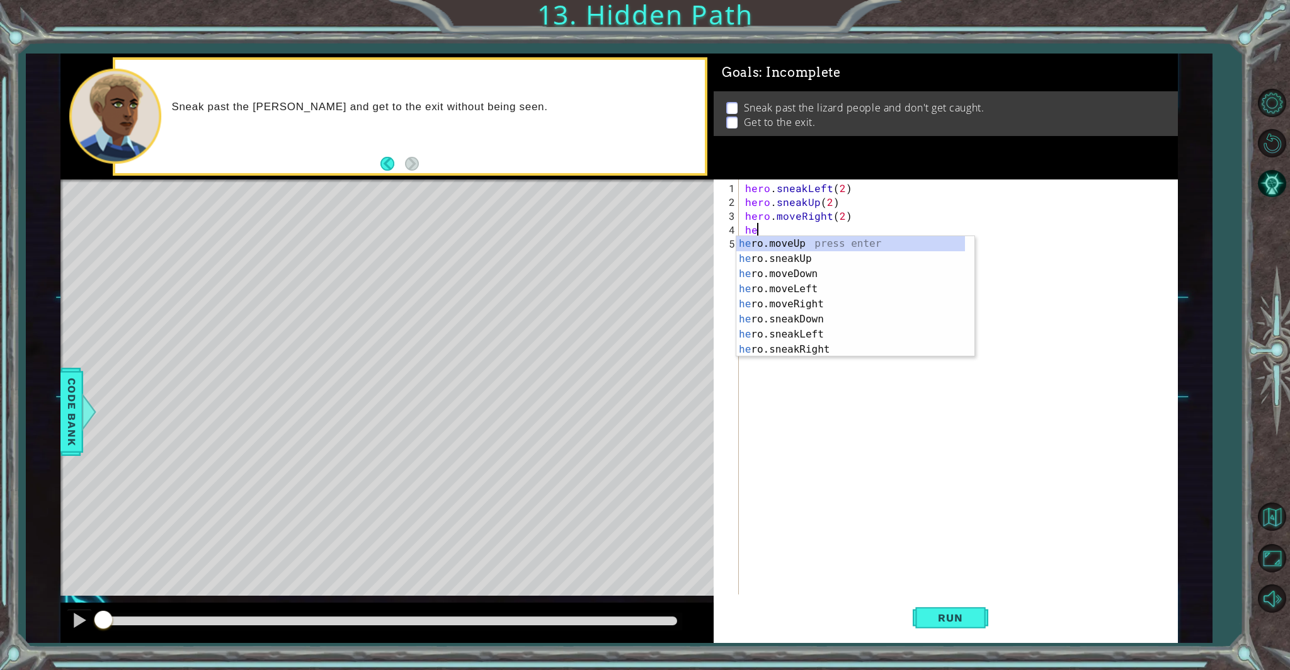
scroll to position [0, 0]
type textarea "h"
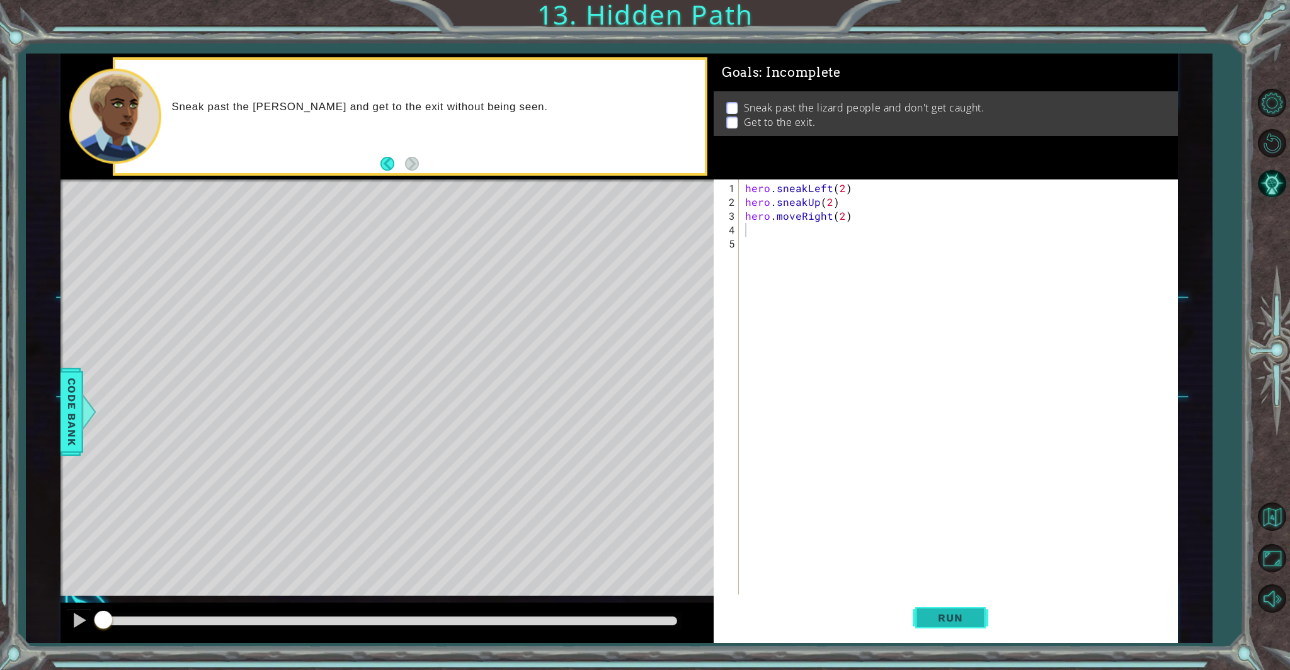
click at [953, 632] on button "Run" at bounding box center [951, 618] width 76 height 47
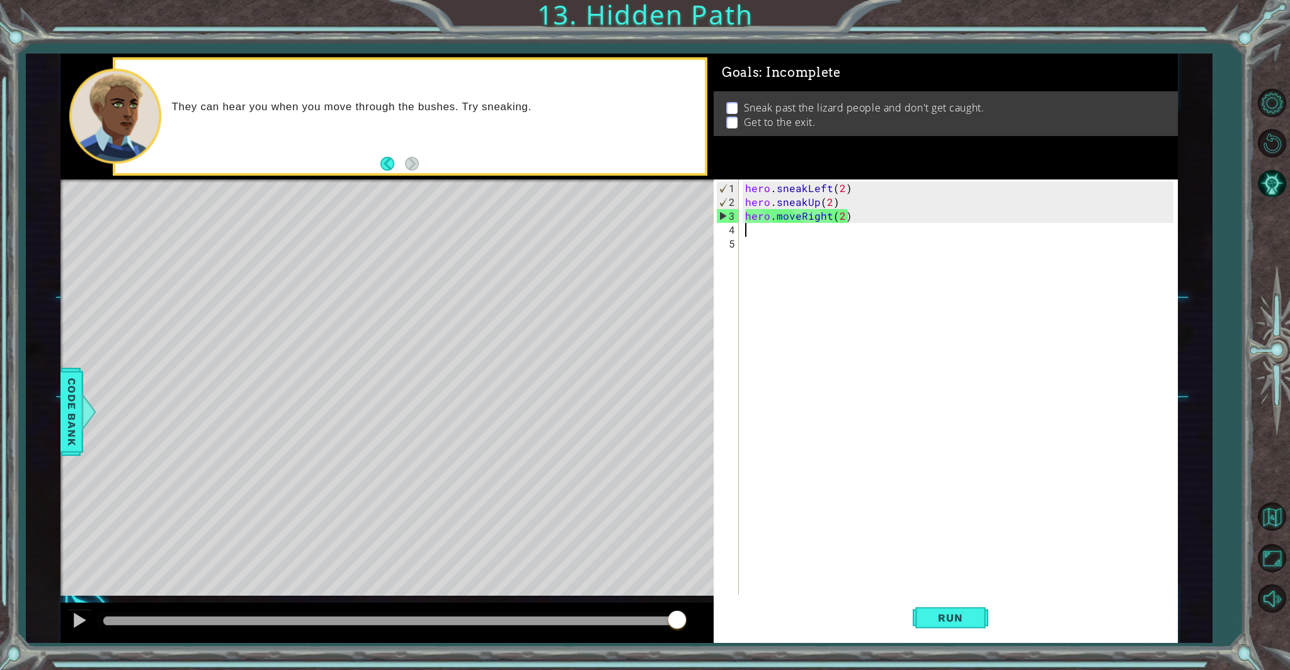
click at [771, 221] on div "hero . sneakLeft ( 2 ) hero . sneakUp ( 2 ) hero . moveRight ( 2 )" at bounding box center [961, 403] width 437 height 444
click at [788, 216] on div "hero . sneakLeft ( 2 ) hero . sneakUp ( 2 ) hero . moveRight ( 2 )" at bounding box center [961, 403] width 437 height 444
click at [794, 217] on div "hero . sneakLeft ( 2 ) hero . sneakUp ( 2 ) hero . moveRight ( 2 )" at bounding box center [961, 403] width 437 height 444
click at [800, 215] on div "hero . sneakLeft ( 2 ) hero . sneakUp ( 2 ) hero . moveRight ( 2 )" at bounding box center [961, 403] width 437 height 444
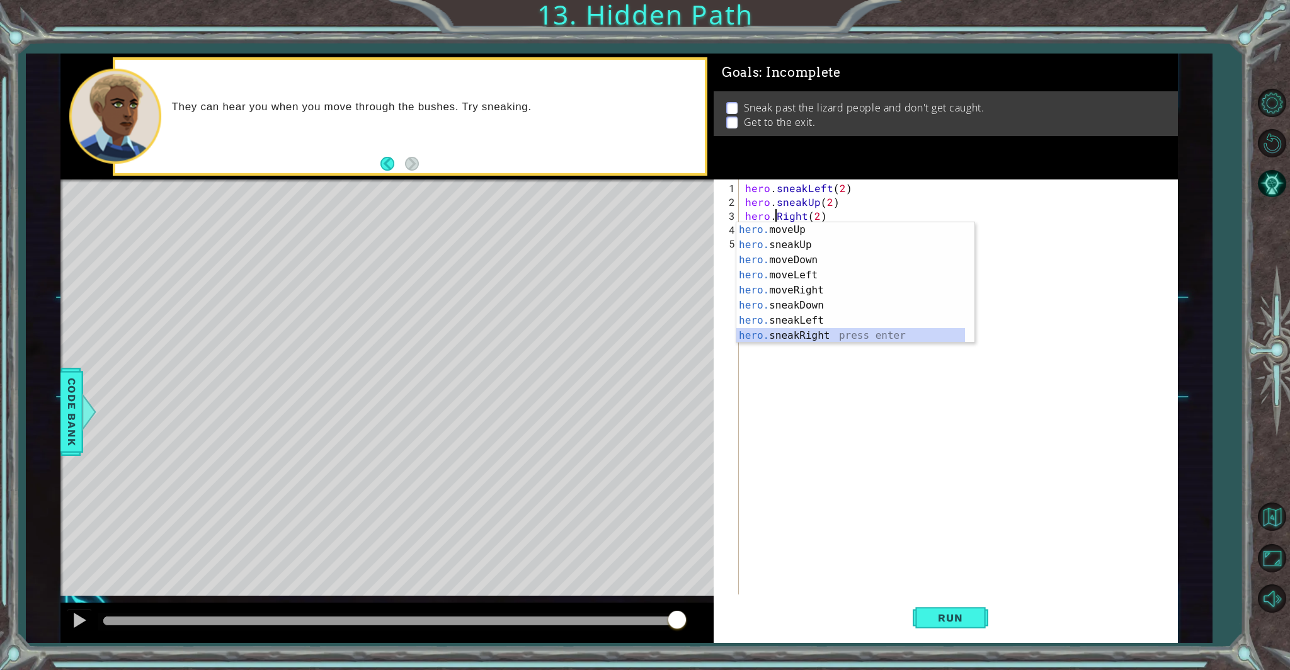
click at [752, 335] on div "hero. moveUp press enter hero. sneakUp press enter hero. moveDown press enter h…" at bounding box center [851, 297] width 229 height 151
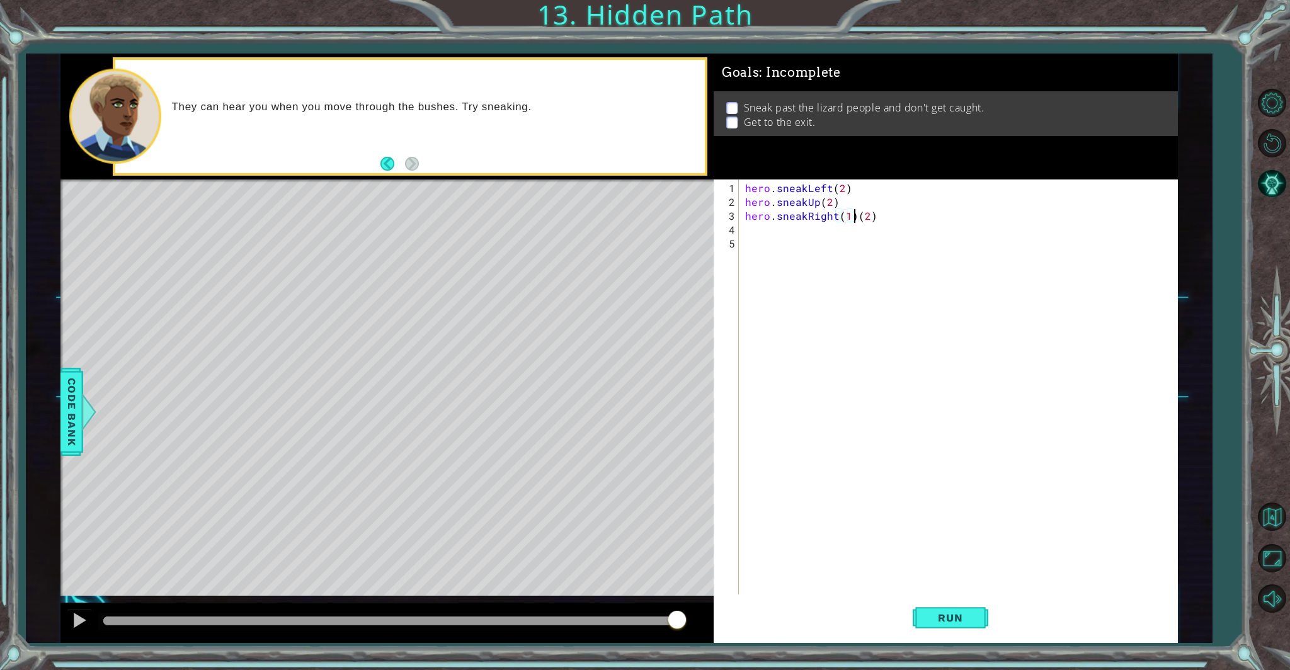
click at [854, 215] on div "hero . sneakLeft ( 2 ) hero . sneakUp ( 2 ) hero . sneakRight ( 1 ) ( 2 )" at bounding box center [961, 403] width 437 height 444
type textarea "hero.sneakRight(2)"
click at [942, 629] on button "Run" at bounding box center [951, 618] width 76 height 47
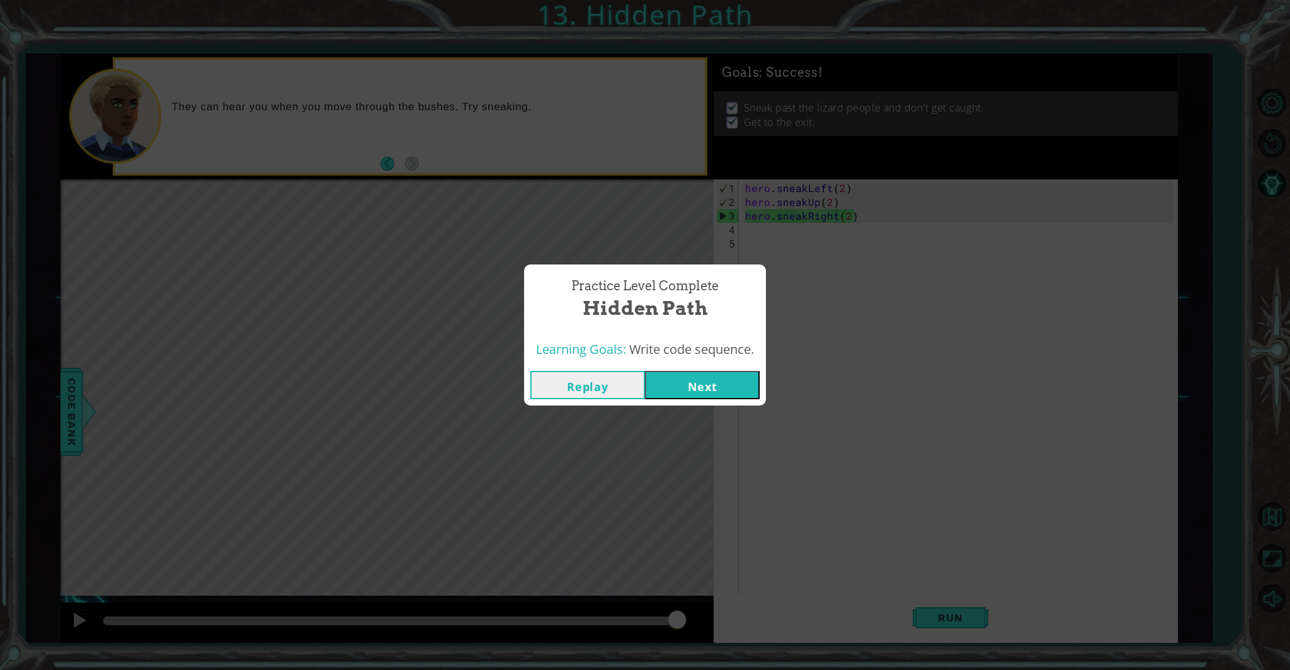
click at [744, 381] on button "Next" at bounding box center [702, 385] width 115 height 28
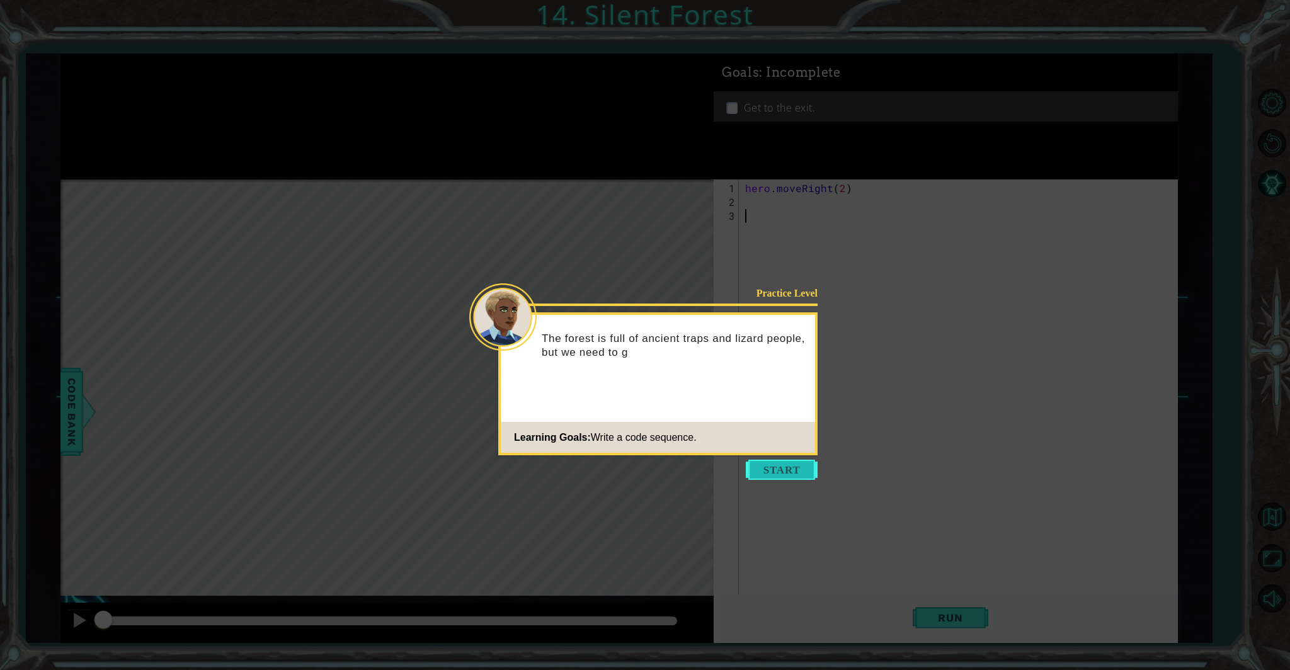
click at [793, 467] on button "Start" at bounding box center [782, 470] width 72 height 20
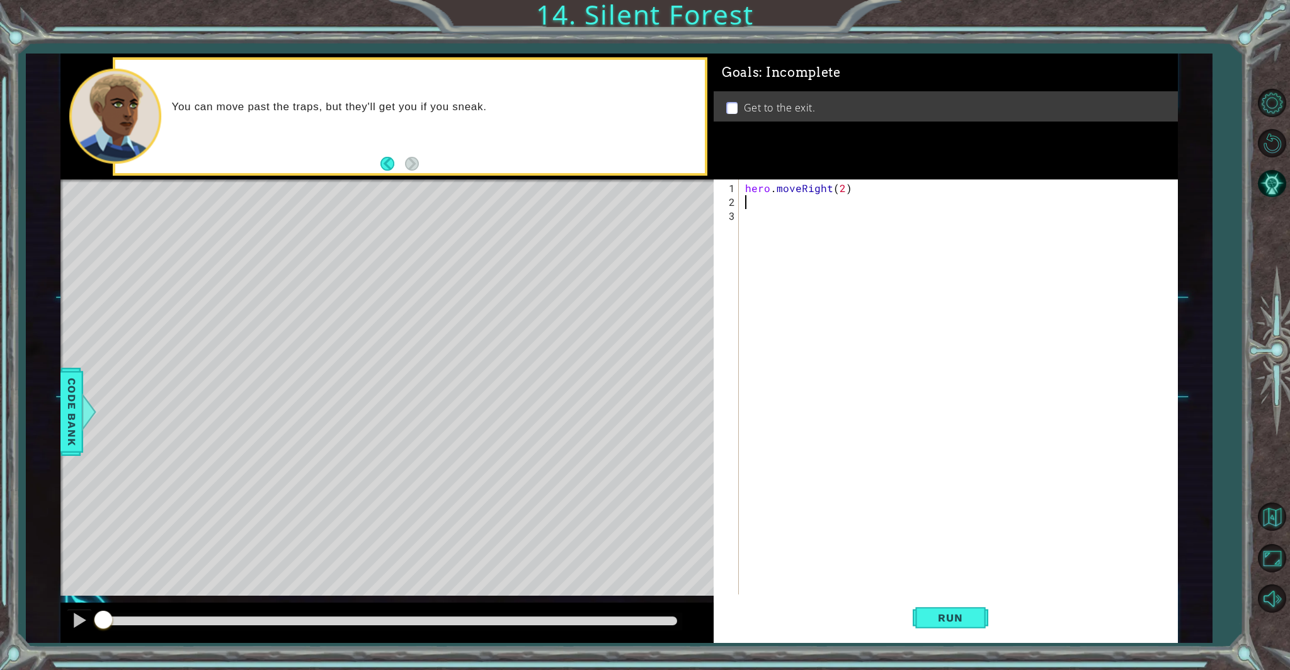
click at [745, 199] on div "hero . moveRight ( 2 )" at bounding box center [961, 409] width 437 height 457
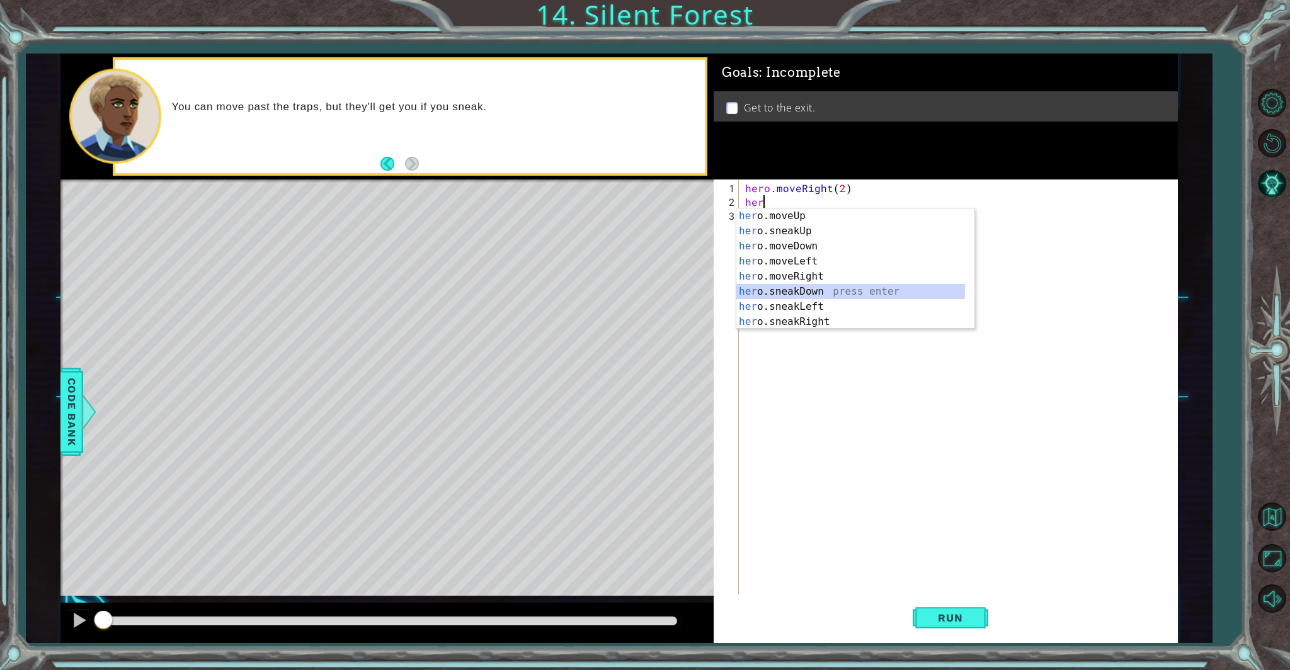
click at [748, 285] on div "her o.moveUp press enter her o.sneakUp press enter her o.moveDown press enter h…" at bounding box center [851, 284] width 229 height 151
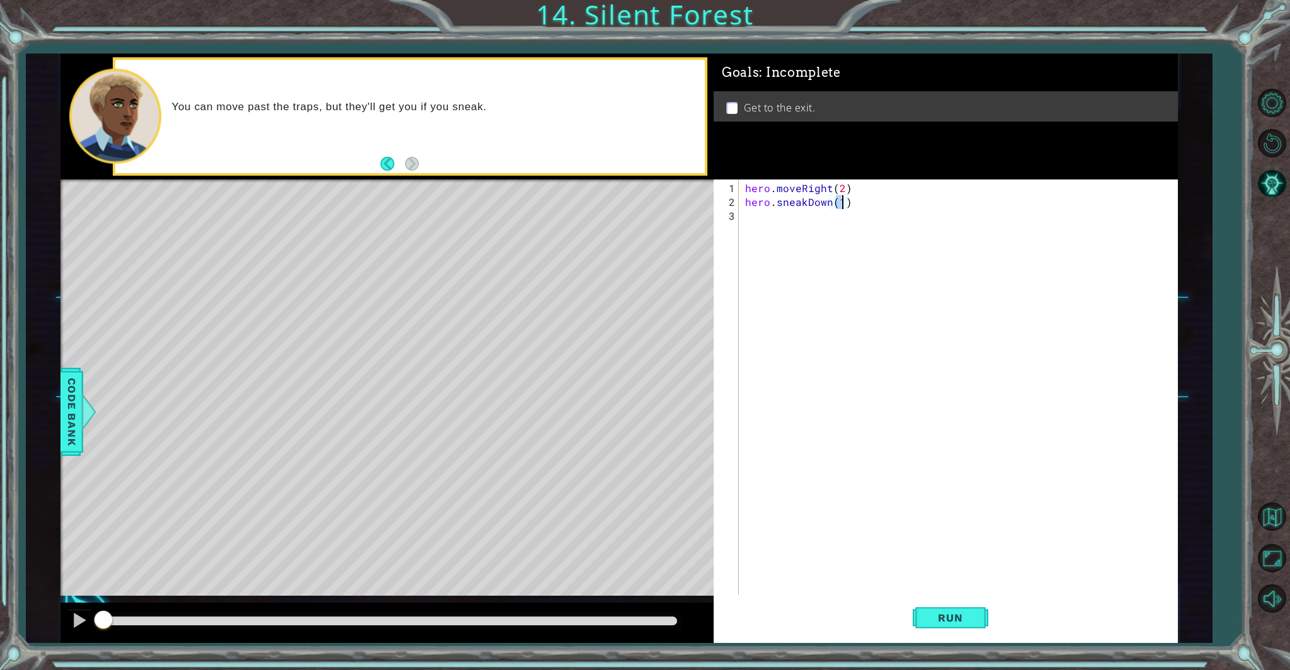
type textarea "hero.sneakDown(1)"
click at [742, 218] on div "hero.sneakDown(1) 1 2 3 hero . moveRight ( 2 ) hero . sneakDown ( 1 ) ההההההההה…" at bounding box center [944, 395] width 460 height 430
click at [745, 219] on div "hero . moveRight ( 2 ) hero . sneakDown ( 1 )" at bounding box center [961, 409] width 437 height 457
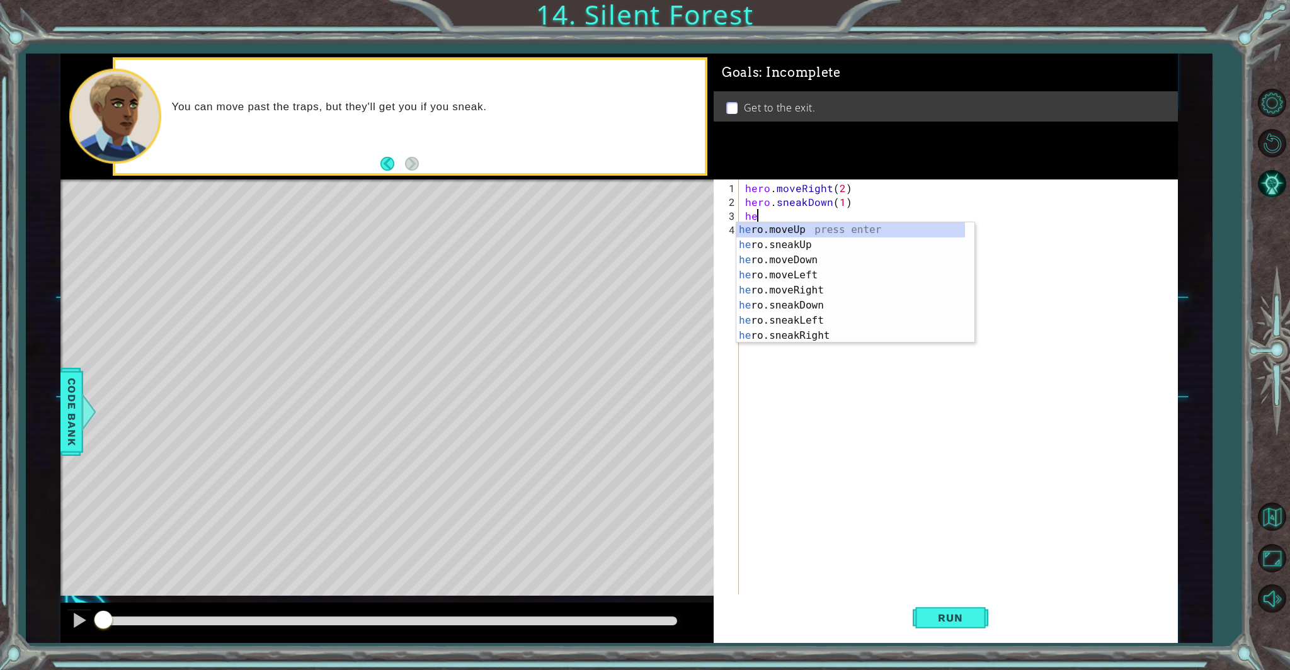
scroll to position [0, 1]
click at [803, 332] on div "hero .moveUp press enter hero .sneakUp press enter hero .moveDown press enter h…" at bounding box center [851, 297] width 229 height 151
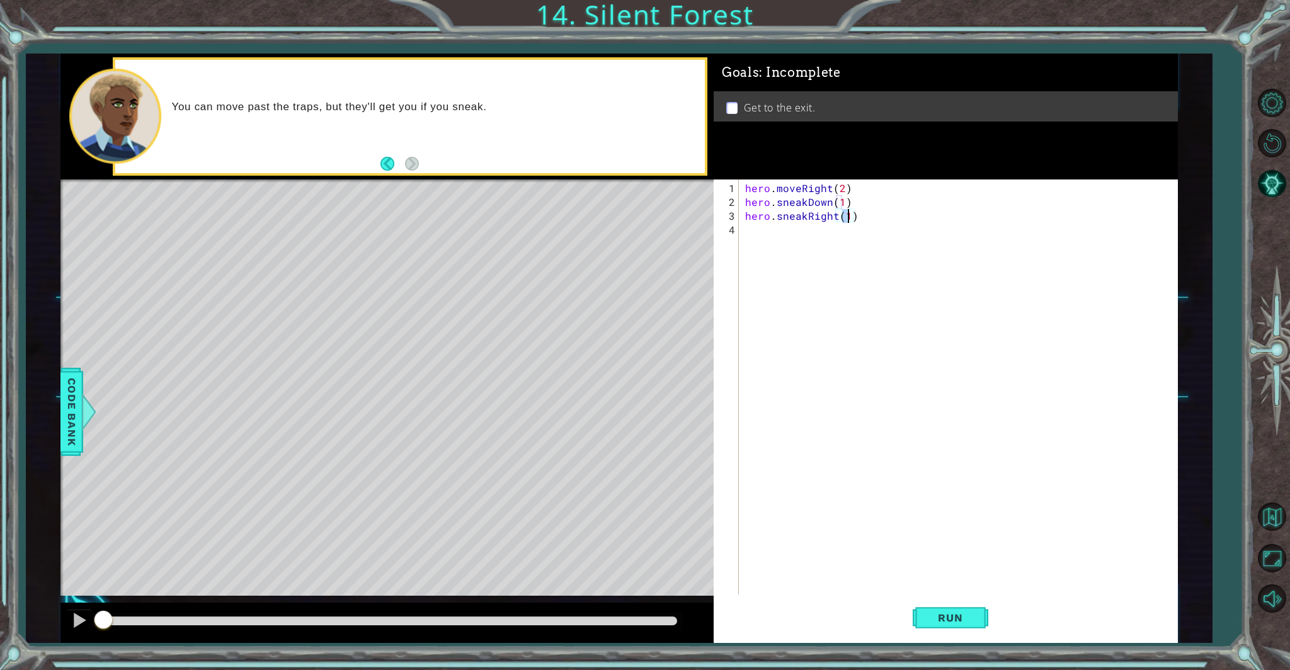
type textarea "hero.sneakRight(2)"
click at [767, 239] on div "hero . moveRight ( 2 ) hero . sneakDown ( 1 ) hero . sneakRight ( 2 )" at bounding box center [961, 403] width 437 height 444
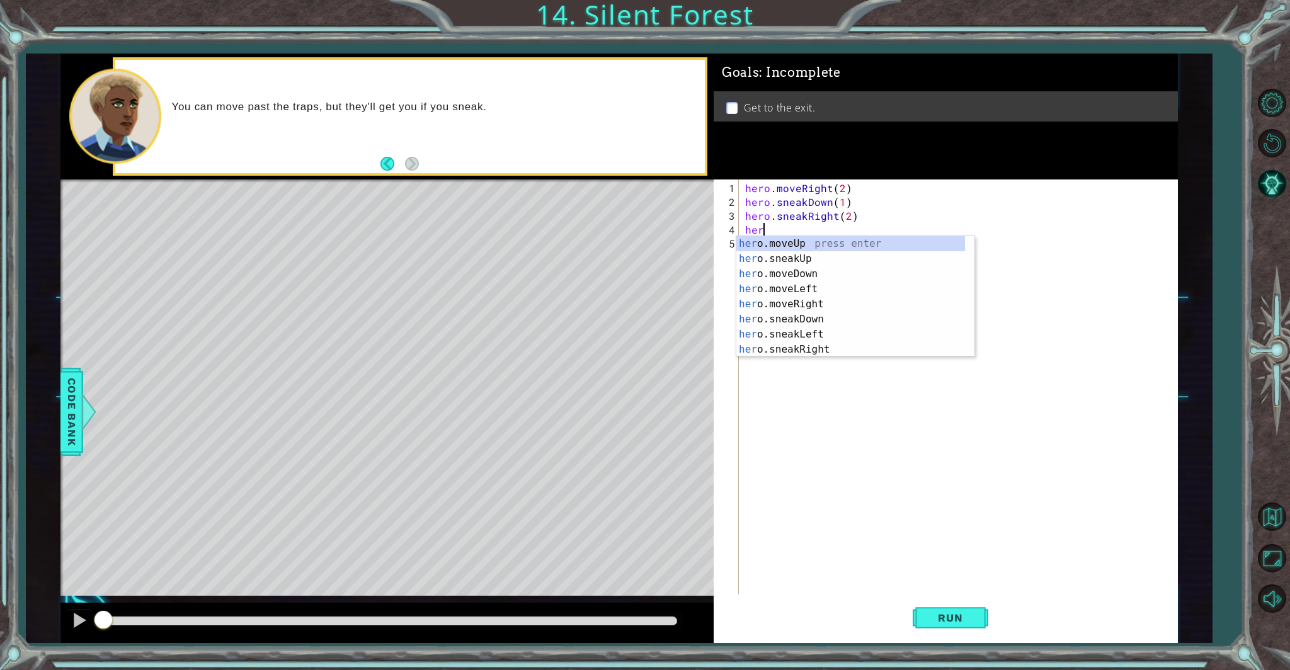
scroll to position [0, 1]
click at [775, 260] on div "hero .moveUp press enter hero .sneakUp press enter hero .moveDown press enter h…" at bounding box center [851, 311] width 229 height 151
type textarea "hero.sneakUp(1)"
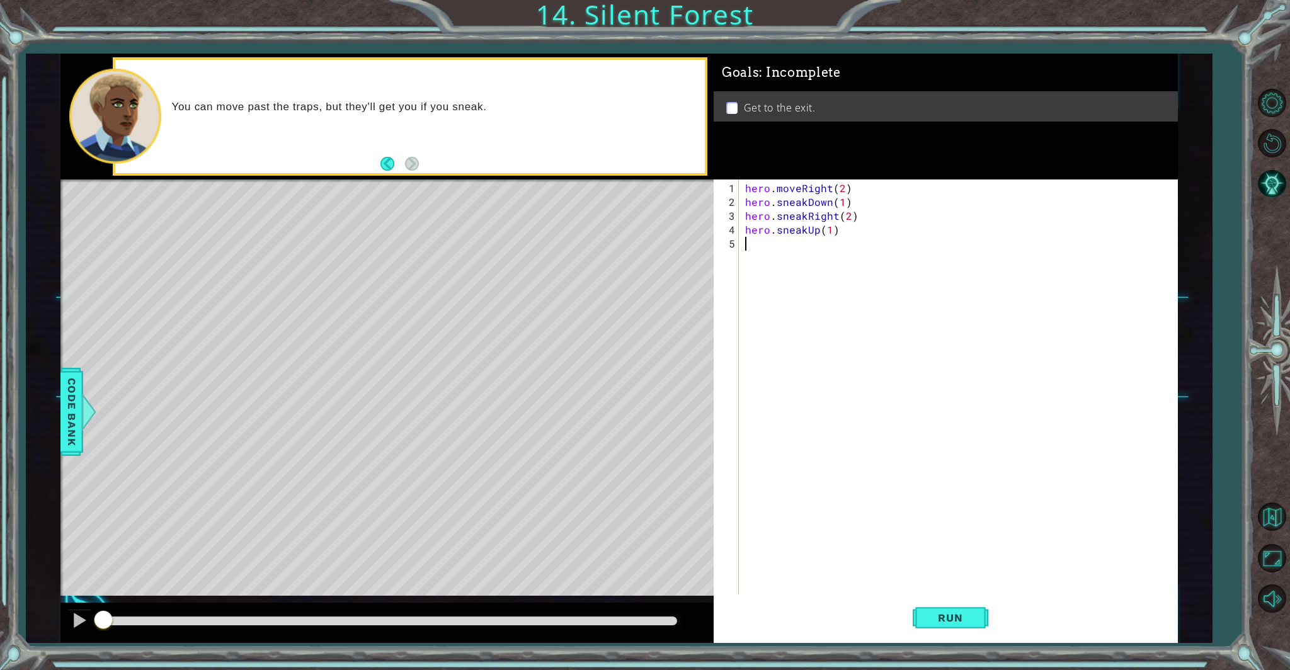
click at [745, 248] on div "hero . moveRight ( 2 ) hero . sneakDown ( 1 ) hero . sneakRight ( 2 ) hero . sn…" at bounding box center [961, 403] width 437 height 444
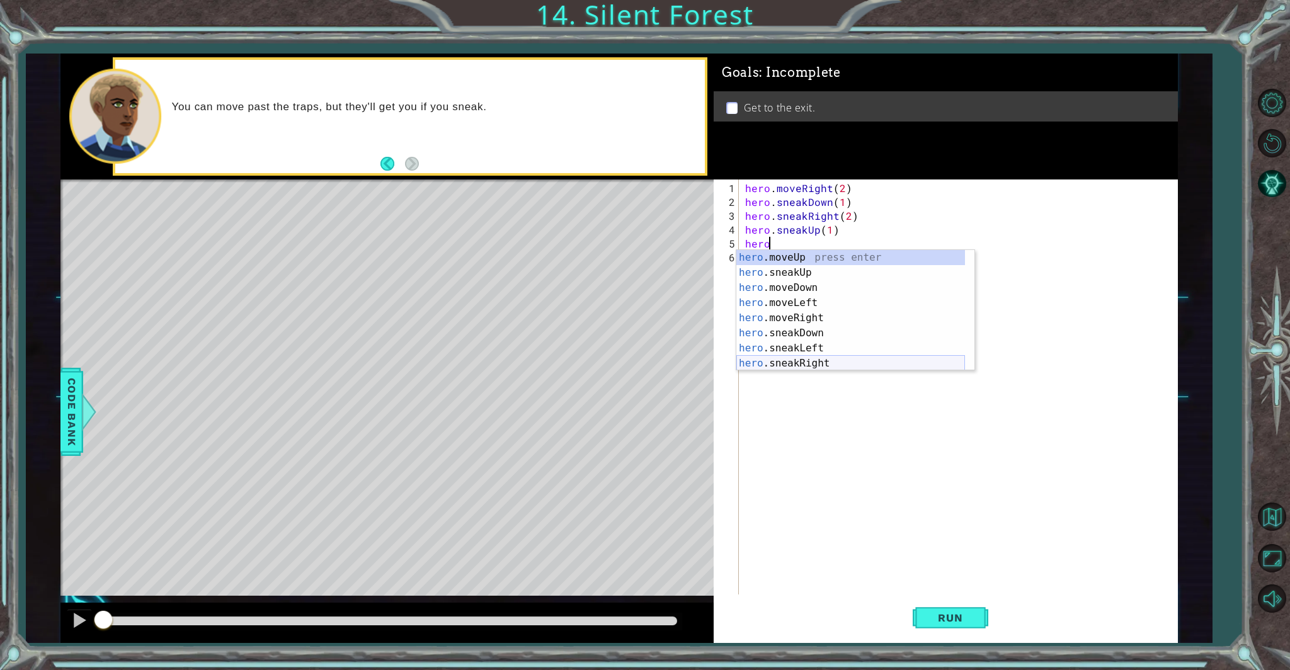
click at [817, 358] on div "hero .moveUp press enter hero .sneakUp press enter hero .moveDown press enter h…" at bounding box center [851, 325] width 229 height 151
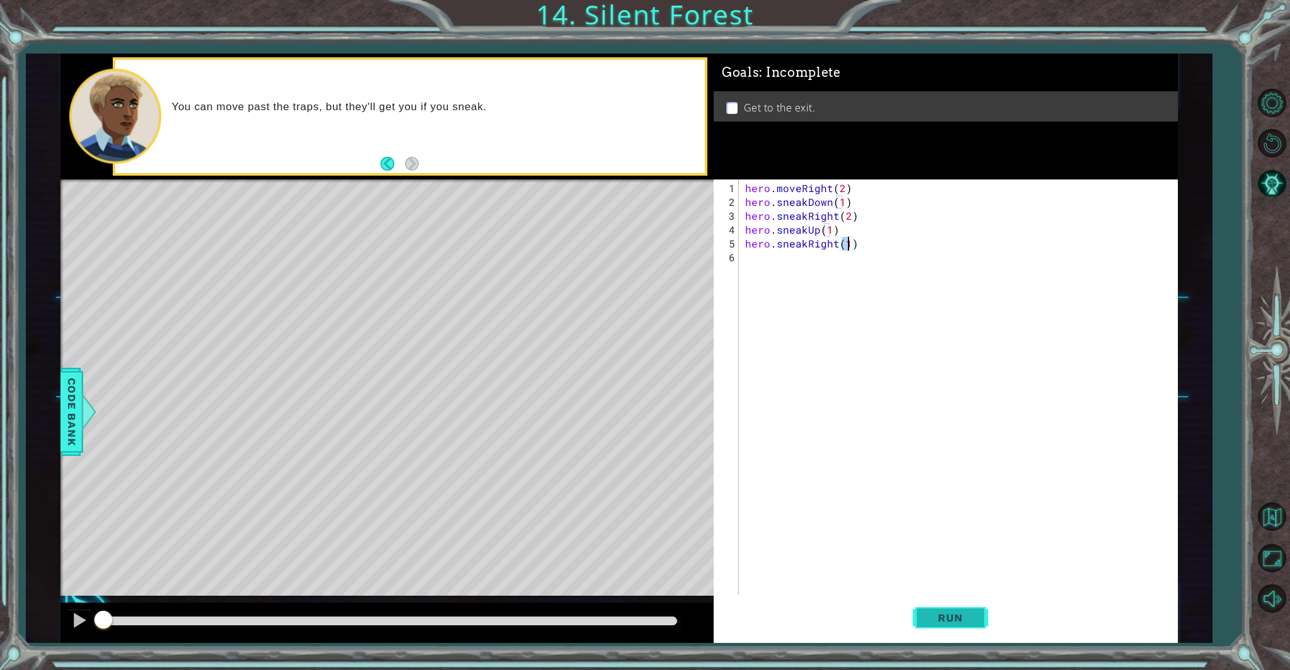
click at [963, 624] on button "Run" at bounding box center [951, 618] width 76 height 47
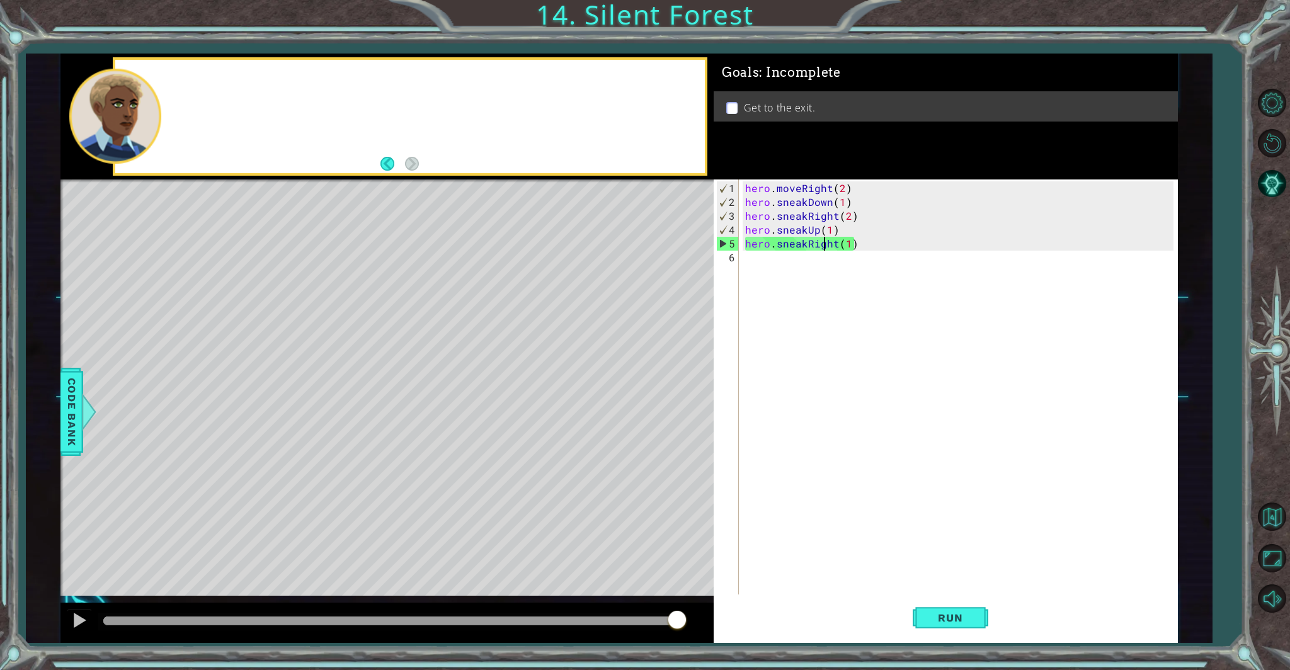
click at [823, 248] on div "hero . moveRight ( 2 ) hero . sneakDown ( 1 ) hero . sneakRight ( 2 ) hero . sn…" at bounding box center [961, 403] width 437 height 444
click at [804, 246] on div "hero . moveRight ( 2 ) hero . sneakDown ( 1 ) hero . sneakRight ( 2 ) hero . sn…" at bounding box center [961, 403] width 437 height 444
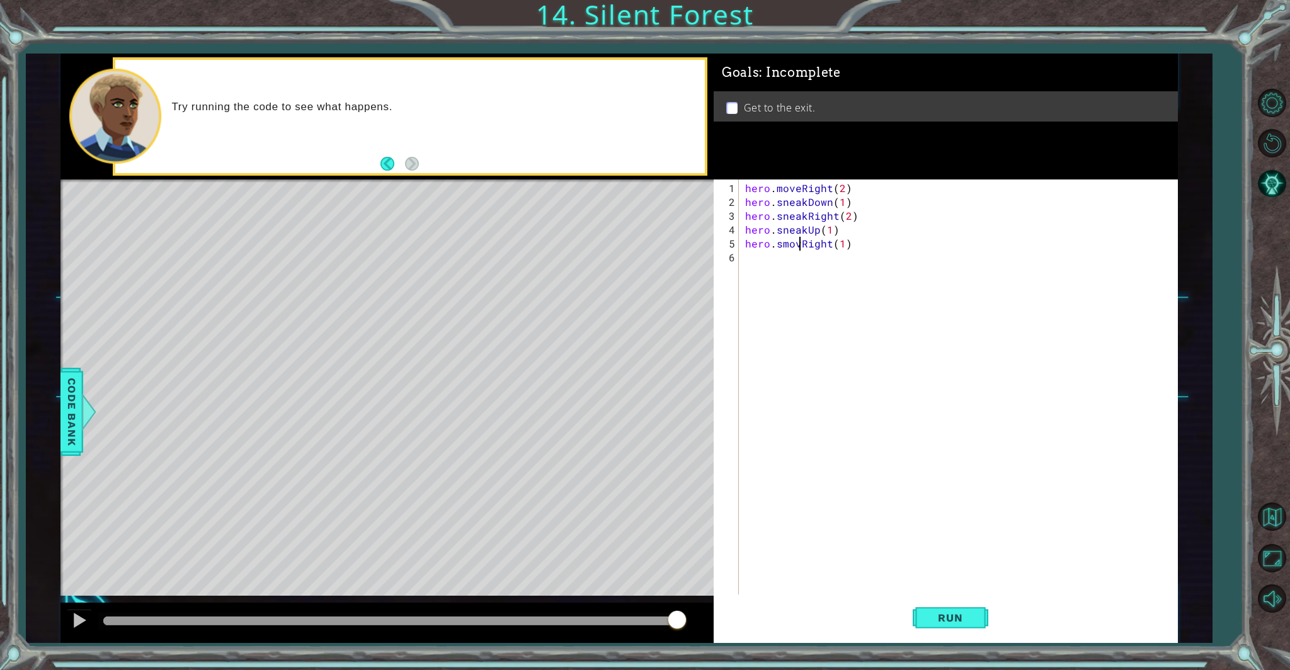
scroll to position [0, 3]
click at [782, 244] on div "hero . moveRight ( 2 ) hero . sneakDown ( 1 ) hero . sneakRight ( 2 ) hero . sn…" at bounding box center [961, 403] width 437 height 444
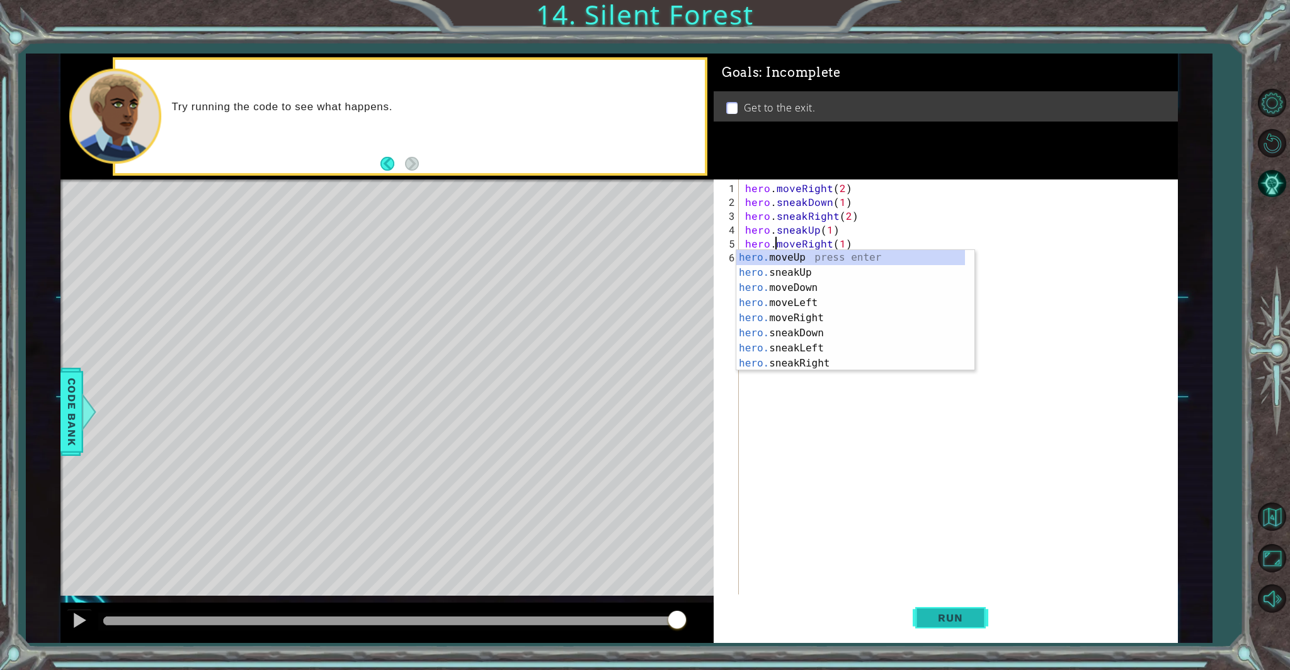
type textarea "hero.moveRight(1)"
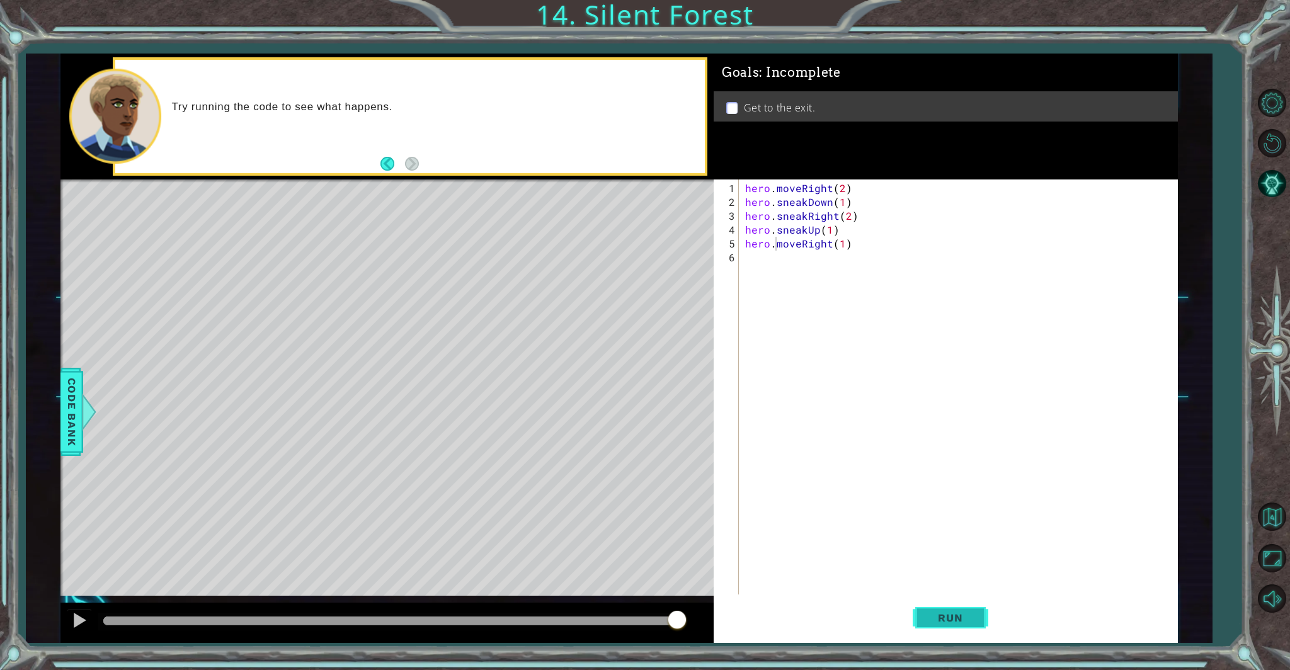
click at [973, 613] on span "Run" at bounding box center [951, 618] width 50 height 13
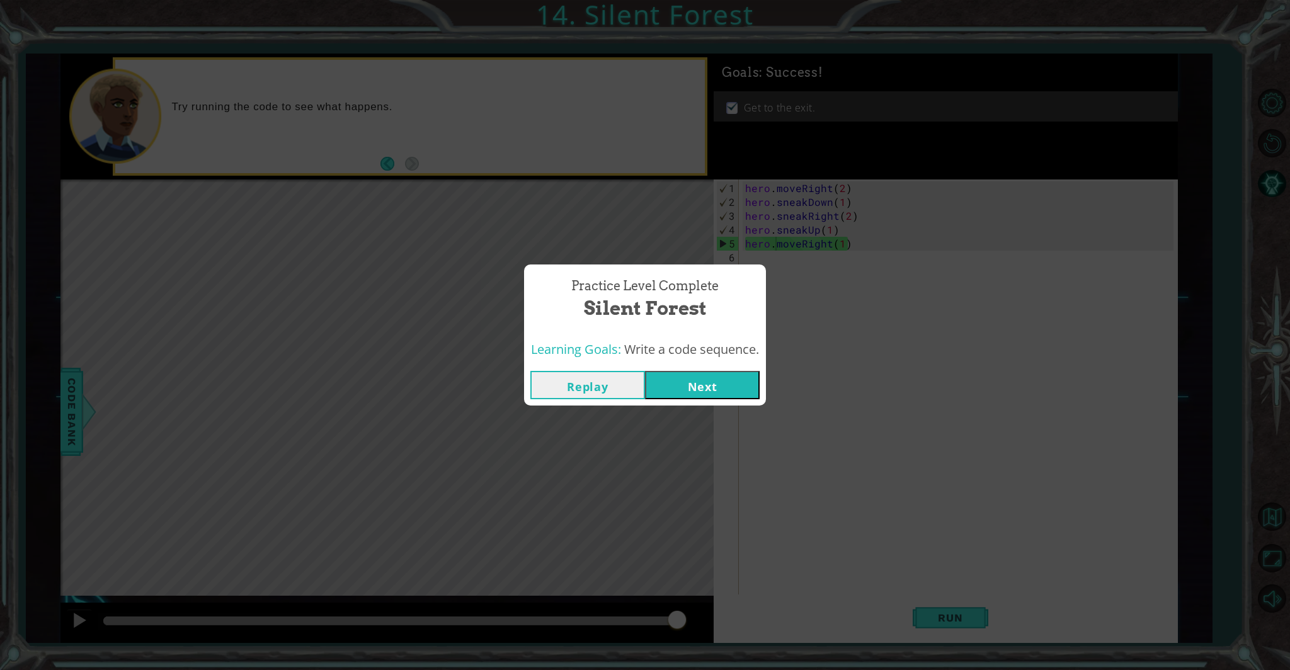
click at [728, 391] on button "Next" at bounding box center [702, 385] width 115 height 28
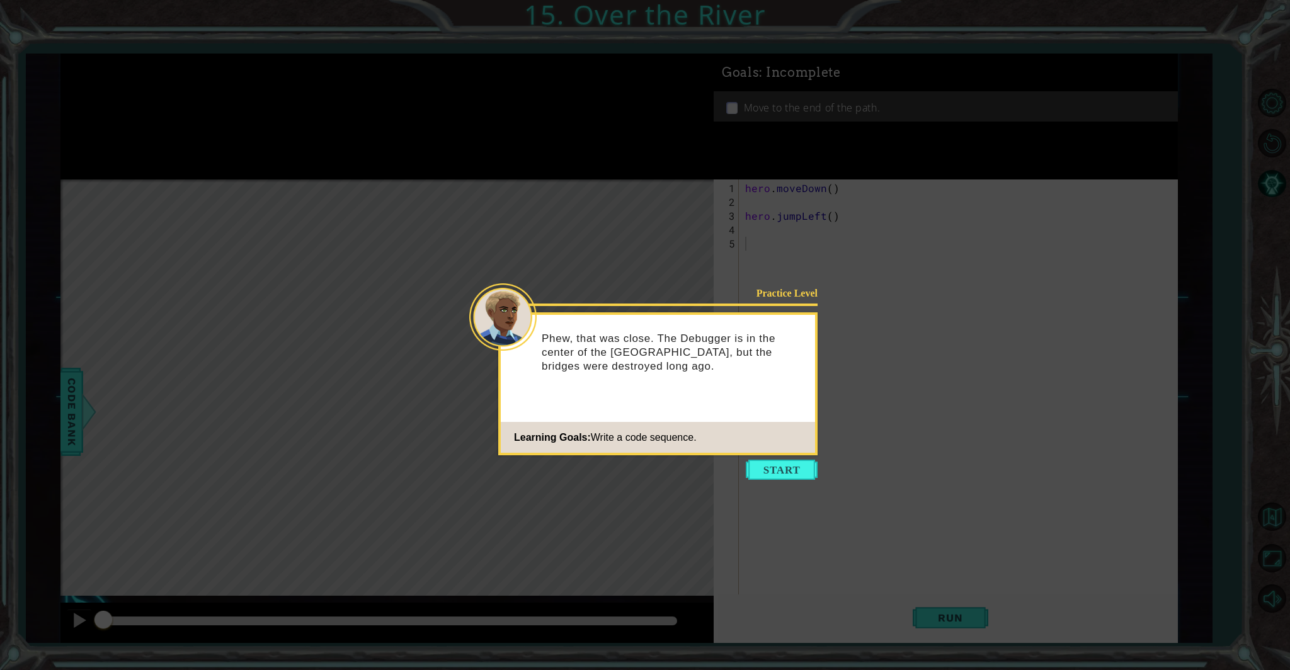
drag, startPoint x: 615, startPoint y: 607, endPoint x: 769, endPoint y: 528, distance: 172.7
click at [701, 555] on icon at bounding box center [645, 335] width 1290 height 670
click at [738, 406] on div "Practice Level Phew, that was close. The Debugger is in the center of the [GEOG…" at bounding box center [657, 383] width 319 height 143
click at [809, 463] on button "Start" at bounding box center [782, 470] width 72 height 20
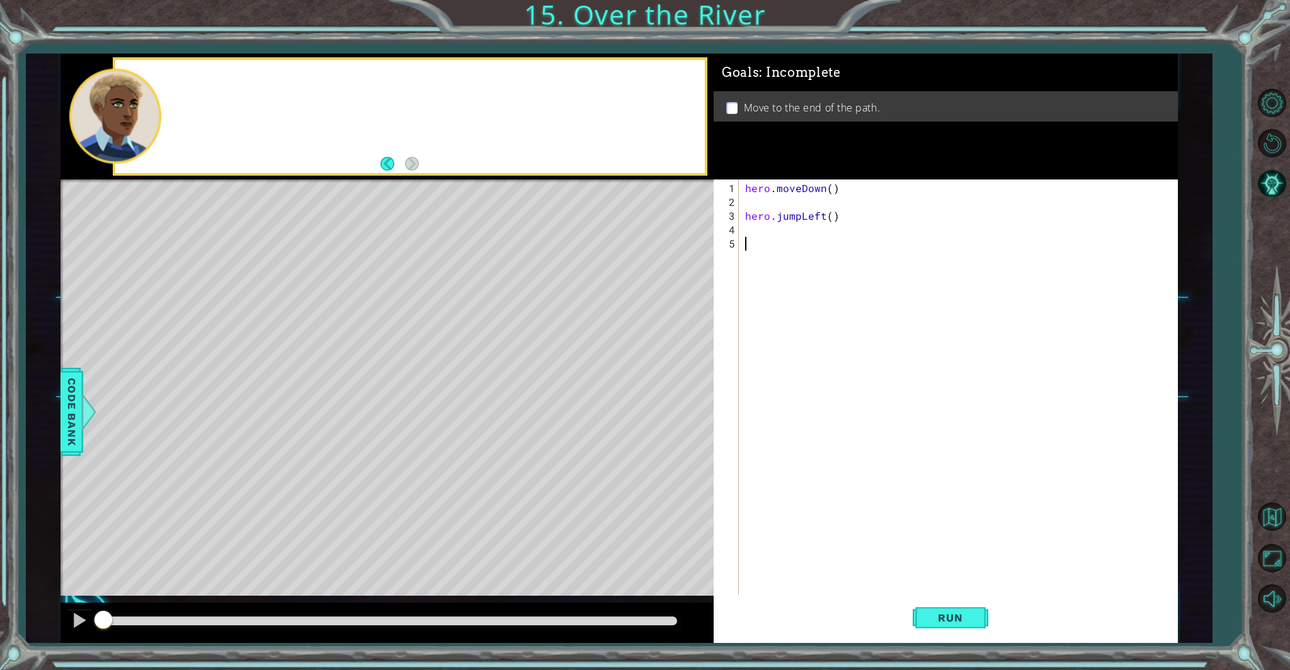
click at [805, 465] on div "hero . moveDown ( ) hero . jumpLeft ( )" at bounding box center [961, 409] width 437 height 457
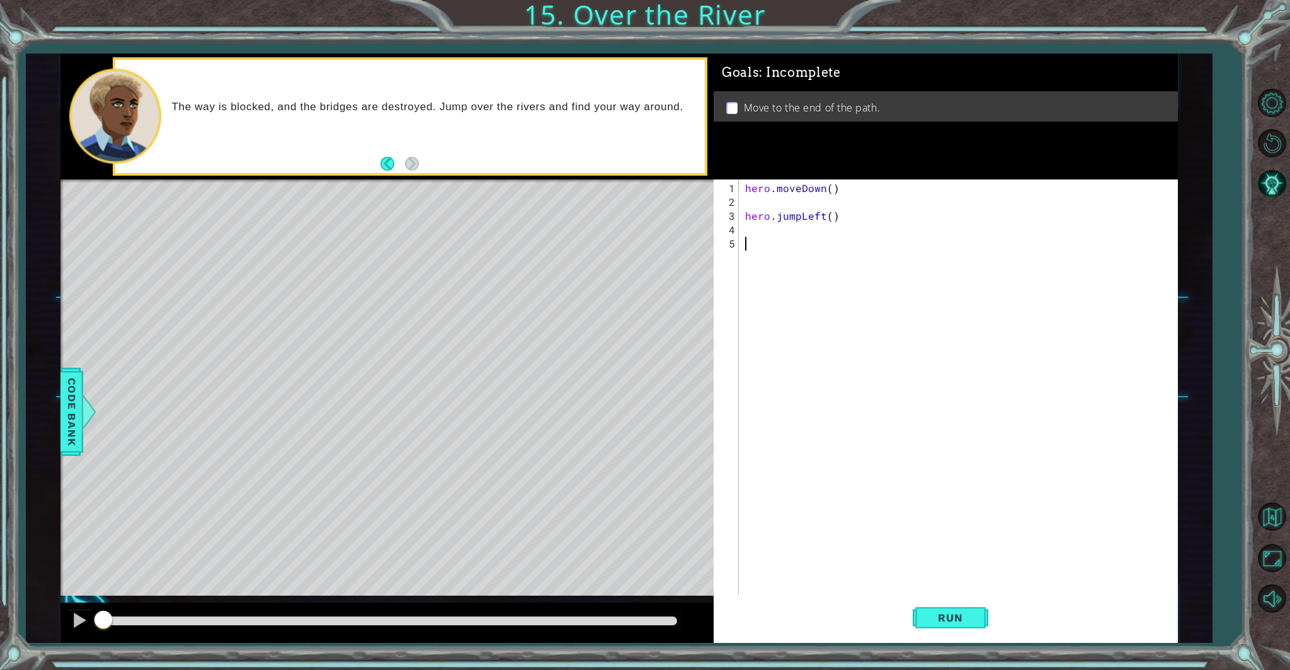
click at [744, 207] on div "hero . moveDown ( ) hero . jumpLeft ( )" at bounding box center [961, 409] width 437 height 457
type textarea "hero.moveDown()"
click at [765, 221] on div "hero . moveDown ( ) hero . jumpLeft ( )" at bounding box center [961, 403] width 437 height 444
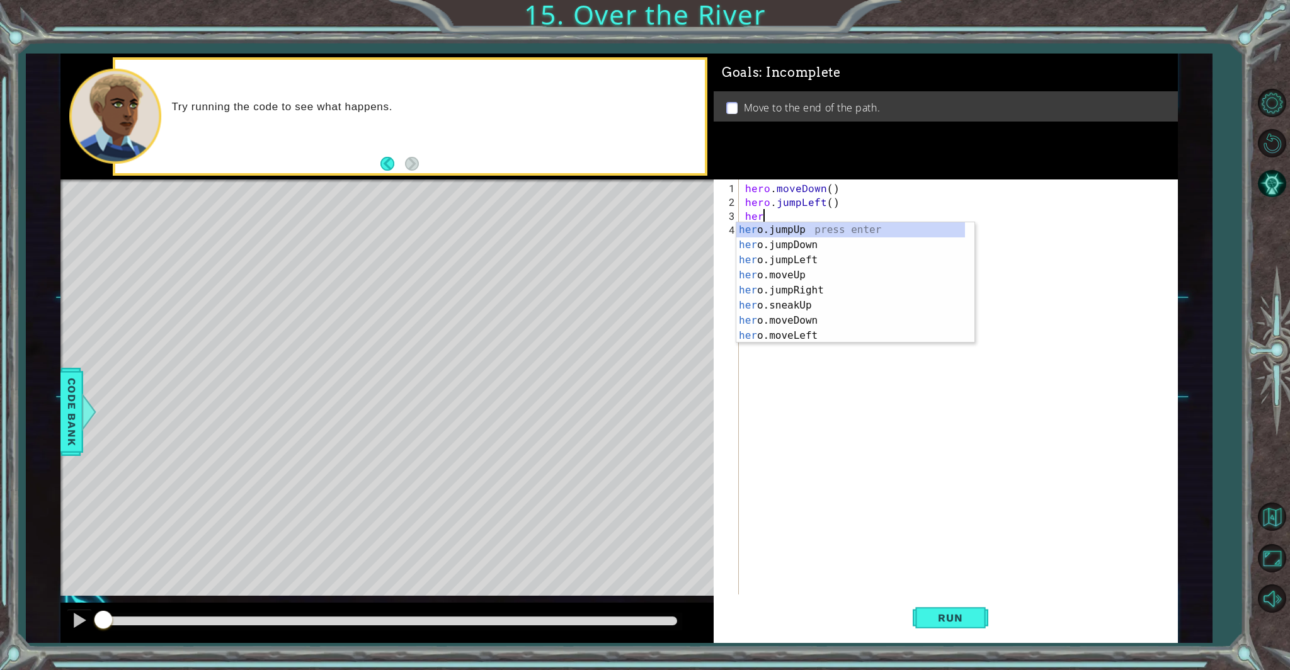
scroll to position [0, 1]
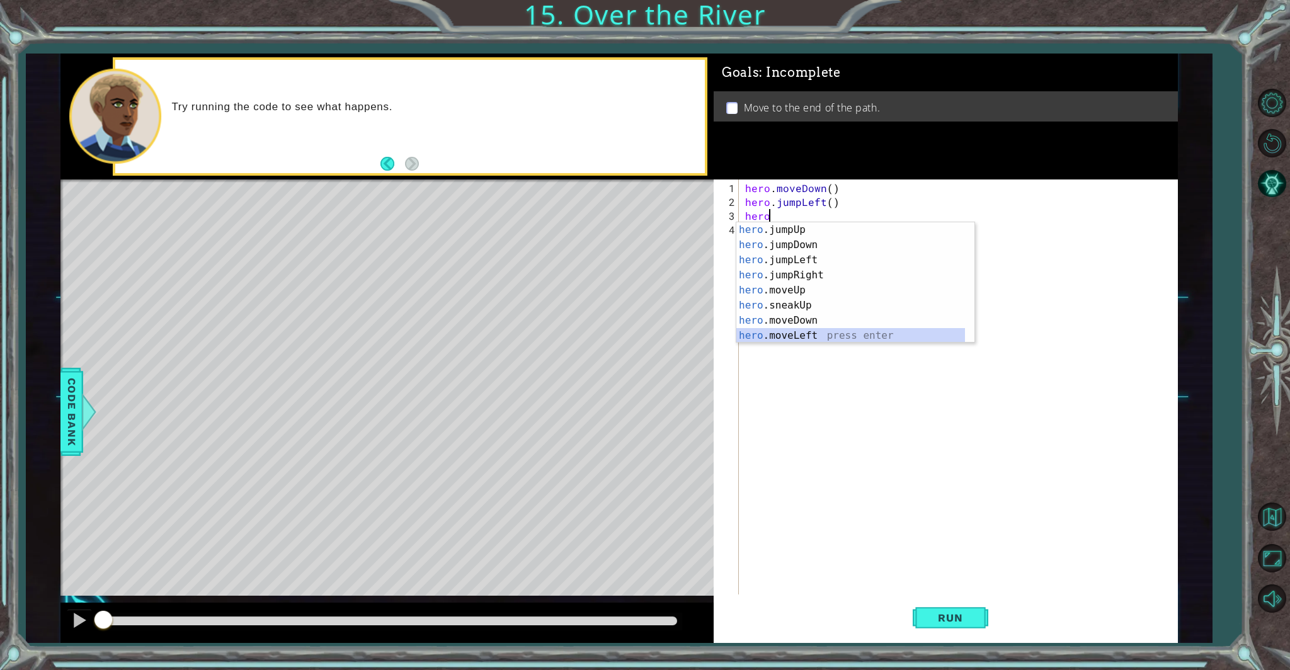
click at [755, 331] on div "hero .jumpUp press enter hero .jumpDown press enter hero .jumpLeft press enter …" at bounding box center [851, 297] width 229 height 151
type textarea "hero.moveLeft(1)"
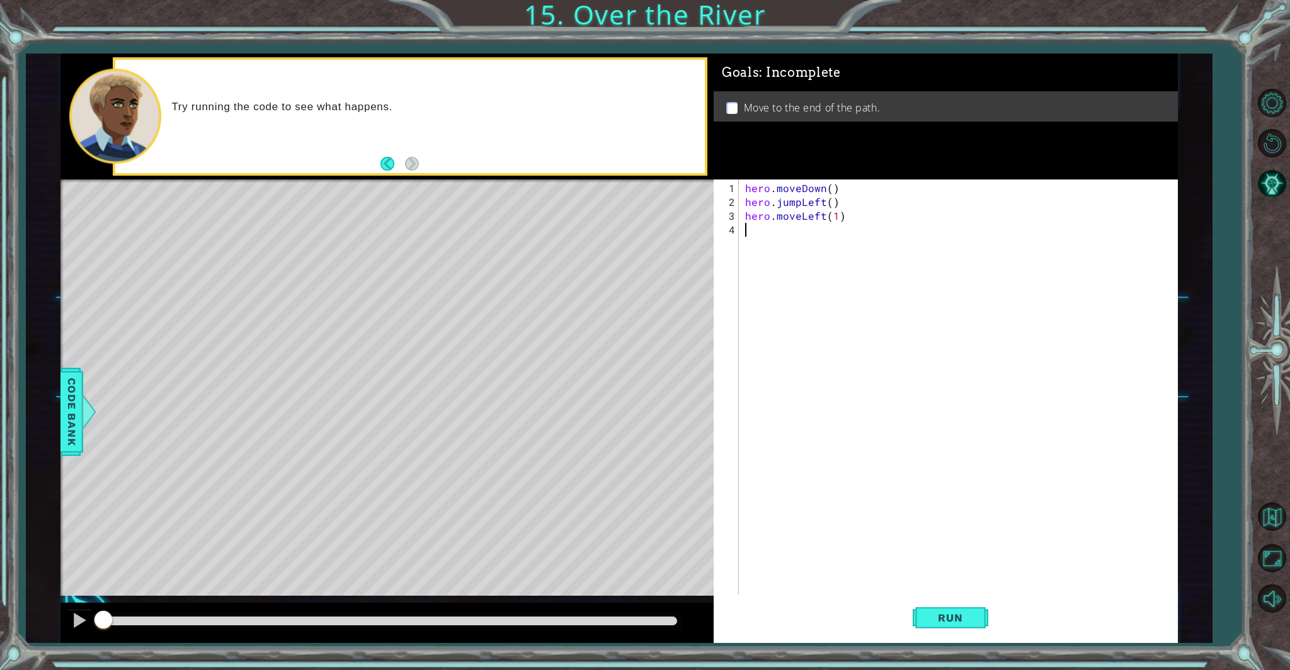
click at [755, 238] on div "hero . moveDown ( ) hero . jumpLeft ( ) hero . moveLeft ( 1 )" at bounding box center [961, 403] width 437 height 444
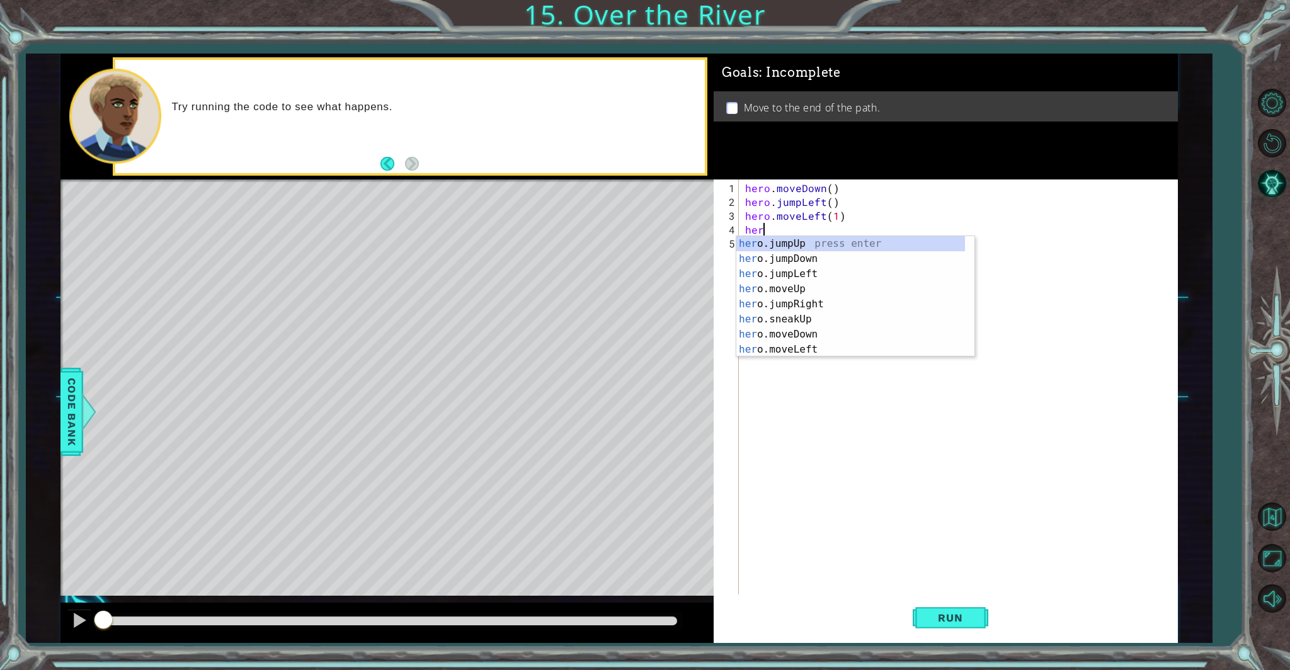
type textarea "hero"
click at [786, 261] on div "hero .jumpUp press enter hero .jumpDown press enter hero .jumpLeft press enter …" at bounding box center [851, 311] width 229 height 151
type textarea "hero"
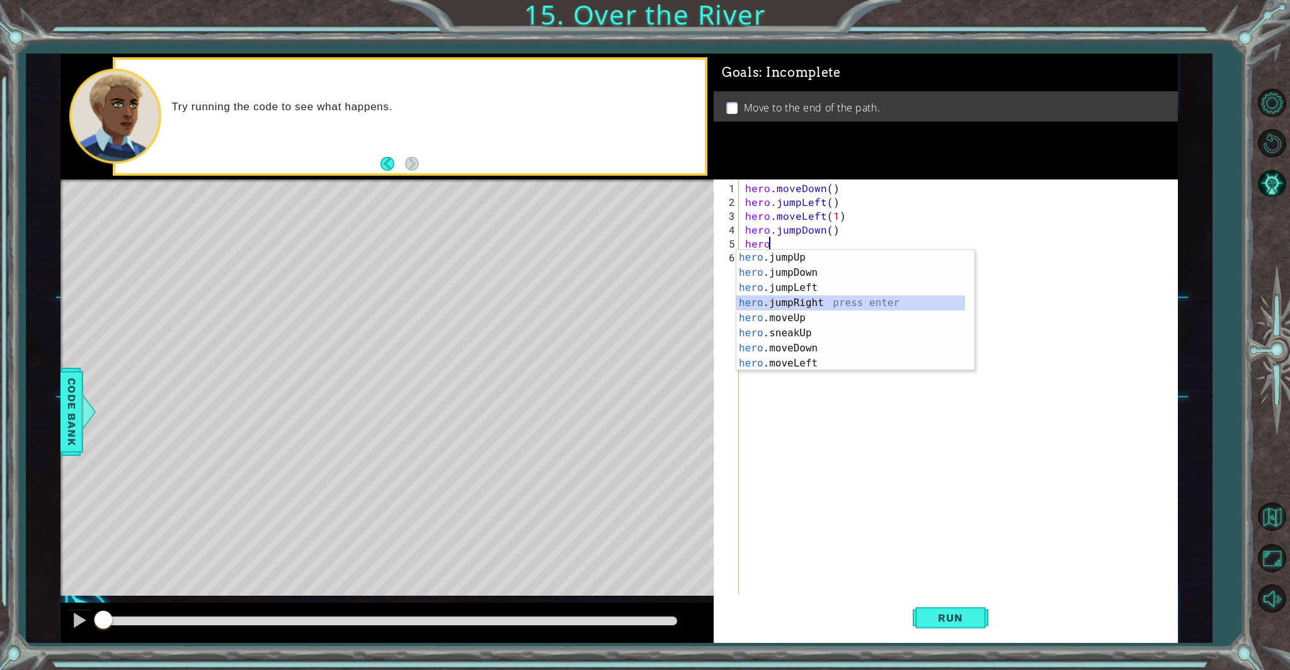
click at [865, 304] on div "hero .jumpUp press enter hero .jumpDown press enter hero .jumpLeft press enter …" at bounding box center [851, 325] width 229 height 151
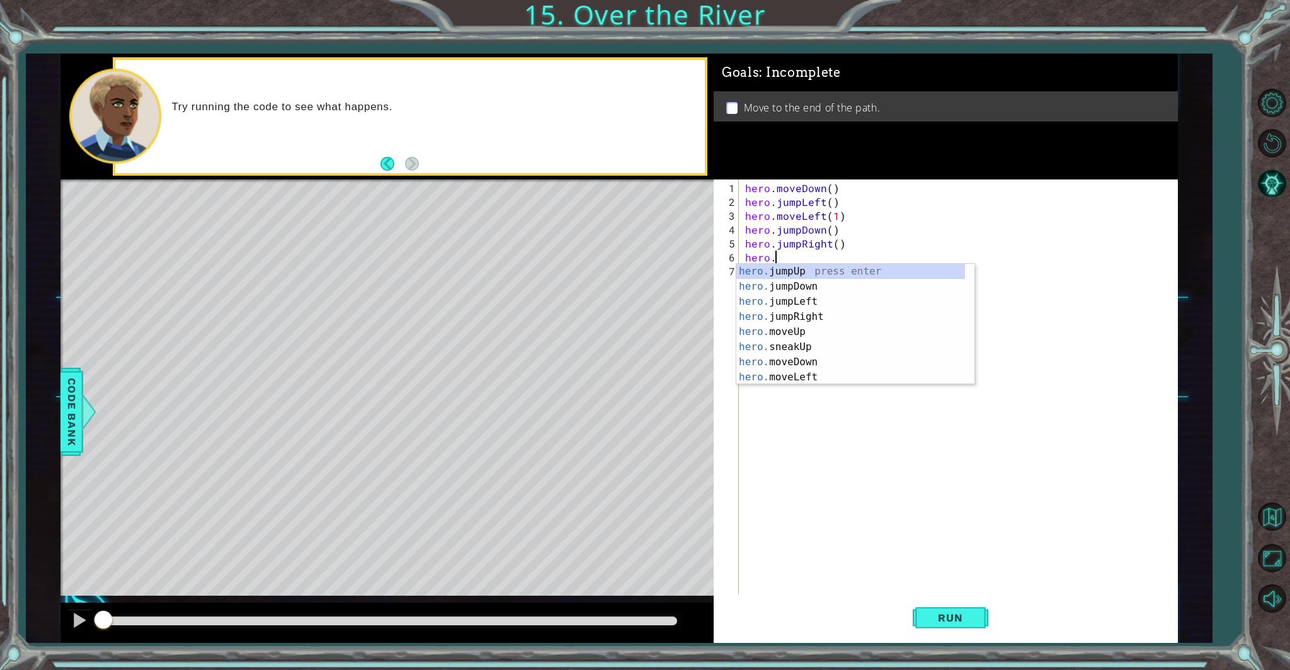
scroll to position [0, 1]
click at [752, 311] on div "hero.m oveUp press enter hero.m oveDown press enter hero.m oveLeft press enter …" at bounding box center [856, 339] width 238 height 151
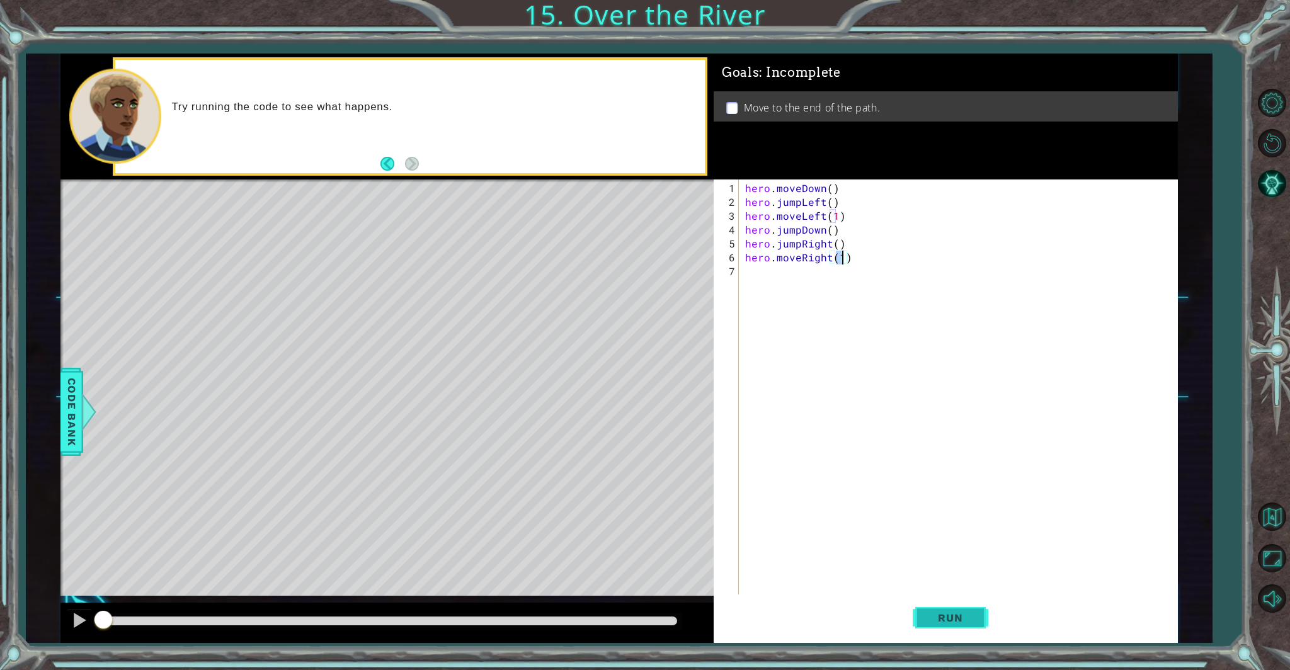
type textarea "hero.moveRight(1)"
click at [941, 607] on button "Run" at bounding box center [951, 618] width 76 height 47
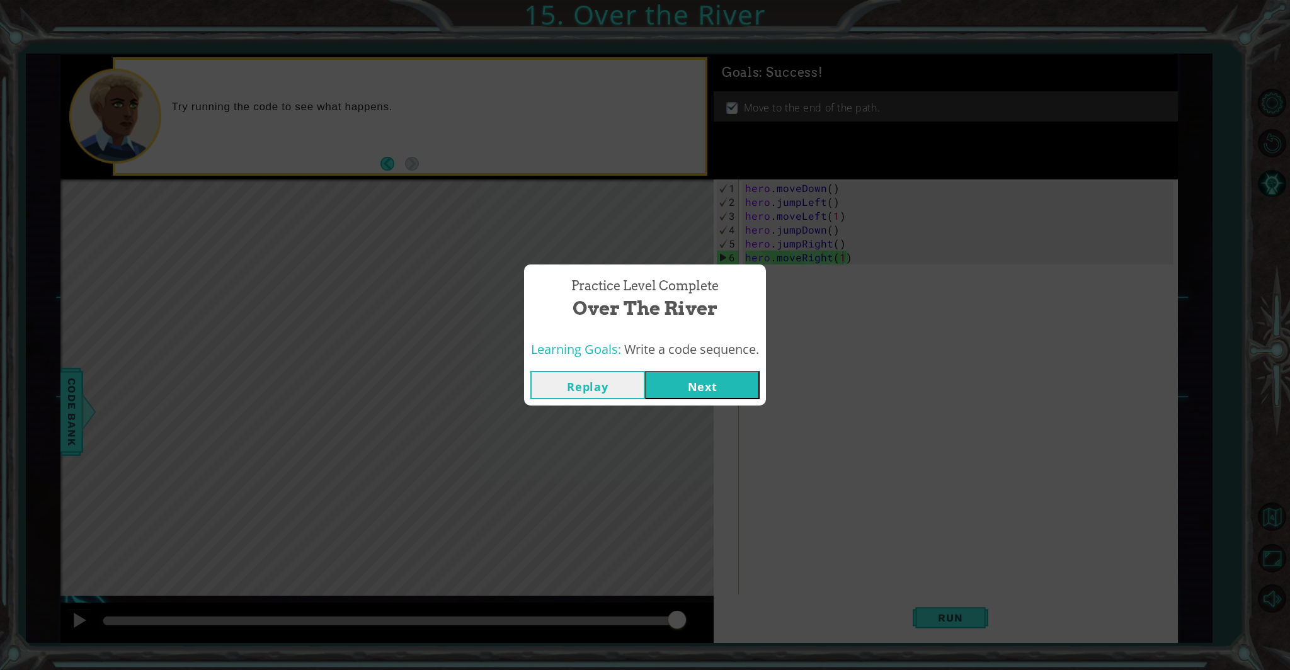
drag, startPoint x: 677, startPoint y: 399, endPoint x: 674, endPoint y: 389, distance: 11.2
click at [674, 389] on div "Replay Next" at bounding box center [645, 385] width 242 height 41
drag, startPoint x: 716, startPoint y: 400, endPoint x: 718, endPoint y: 392, distance: 8.3
click at [716, 396] on div "Replay Next" at bounding box center [645, 385] width 242 height 41
click at [718, 391] on button "Next" at bounding box center [702, 385] width 115 height 28
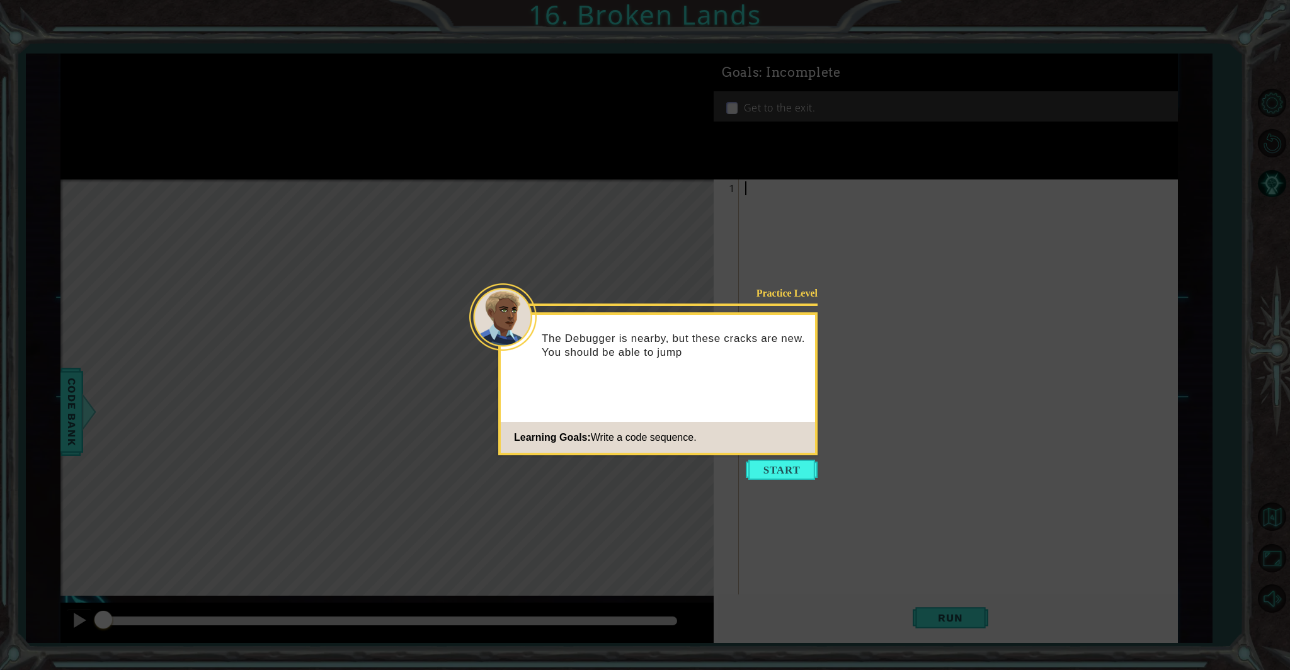
drag, startPoint x: 787, startPoint y: 463, endPoint x: 794, endPoint y: 461, distance: 7.8
click at [793, 462] on button "Start" at bounding box center [782, 470] width 72 height 20
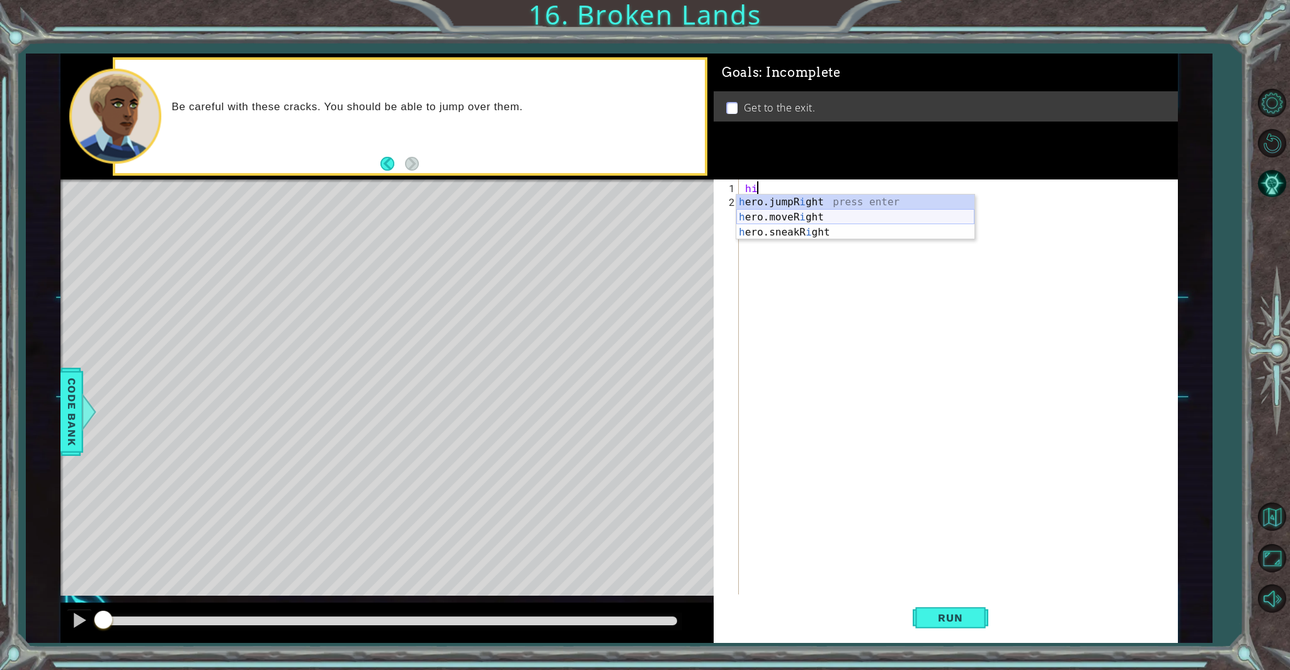
click at [811, 221] on div "h ero.jumpR i ght press enter h ero.moveR i ght press enter h ero.sneakR i ght …" at bounding box center [856, 233] width 238 height 76
type textarea "hero.moveRight(1)"
click at [765, 202] on div "hero . moveRight ( 1 )" at bounding box center [961, 403] width 437 height 444
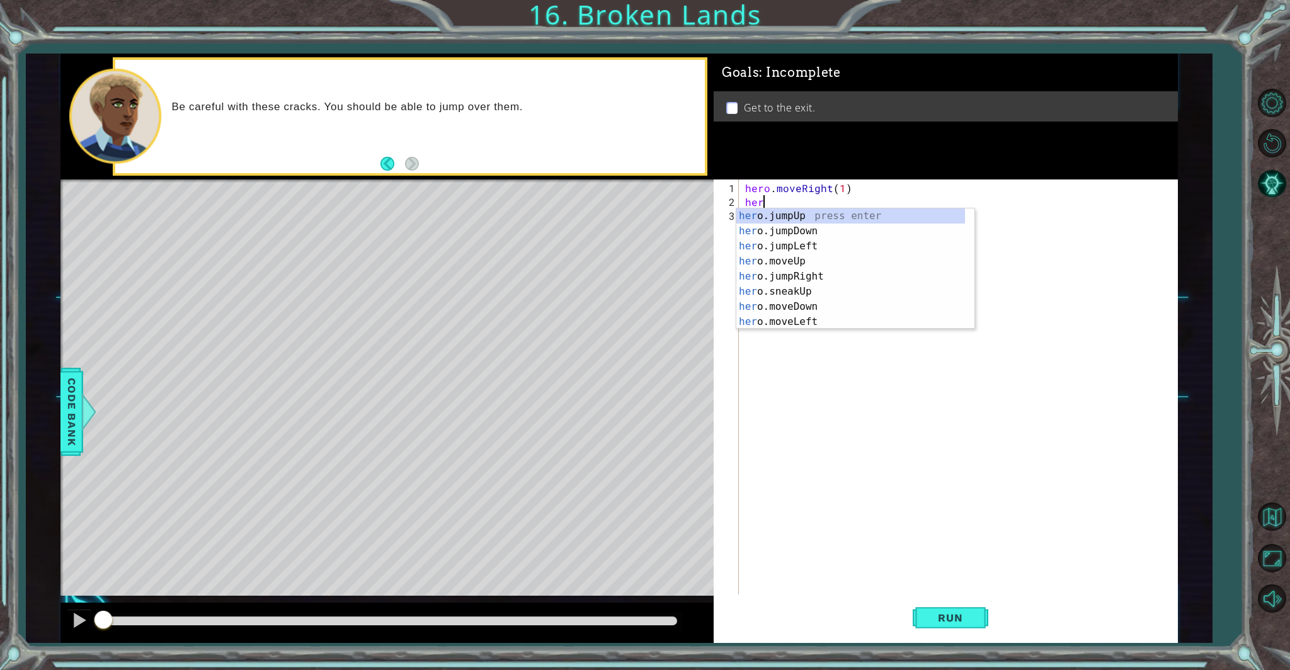
type textarea "hero"
click at [776, 258] on div "hero .jumpUp press enter hero .jumpDown press enter hero .jumpLeft press enter …" at bounding box center [851, 284] width 229 height 151
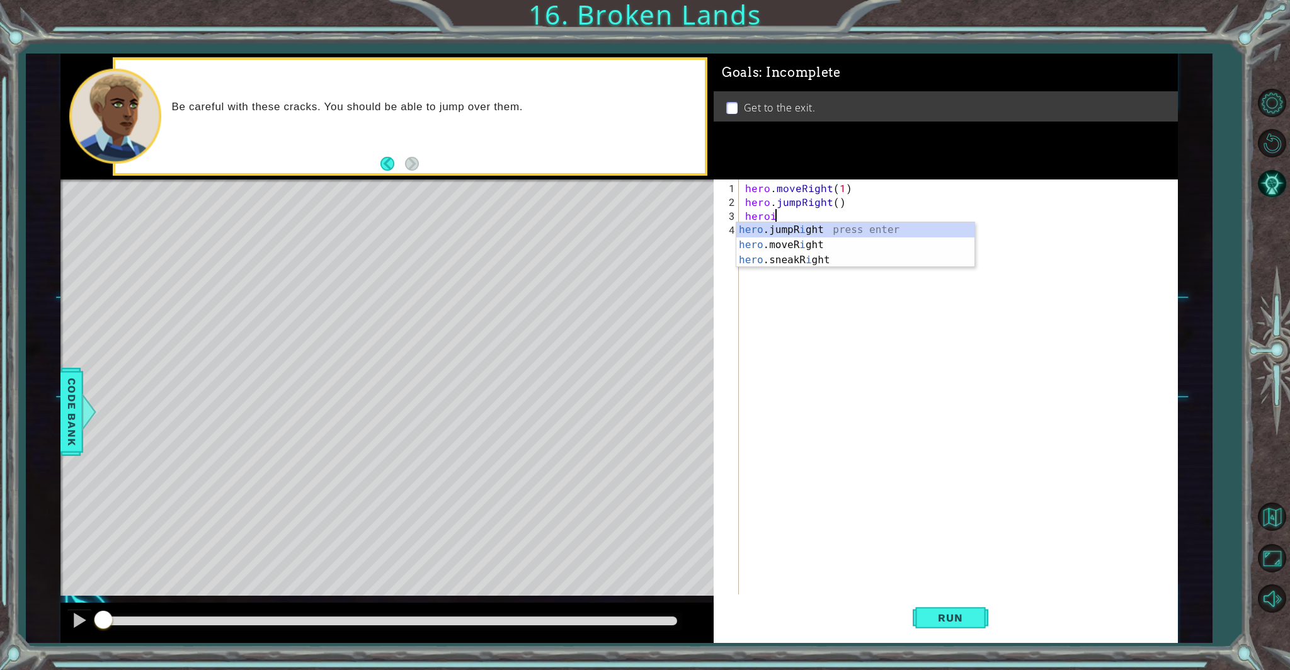
scroll to position [0, 1]
click at [779, 240] on div "hero .jumpR i ght press enter hero .moveR i ght press enter hero .sneakR i ght …" at bounding box center [856, 260] width 238 height 76
type textarea "hero.moveRight(1)"
click at [753, 226] on div "hero . moveRight ( 1 ) hero . jumpRight ( ) hero . moveRight ( 1 )" at bounding box center [961, 403] width 437 height 444
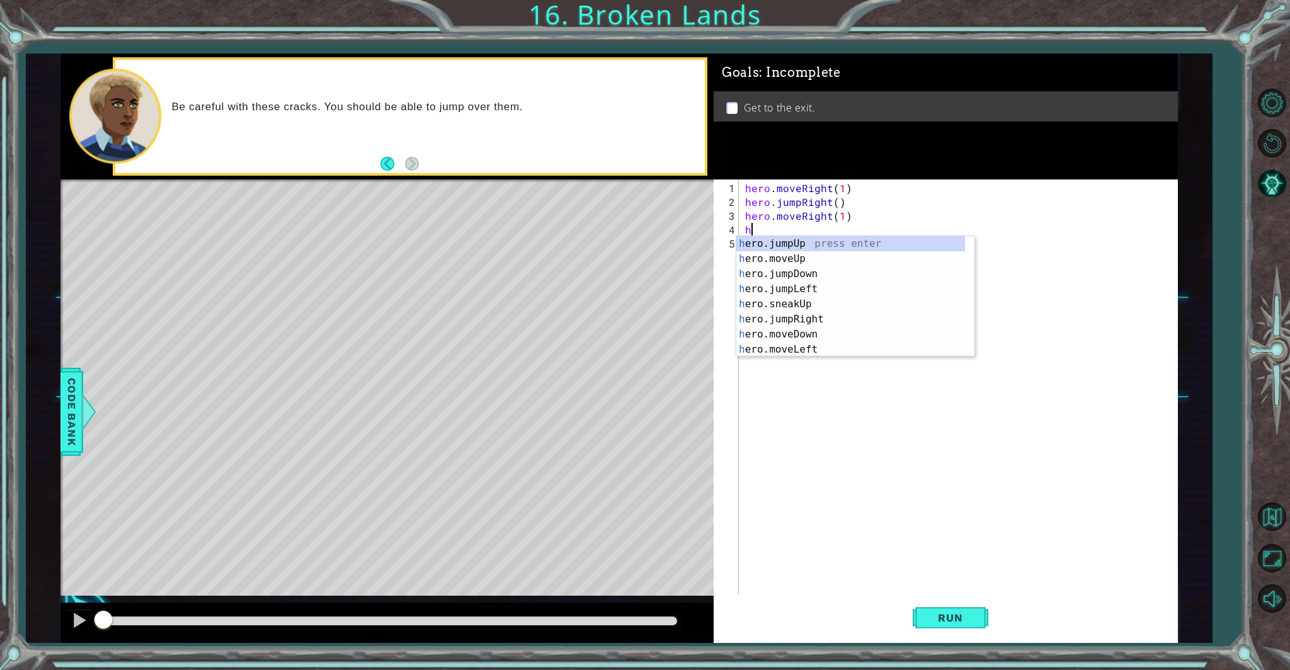
type textarea "hero"
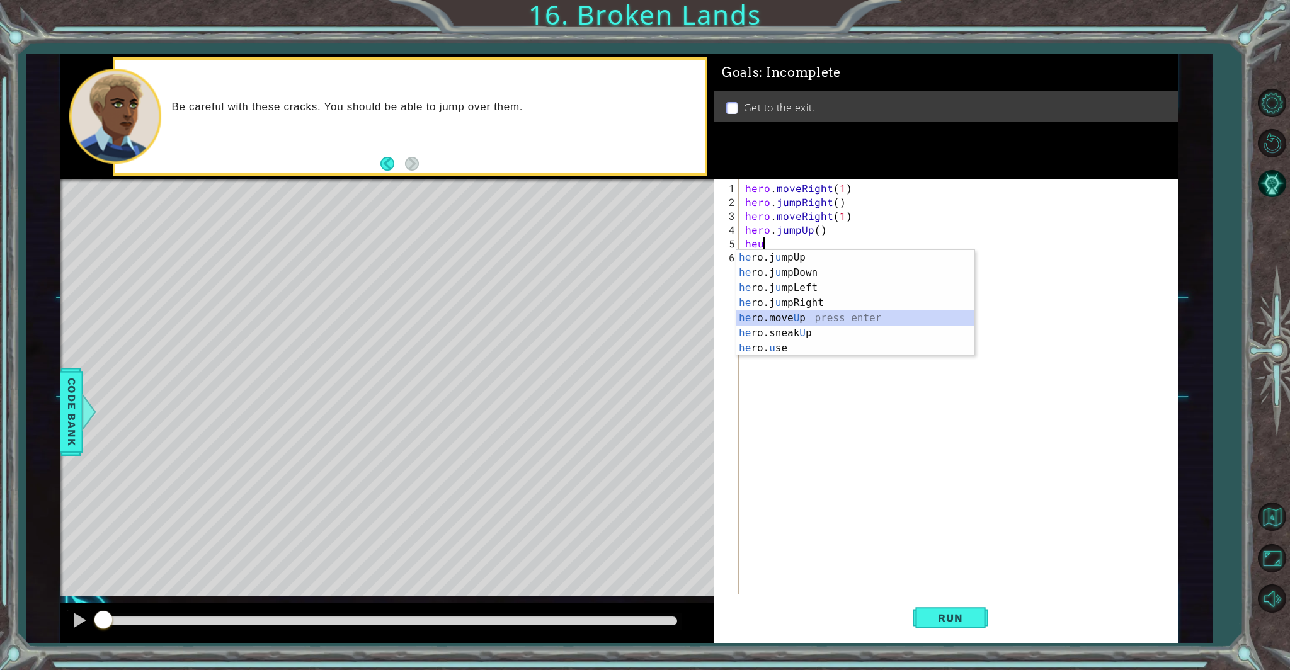
click at [781, 318] on div "he ro.j u mpUp press enter he ro.j u mpDown press enter he ro.j u mpLeft press …" at bounding box center [856, 318] width 238 height 136
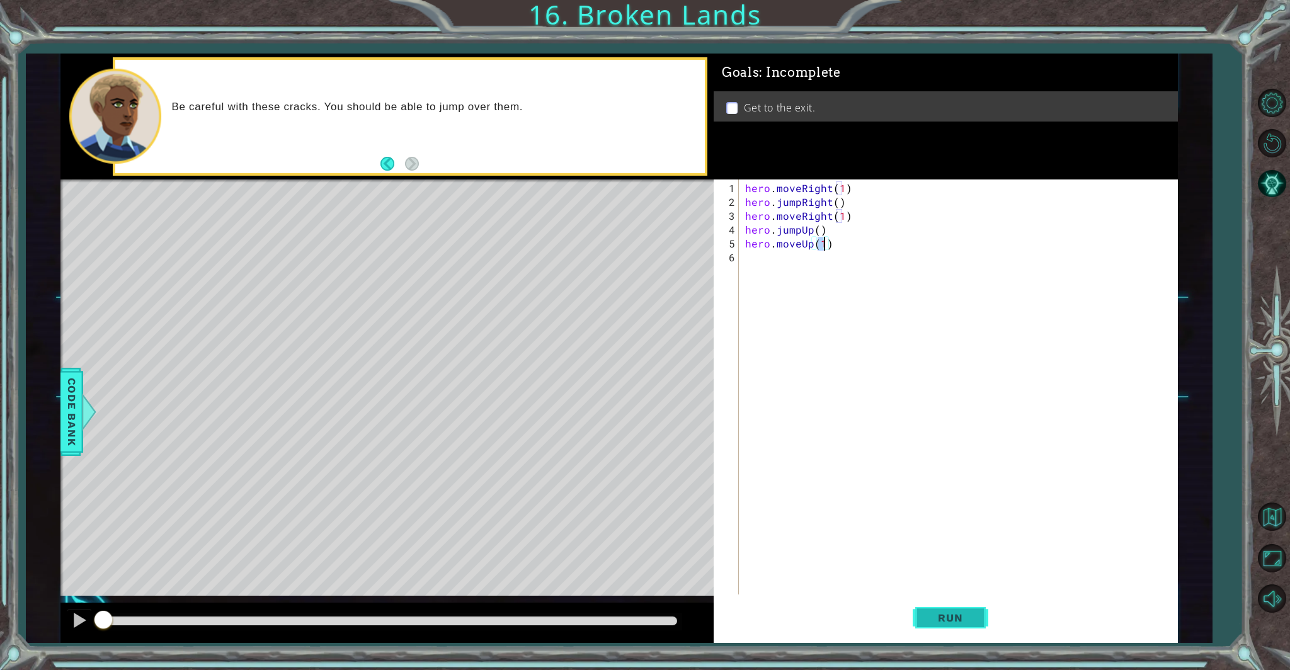
type textarea "hero.moveUp(1)"
click at [926, 634] on button "Run" at bounding box center [951, 618] width 76 height 47
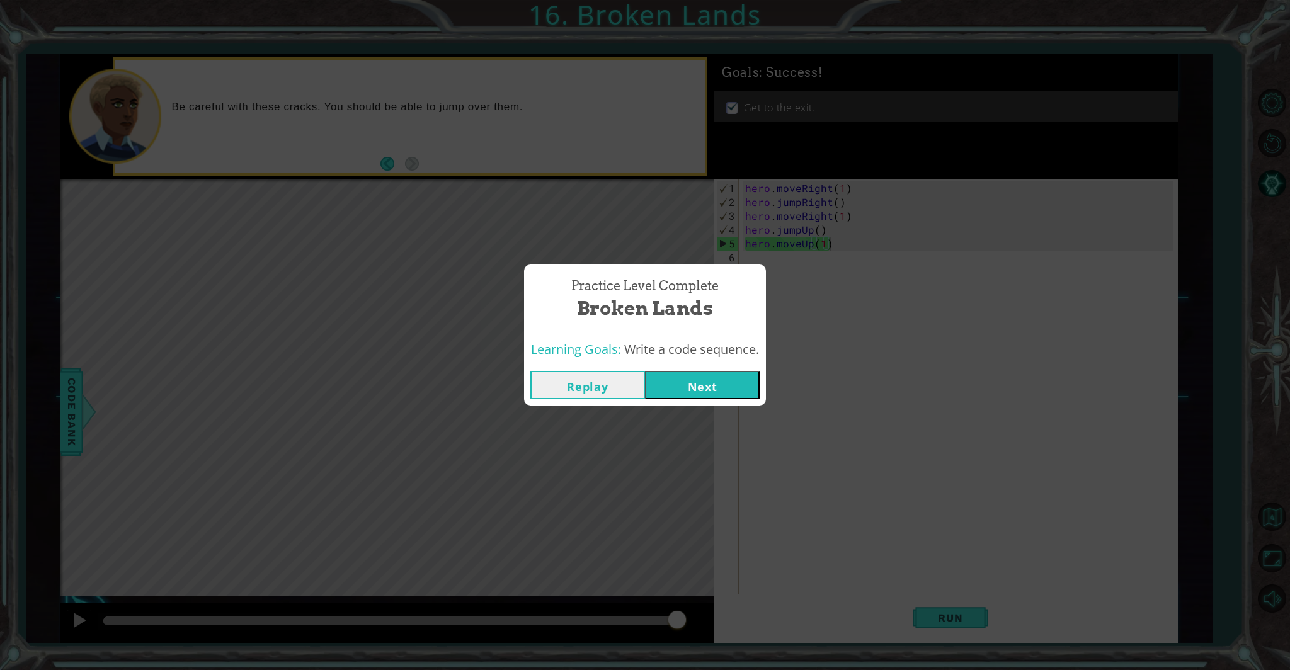
click at [615, 386] on button "Replay" at bounding box center [587, 385] width 115 height 28
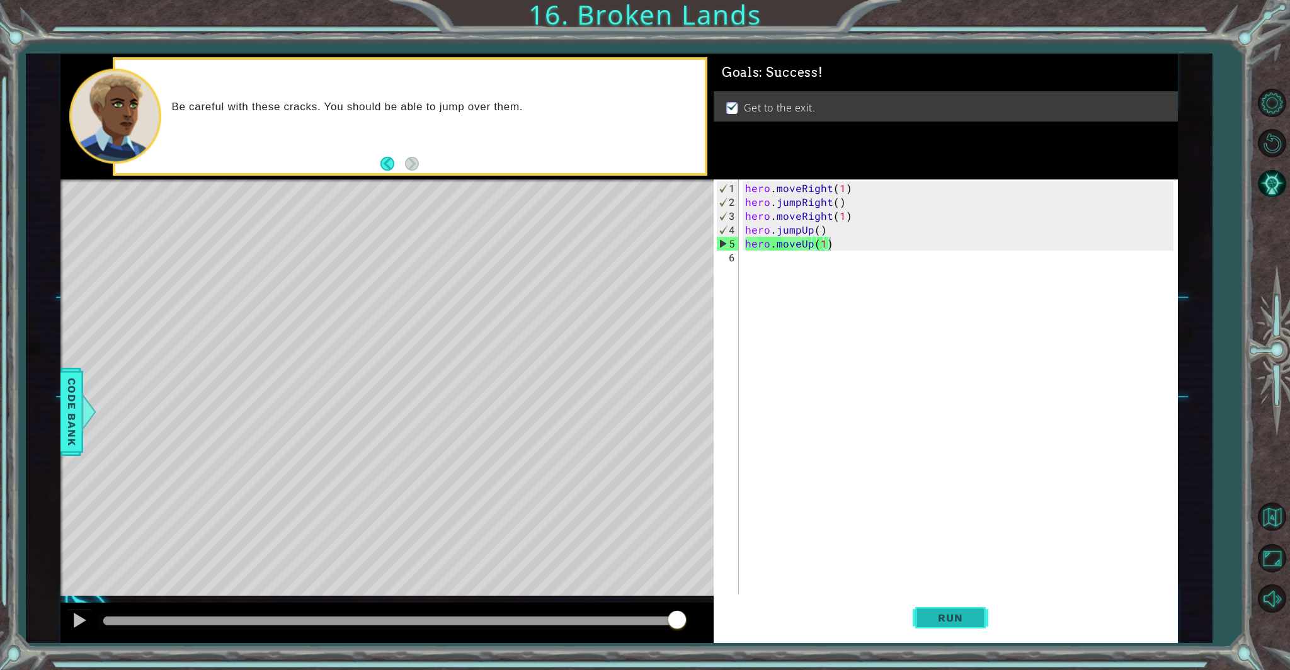
click at [946, 616] on span "Run" at bounding box center [951, 618] width 50 height 13
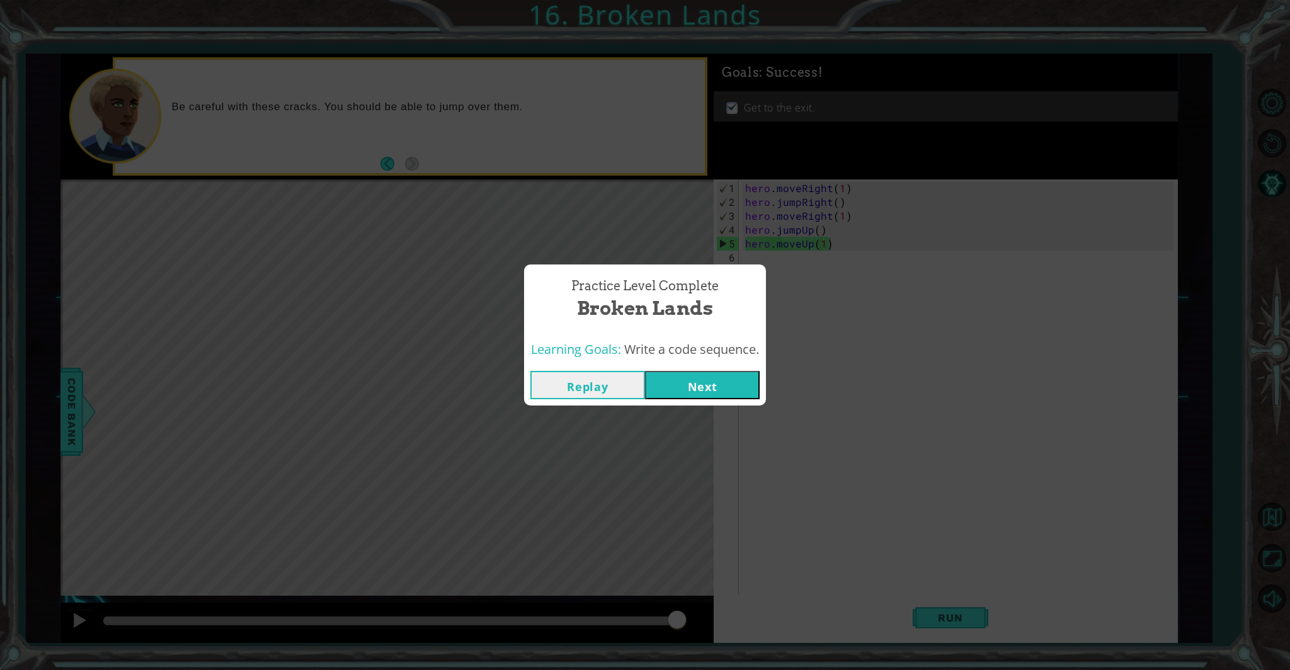
click at [747, 380] on button "Next" at bounding box center [702, 385] width 115 height 28
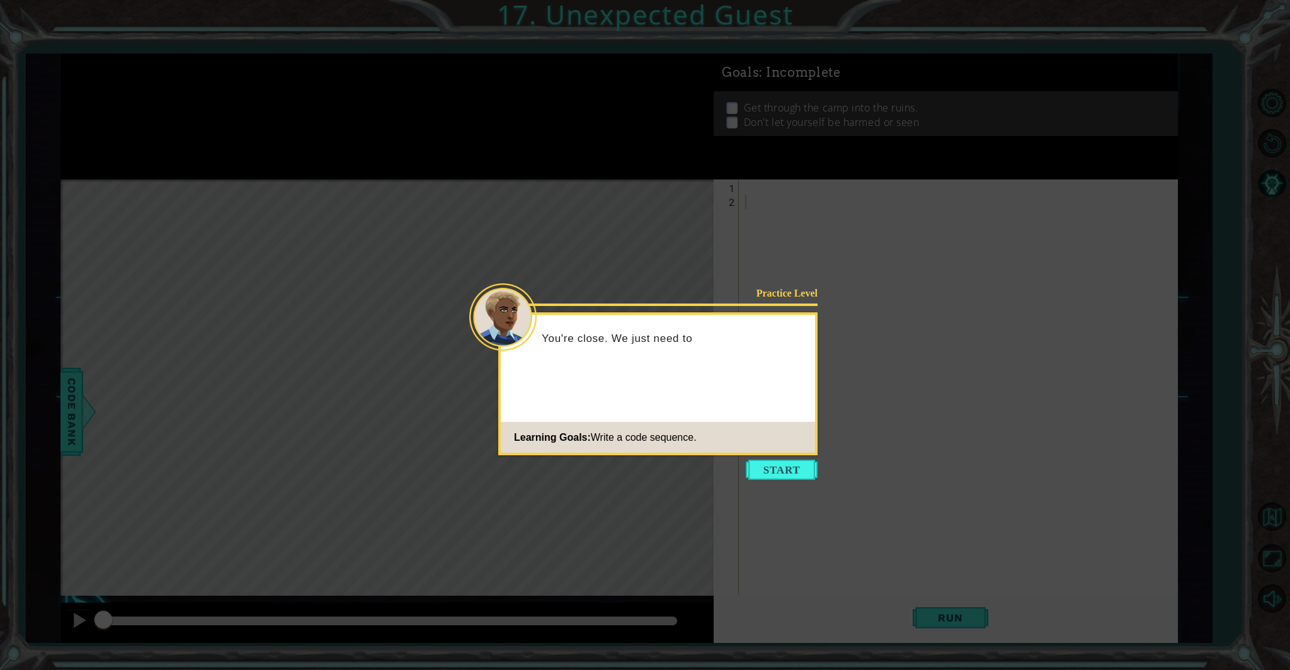
click at [779, 478] on button "Start" at bounding box center [782, 470] width 72 height 20
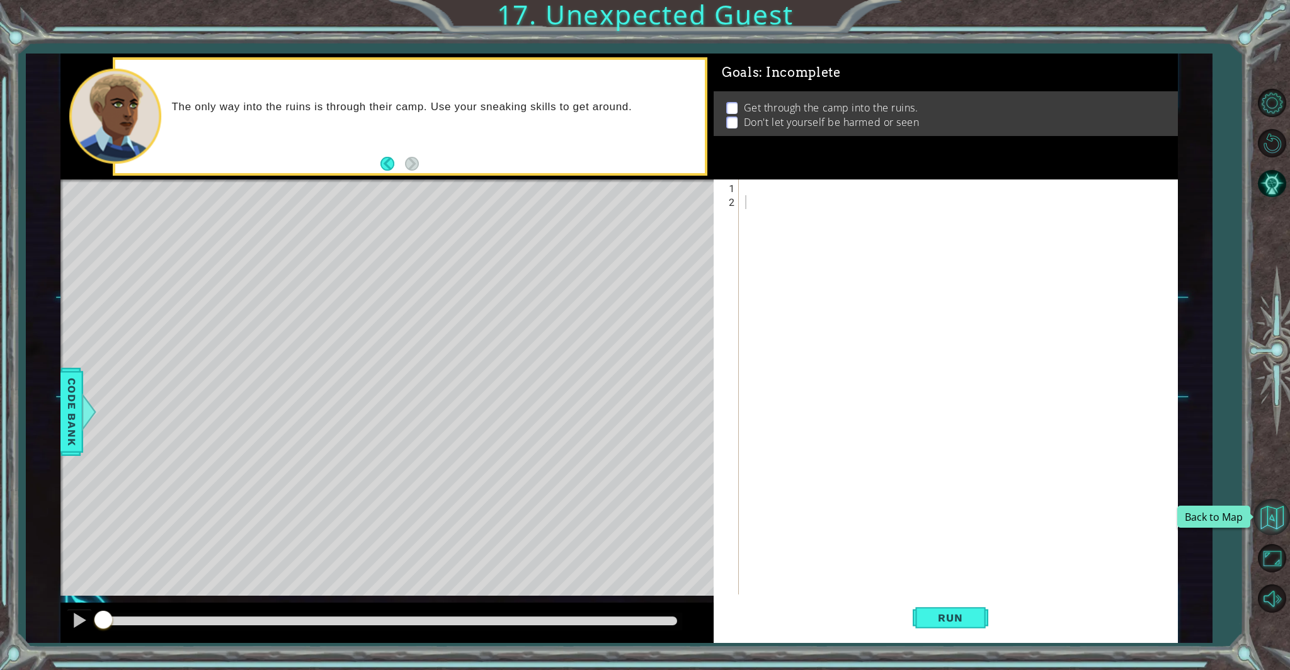
click at [1279, 519] on button "Back to Map" at bounding box center [1272, 517] width 37 height 37
